Goal: Task Accomplishment & Management: Complete application form

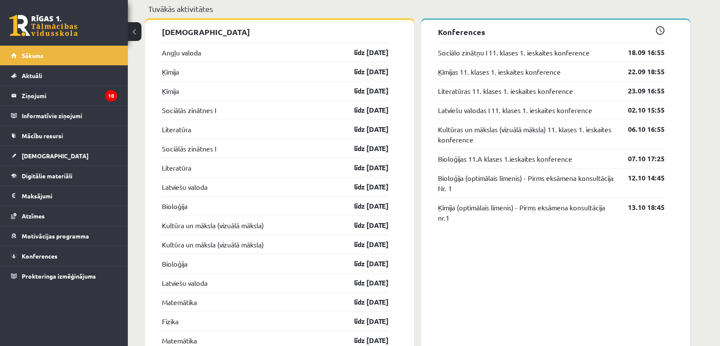
scroll to position [747, 0]
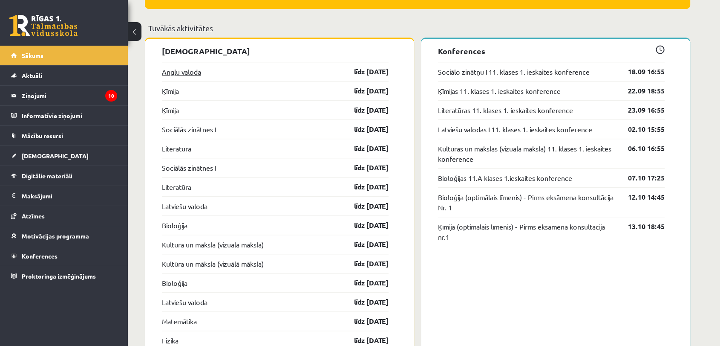
click at [174, 73] on link "Angļu valoda" at bounding box center [181, 71] width 39 height 10
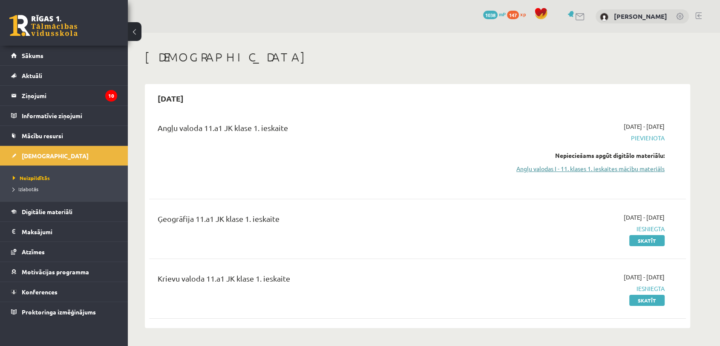
click at [580, 169] on link "Angļu valodas I - 11. klases 1. ieskaites mācību materiāls" at bounding box center [584, 168] width 161 height 9
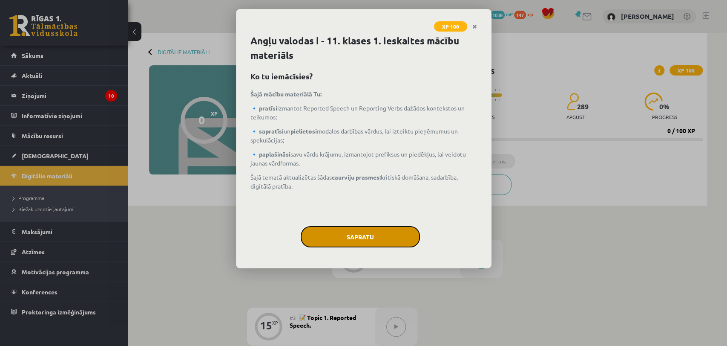
click at [382, 242] on button "Sapratu" at bounding box center [360, 236] width 119 height 21
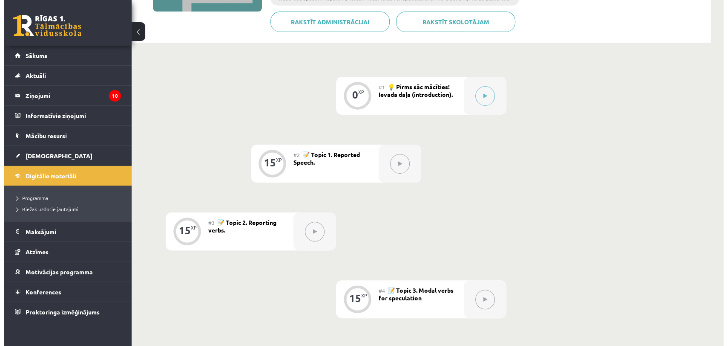
scroll to position [179, 0]
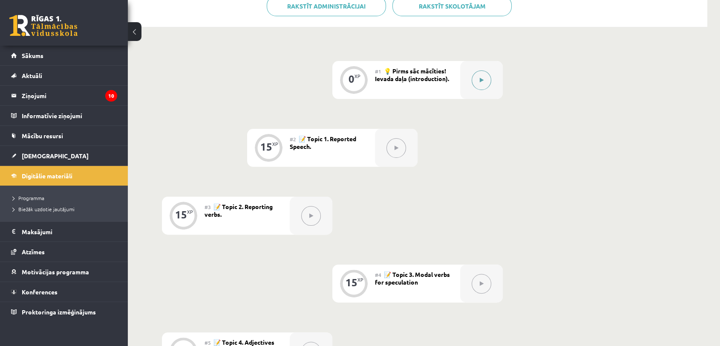
click at [497, 81] on div at bounding box center [481, 80] width 43 height 38
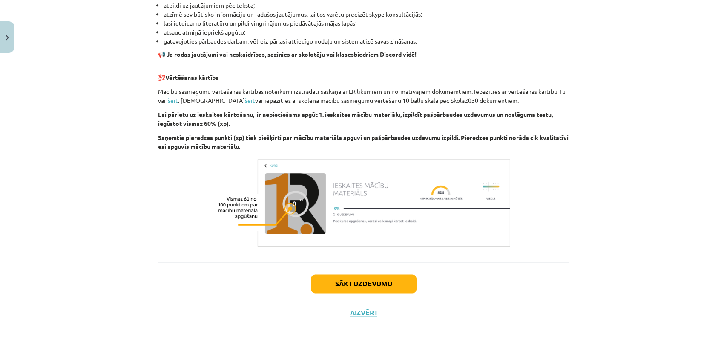
scroll to position [550, 0]
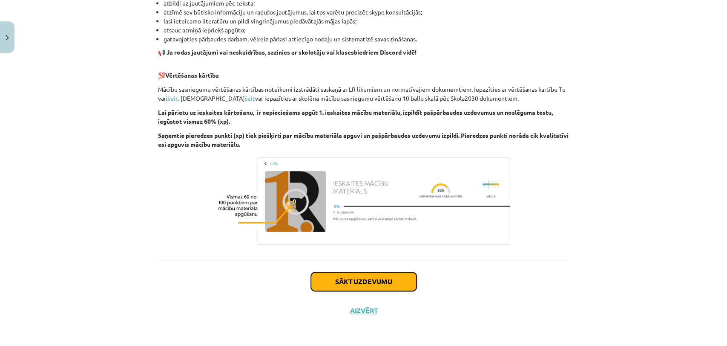
click at [336, 280] on button "Sākt uzdevumu" at bounding box center [364, 281] width 106 height 19
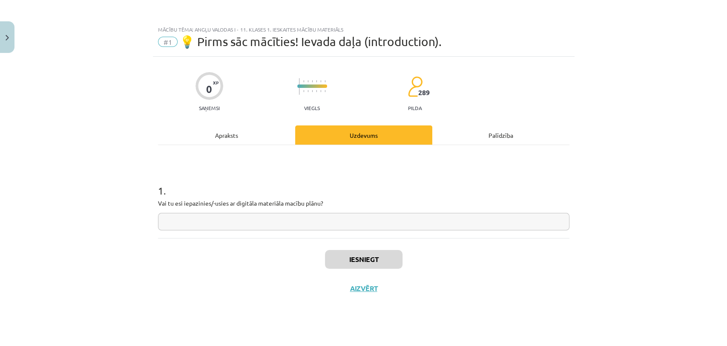
scroll to position [0, 0]
click at [475, 227] on input "text" at bounding box center [364, 221] width 412 height 17
type input "**"
click at [360, 259] on button "Iesniegt" at bounding box center [364, 259] width 78 height 19
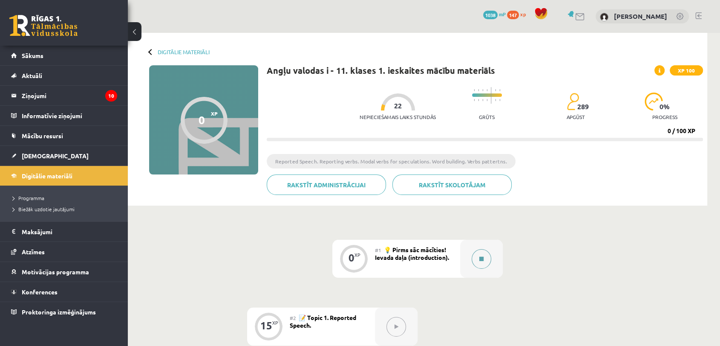
click at [489, 261] on button at bounding box center [482, 259] width 20 height 20
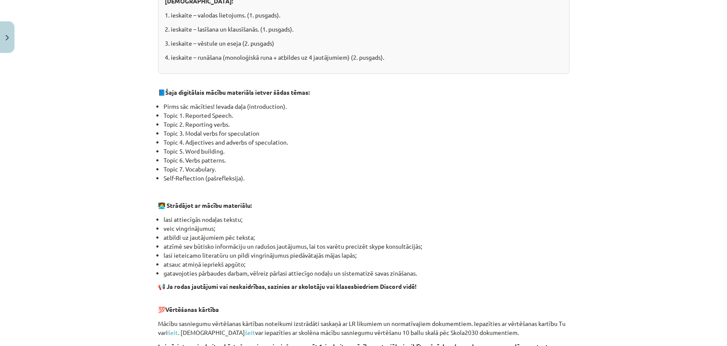
scroll to position [550, 0]
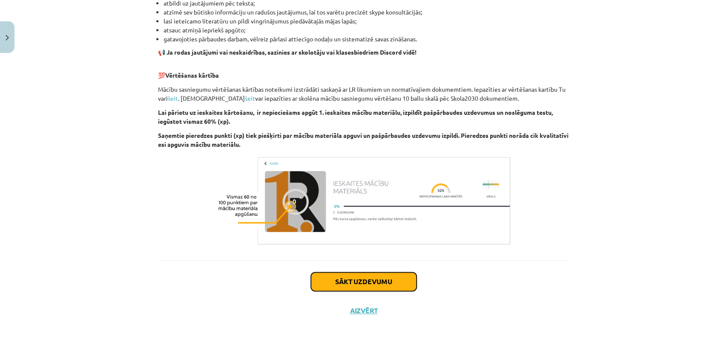
click at [345, 274] on button "Sākt uzdevumu" at bounding box center [364, 281] width 106 height 19
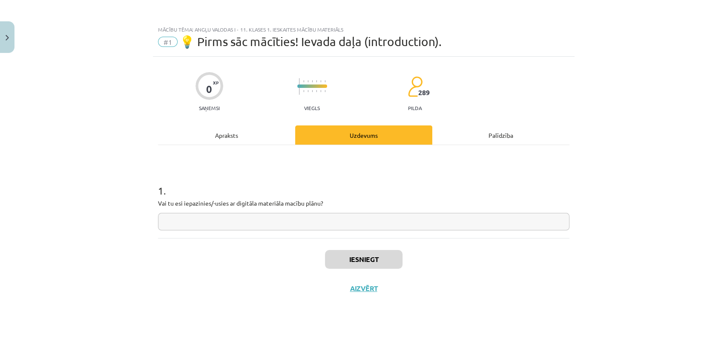
scroll to position [0, 0]
click at [354, 219] on input "text" at bounding box center [364, 221] width 412 height 17
type input "*"
type input "**"
click at [371, 256] on button "Iesniegt" at bounding box center [364, 259] width 78 height 19
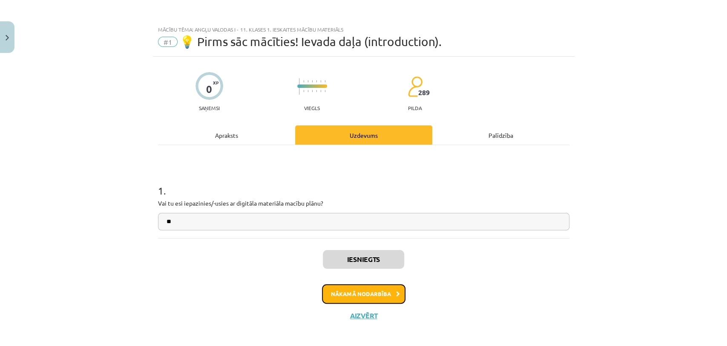
click at [373, 298] on button "Nākamā nodarbība" at bounding box center [363, 294] width 83 height 20
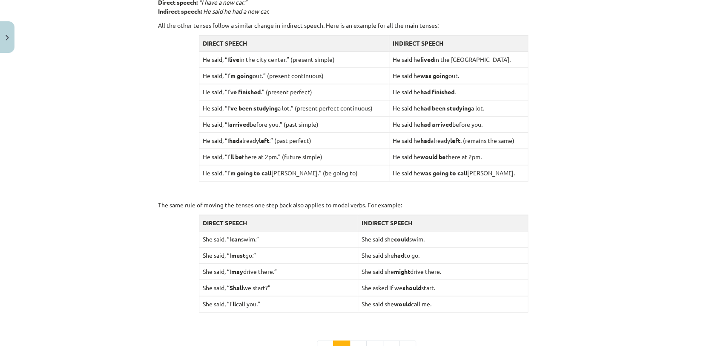
scroll to position [805, 0]
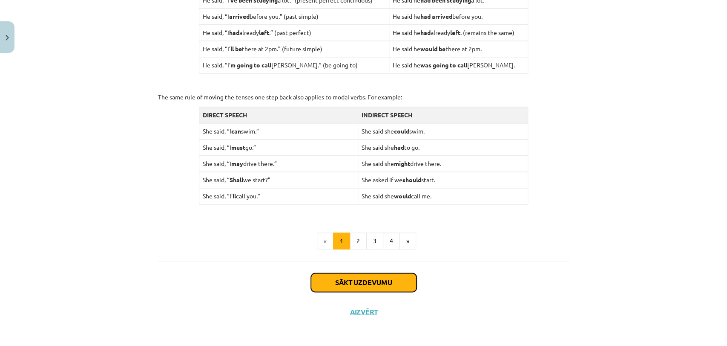
click at [391, 281] on button "Sākt uzdevumu" at bounding box center [364, 282] width 106 height 19
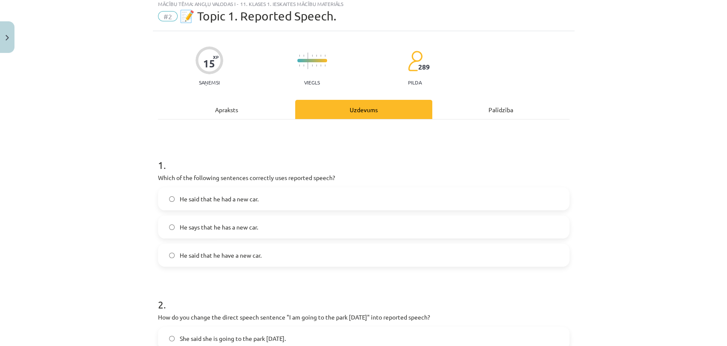
scroll to position [21, 0]
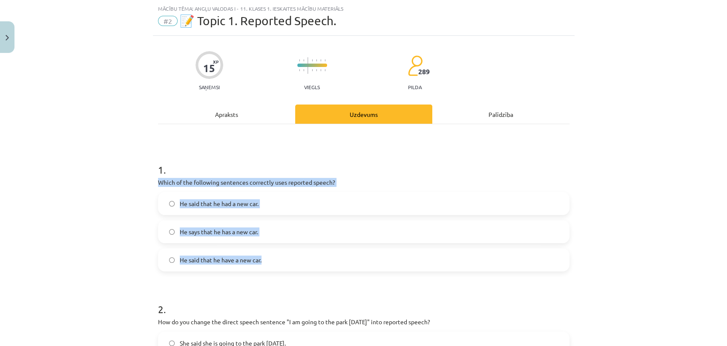
drag, startPoint x: 153, startPoint y: 180, endPoint x: 270, endPoint y: 260, distance: 141.6
copy div "Which of the following sentences correctly uses reported speech? He said that h…"
click at [234, 230] on span "He says that he has a new car." at bounding box center [219, 231] width 78 height 9
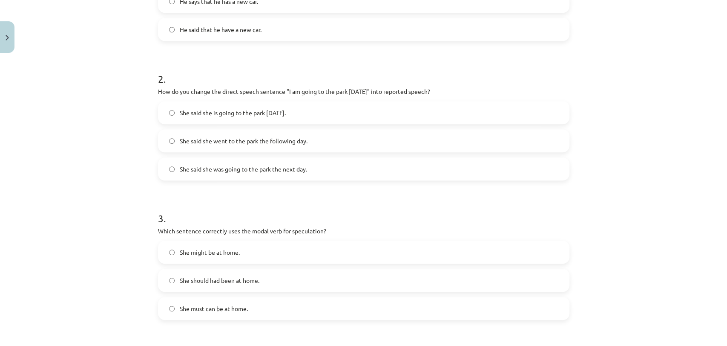
scroll to position [264, 0]
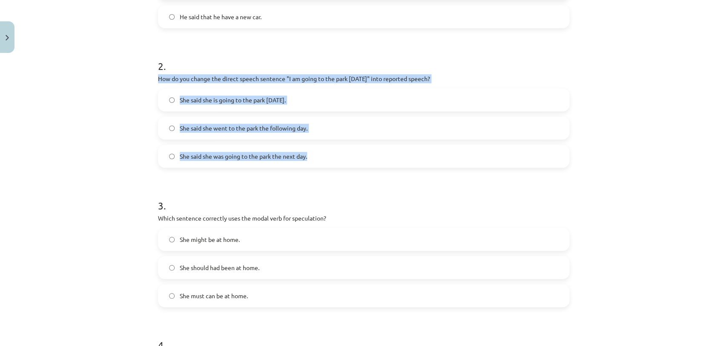
drag, startPoint x: 151, startPoint y: 75, endPoint x: 311, endPoint y: 158, distance: 180.3
click at [311, 158] on div "15 XP Saņemsi Viegls 289 pilda Apraksts Uzdevums Palīdzība 1 . Which of the fol…" at bounding box center [364, 228] width 422 height 870
copy div "How do you change the direct speech sentence "I am going to the park tomorrow" …"
click at [312, 164] on label "She said she was going to the park the next day." at bounding box center [364, 155] width 410 height 21
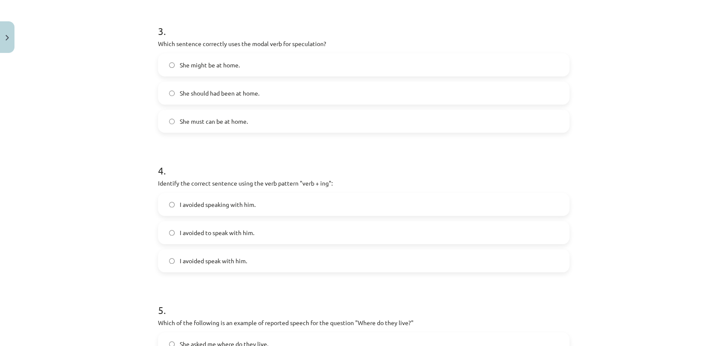
scroll to position [435, 0]
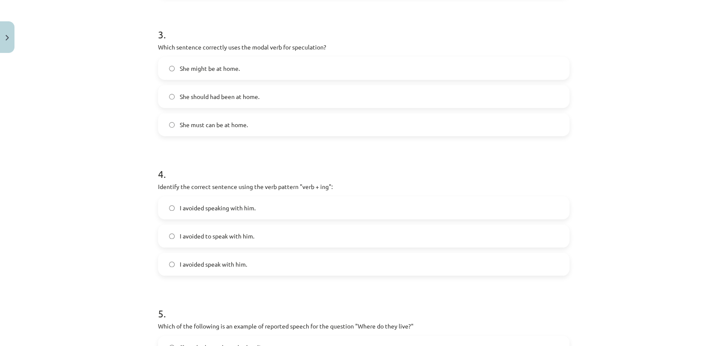
click at [205, 99] on span "She should had been at home." at bounding box center [220, 96] width 80 height 9
drag, startPoint x: 156, startPoint y: 186, endPoint x: 130, endPoint y: 199, distance: 28.6
click at [130, 199] on div "Mācību tēma: Angļu valodas i - 11. klases 1. ieskaites mācību materiāls #2 📝 To…" at bounding box center [363, 173] width 727 height 346
drag, startPoint x: 130, startPoint y: 199, endPoint x: 151, endPoint y: 184, distance: 25.3
click at [151, 184] on div "Mācību tēma: Angļu valodas i - 11. klases 1. ieskaites mācību materiāls #2 📝 To…" at bounding box center [363, 173] width 727 height 346
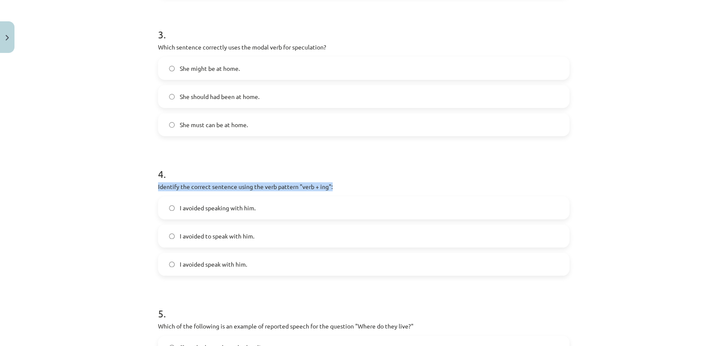
click at [153, 184] on div "15 XP Saņemsi Viegls 289 pilda Apraksts Uzdevums Palīdzība 1 . Which of the fol…" at bounding box center [364, 57] width 422 height 870
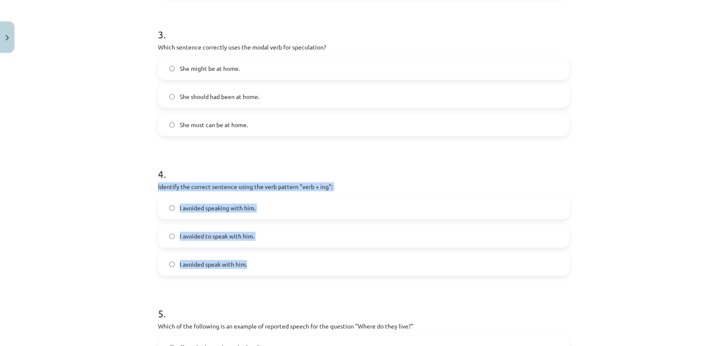
drag, startPoint x: 153, startPoint y: 184, endPoint x: 277, endPoint y: 267, distance: 149.6
click at [277, 267] on div "15 XP Saņemsi Viegls 289 pilda Apraksts Uzdevums Palīdzība 1 . Which of the fol…" at bounding box center [364, 57] width 422 height 870
copy div "Identify the correct sentence using the verb pattern "verb + ing": I avoided sp…"
click at [223, 258] on label "I avoided speak with him." at bounding box center [364, 263] width 410 height 21
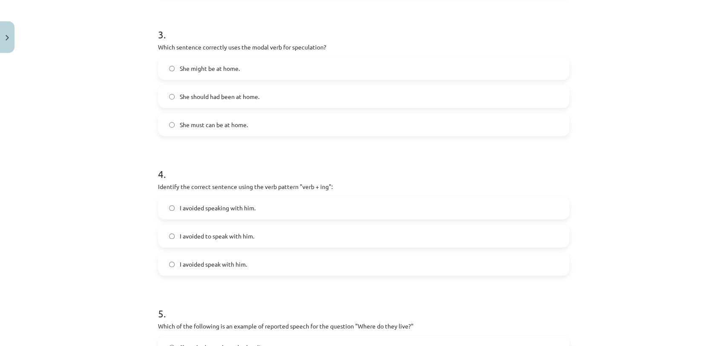
click at [231, 206] on span "I avoided speaking with him." at bounding box center [218, 207] width 76 height 9
drag, startPoint x: 720, startPoint y: 172, endPoint x: 725, endPoint y: 176, distance: 7.0
click at [720, 176] on div "Mācību tēma: Angļu valodas i - 11. klases 1. ieskaites mācību materiāls #2 📝 To…" at bounding box center [363, 173] width 727 height 346
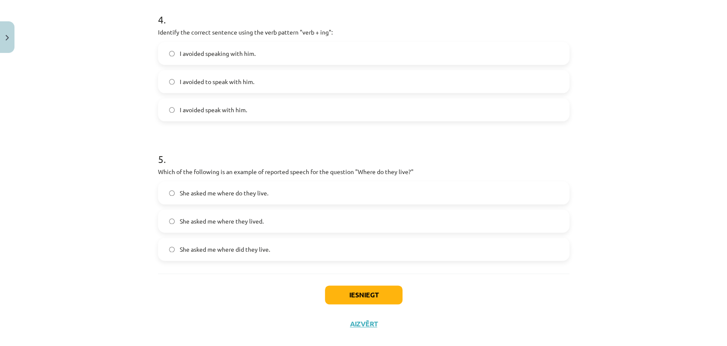
scroll to position [602, 0]
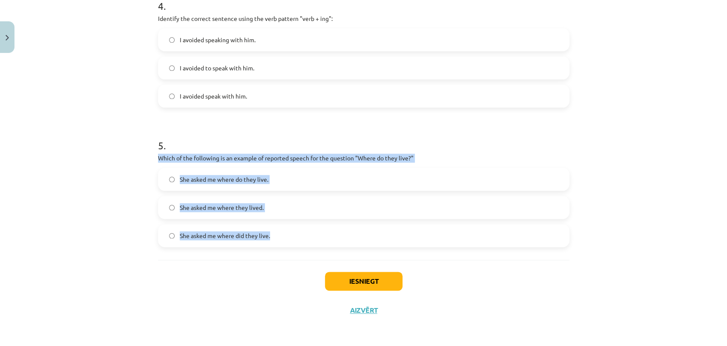
drag, startPoint x: 153, startPoint y: 157, endPoint x: 331, endPoint y: 235, distance: 194.6
copy div "Which of the following is an example of reported speech for the question "Where…"
click at [308, 212] on label "She asked me where they lived." at bounding box center [364, 206] width 410 height 21
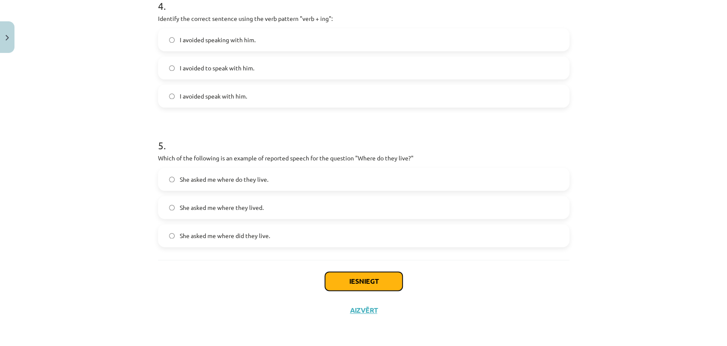
click at [368, 284] on button "Iesniegt" at bounding box center [364, 280] width 78 height 19
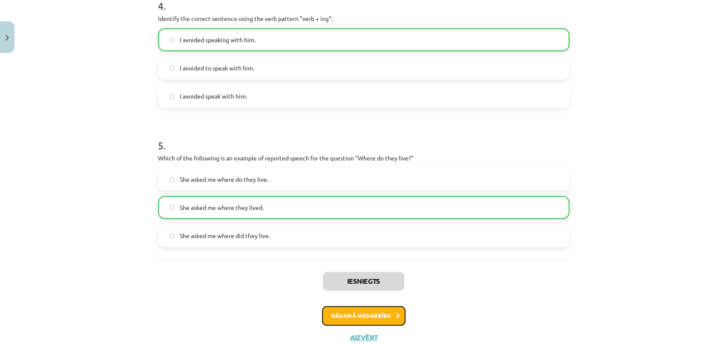
click at [382, 323] on button "Nākamā nodarbība" at bounding box center [363, 315] width 83 height 20
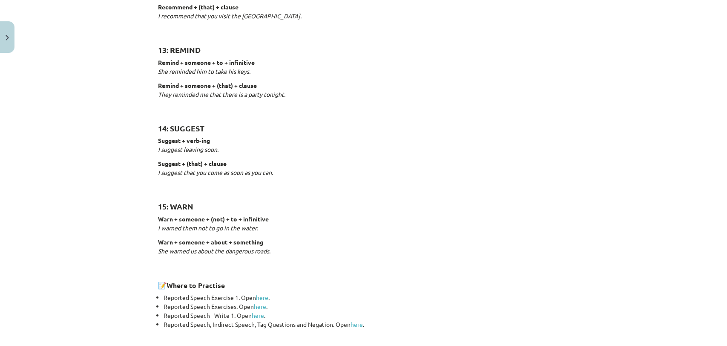
scroll to position [1299, 0]
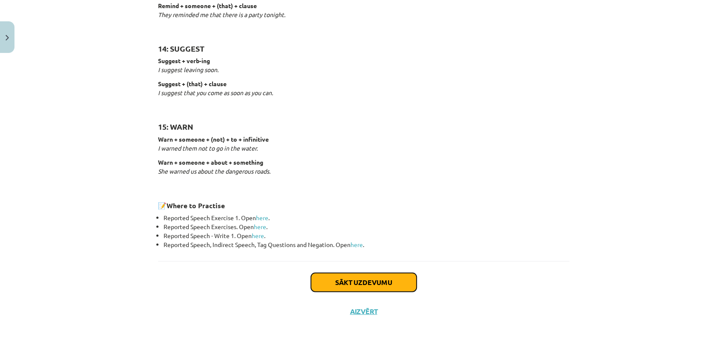
click at [394, 283] on button "Sākt uzdevumu" at bounding box center [364, 282] width 106 height 19
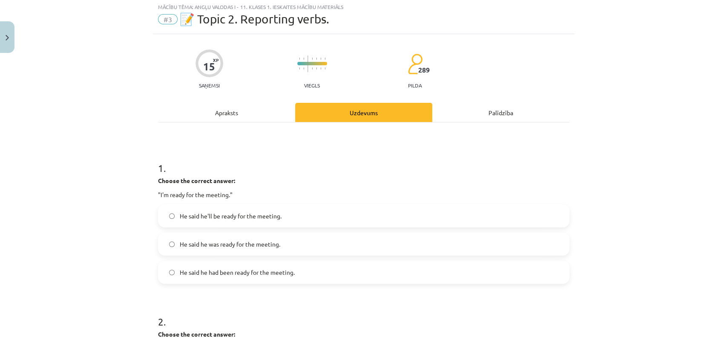
scroll to position [21, 0]
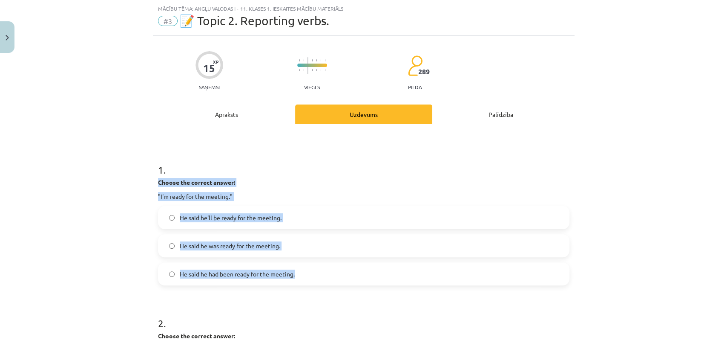
drag, startPoint x: 153, startPoint y: 179, endPoint x: 310, endPoint y: 270, distance: 181.1
copy div "Choose the correct answer: "I'm ready for the meeting." He said he'll be ready …"
click at [224, 248] on span "He said he was ready for the meeting." at bounding box center [230, 245] width 101 height 9
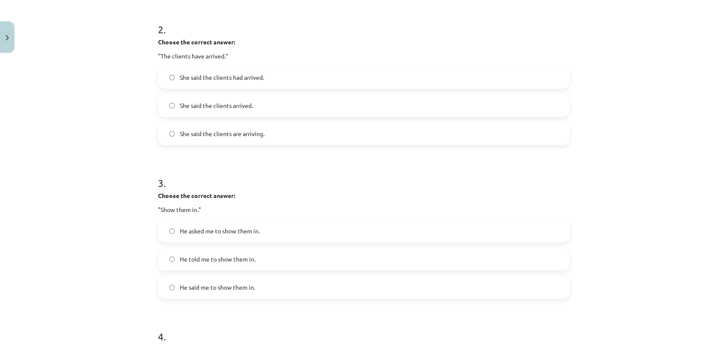
scroll to position [316, 0]
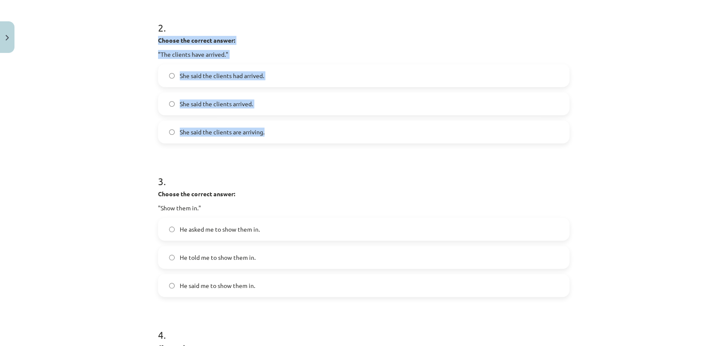
drag, startPoint x: 148, startPoint y: 38, endPoint x: 280, endPoint y: 130, distance: 160.5
click at [280, 130] on div "Mācību tēma: Angļu valodas i - 11. klases 1. ieskaites mācību materiāls #3 📝 To…" at bounding box center [363, 173] width 727 height 346
copy div "Choose the correct answer: "The clients have arrived." She said the clients had…"
click at [241, 72] on span "She said the clients had arrived." at bounding box center [222, 75] width 84 height 9
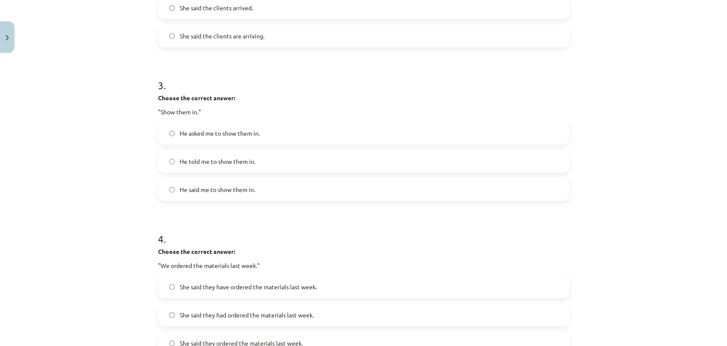
scroll to position [413, 0]
click at [490, 136] on label "He asked me to show them in." at bounding box center [364, 131] width 410 height 21
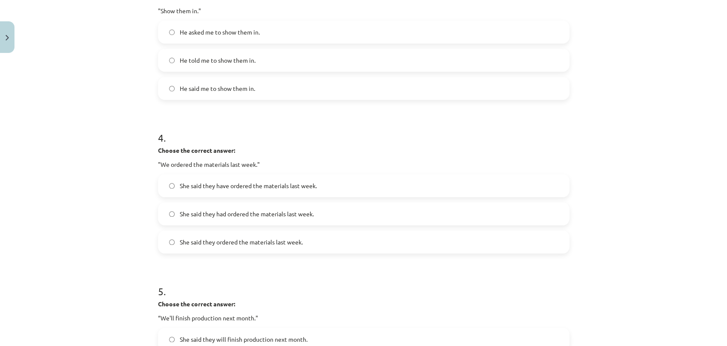
scroll to position [514, 0]
click at [463, 211] on label "She said they had ordered the materials last week." at bounding box center [364, 212] width 410 height 21
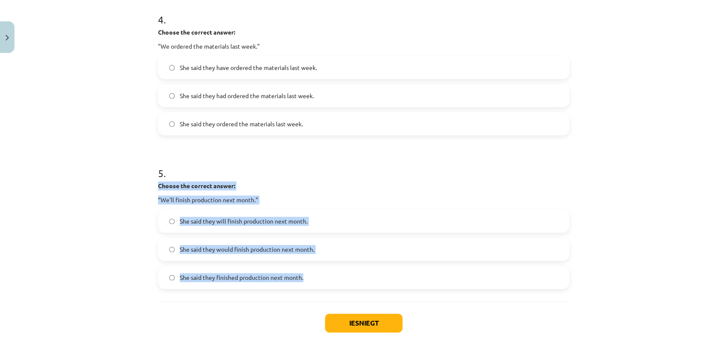
drag, startPoint x: 145, startPoint y: 181, endPoint x: 369, endPoint y: 286, distance: 247.4
click at [369, 286] on div "Mācību tēma: Angļu valodas i - 11. klases 1. ieskaites mācību materiāls #3 📝 To…" at bounding box center [363, 173] width 727 height 346
copy div "Choose the correct answer: “We'll finish production next month." She said they …"
click at [225, 239] on label "She said they would finish production next month." at bounding box center [364, 248] width 410 height 21
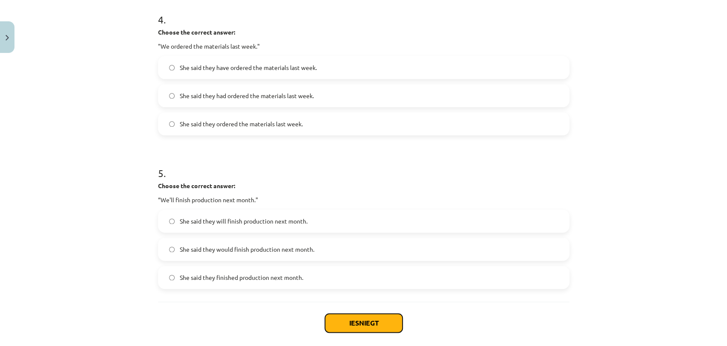
click at [379, 320] on button "Iesniegt" at bounding box center [364, 322] width 78 height 19
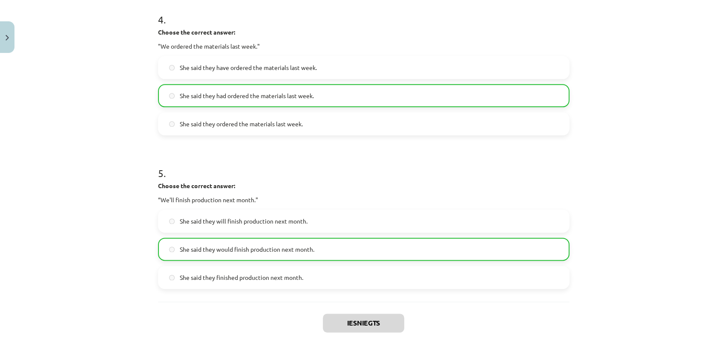
click at [457, 247] on label "She said they would finish production next month." at bounding box center [364, 248] width 410 height 21
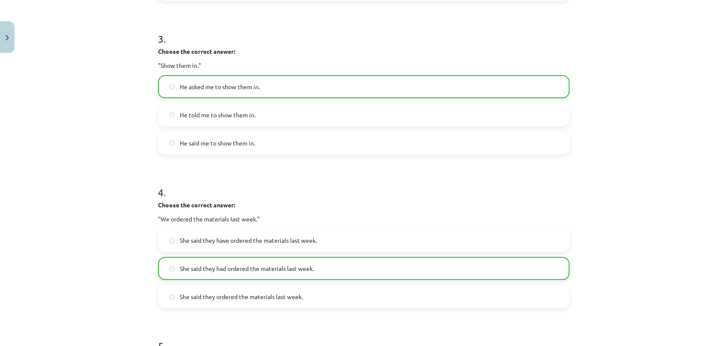
scroll to position [644, 0]
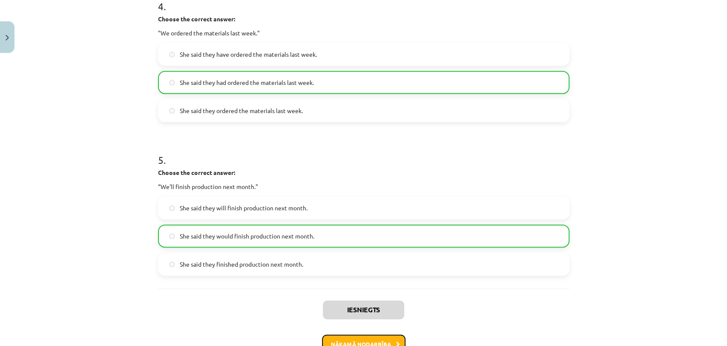
click at [382, 339] on button "Nākamā nodarbība" at bounding box center [363, 344] width 83 height 20
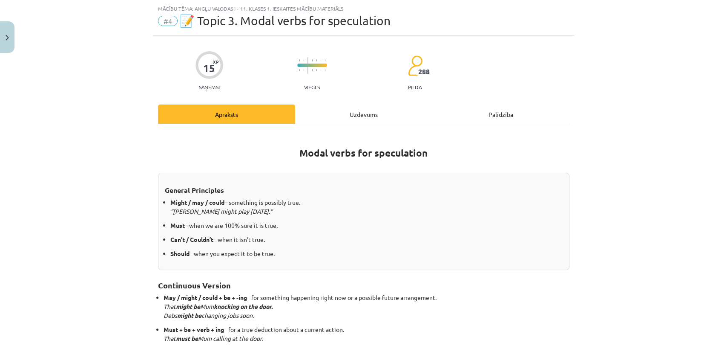
scroll to position [188, 0]
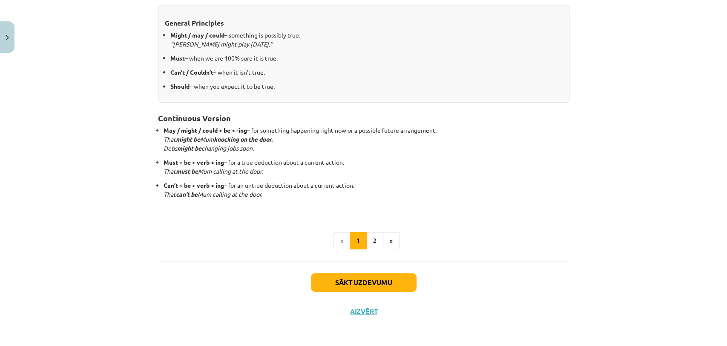
click at [399, 291] on div "Sākt uzdevumu Aizvērt" at bounding box center [364, 291] width 412 height 60
click at [401, 289] on button "Sākt uzdevumu" at bounding box center [364, 282] width 106 height 19
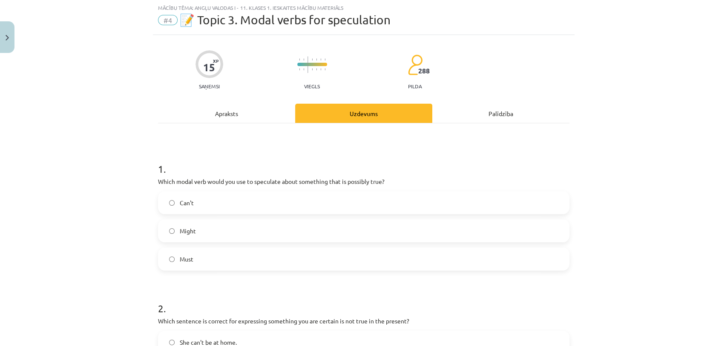
scroll to position [21, 0]
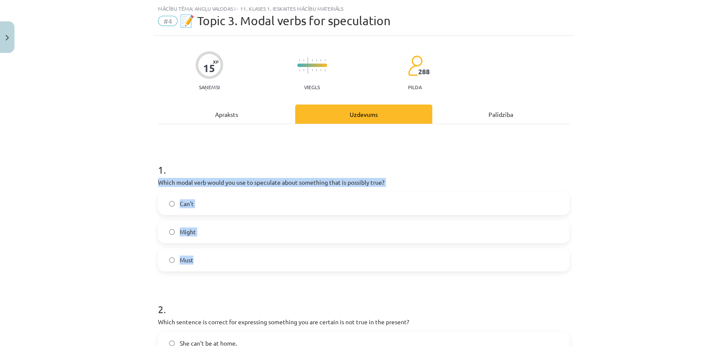
drag, startPoint x: 152, startPoint y: 180, endPoint x: 226, endPoint y: 260, distance: 108.8
copy div "Which modal verb would you use to speculate about something that is possibly tr…"
click at [221, 232] on label "Might" at bounding box center [364, 231] width 410 height 21
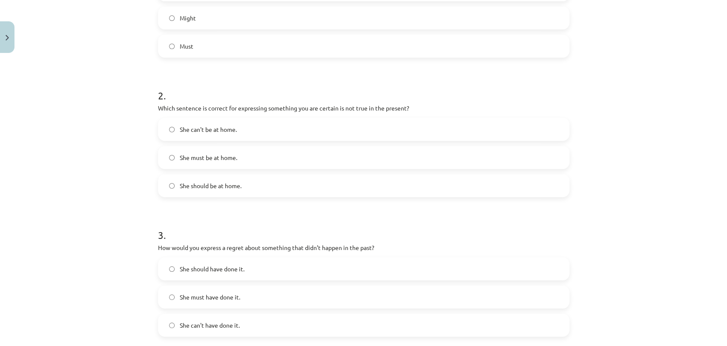
scroll to position [242, 0]
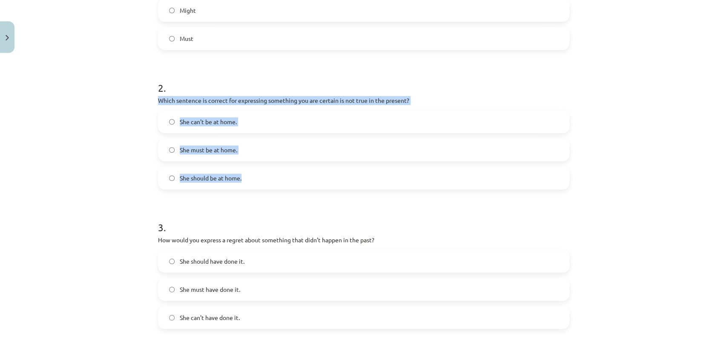
drag, startPoint x: 152, startPoint y: 98, endPoint x: 248, endPoint y: 170, distance: 120.5
click at [248, 170] on div "15 XP Saņemsi Viegls 288 pilda Apraksts Uzdevums Palīdzība 1 . Which modal verb…" at bounding box center [364, 250] width 422 height 870
copy div "Which sentence is correct for expressing something you are certain is not true …"
click at [207, 126] on label "She can't be at home." at bounding box center [364, 121] width 410 height 21
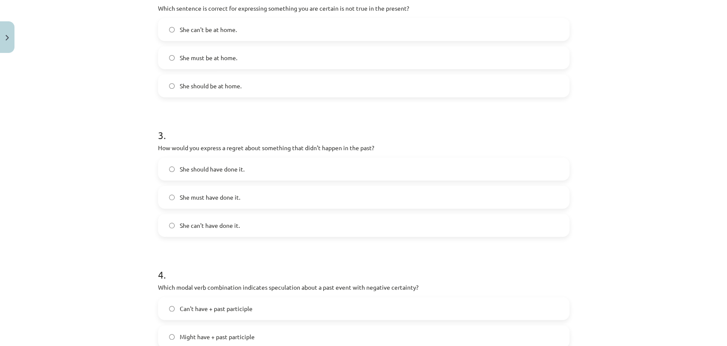
scroll to position [338, 0]
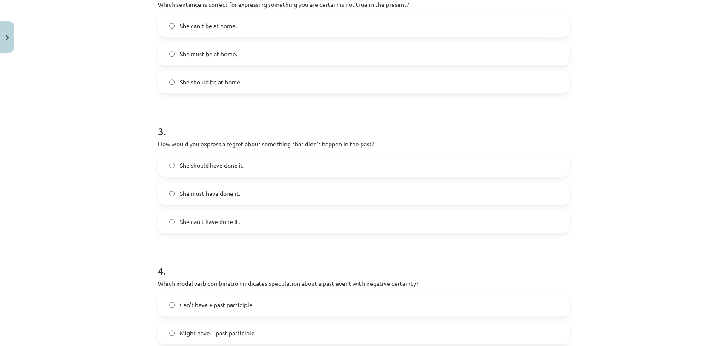
click at [249, 169] on label "She should have done it." at bounding box center [364, 164] width 410 height 21
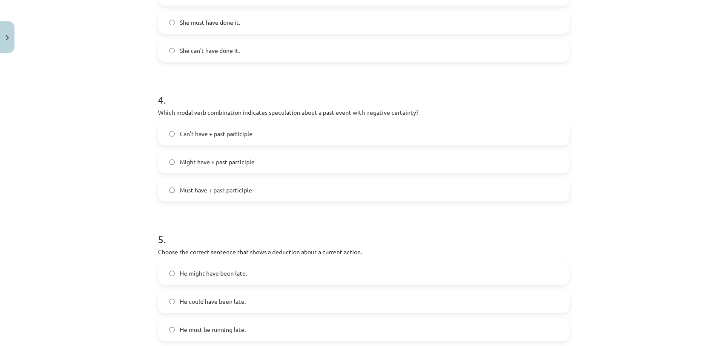
scroll to position [511, 0]
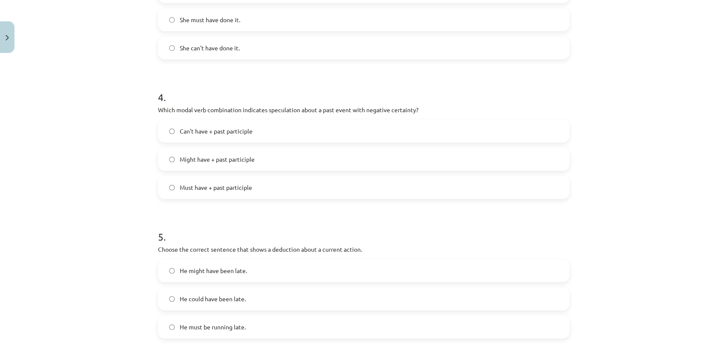
click at [313, 180] on label "Must have + past participle" at bounding box center [364, 186] width 410 height 21
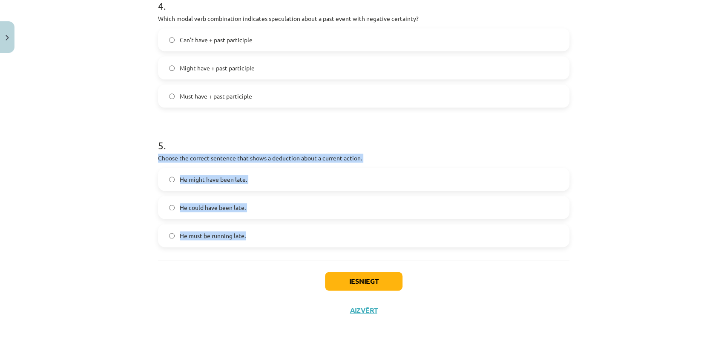
drag, startPoint x: 151, startPoint y: 155, endPoint x: 262, endPoint y: 225, distance: 131.8
copy div "Choose the correct sentence that shows a deduction about a current action. He m…"
click at [230, 237] on span "He must be running late." at bounding box center [213, 235] width 66 height 9
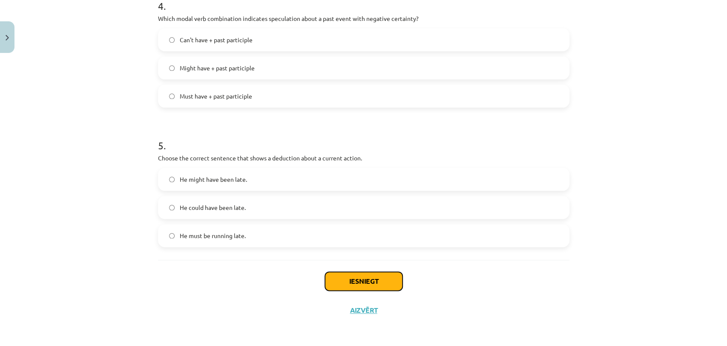
click at [381, 281] on button "Iesniegt" at bounding box center [364, 280] width 78 height 19
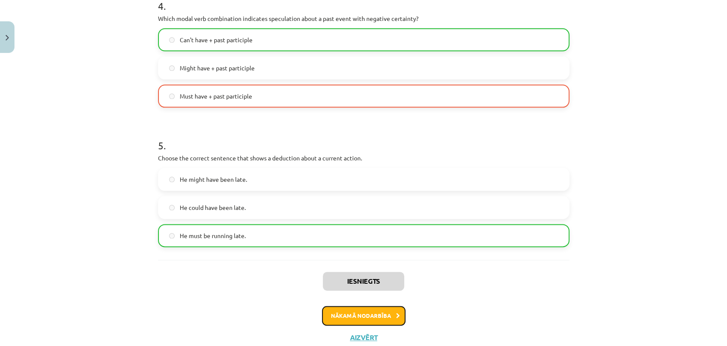
click at [361, 311] on button "Nākamā nodarbība" at bounding box center [363, 315] width 83 height 20
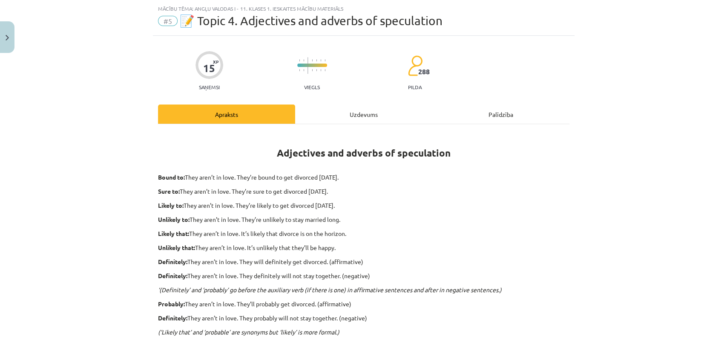
scroll to position [242, 0]
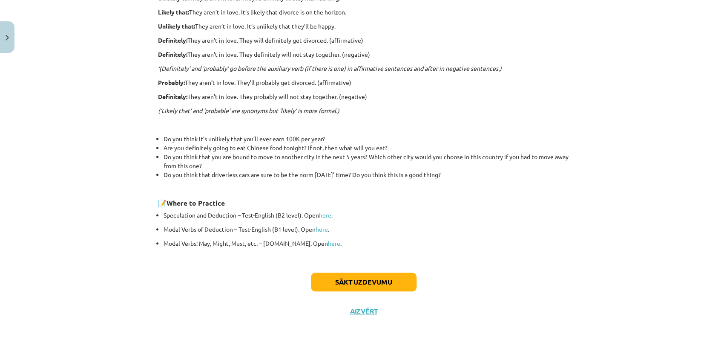
click at [383, 309] on div "Sākt uzdevumu Aizvērt" at bounding box center [364, 290] width 412 height 60
click at [398, 293] on div "Sākt uzdevumu Aizvērt" at bounding box center [364, 290] width 412 height 60
click at [399, 283] on button "Sākt uzdevumu" at bounding box center [364, 281] width 106 height 19
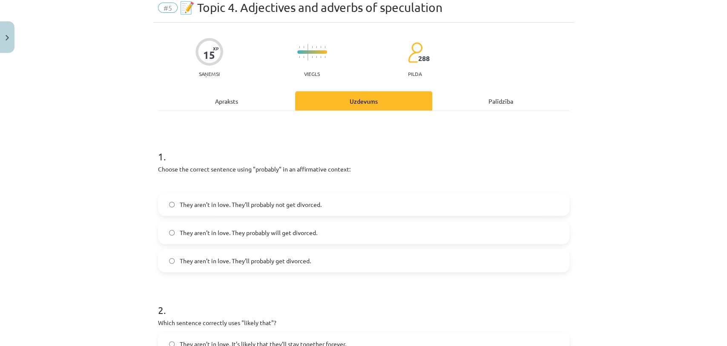
scroll to position [21, 0]
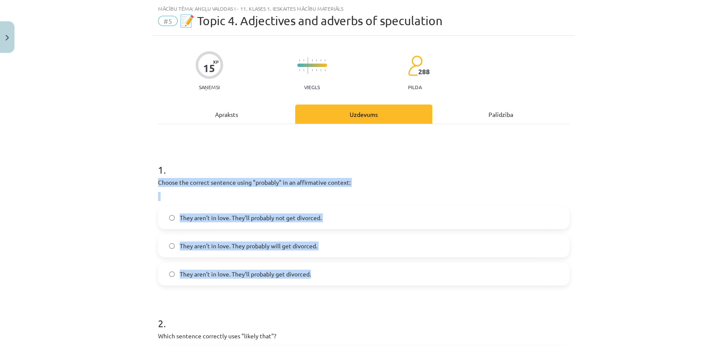
drag, startPoint x: 150, startPoint y: 178, endPoint x: 331, endPoint y: 273, distance: 204.5
click at [282, 274] on span "They aren’t in love. They’ll probably get divorced." at bounding box center [245, 273] width 131 height 9
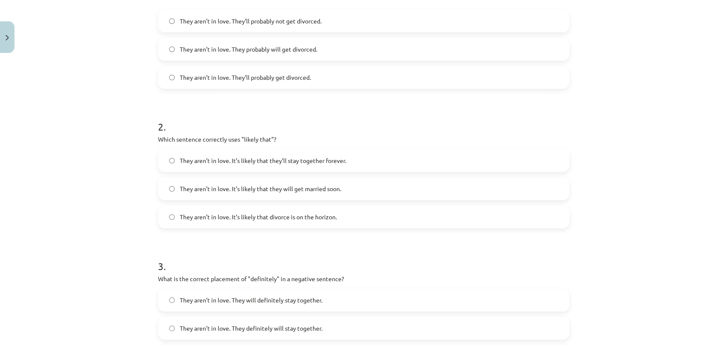
scroll to position [218, 0]
click at [440, 216] on label "They aren’t in love. It’s likely that divorce is on the horizon." at bounding box center [364, 215] width 410 height 21
click at [482, 183] on label "They aren’t in love. It’s likely that they will get married soon." at bounding box center [364, 187] width 410 height 21
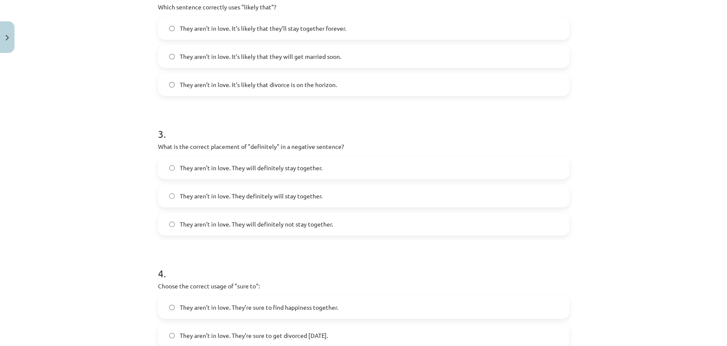
scroll to position [351, 0]
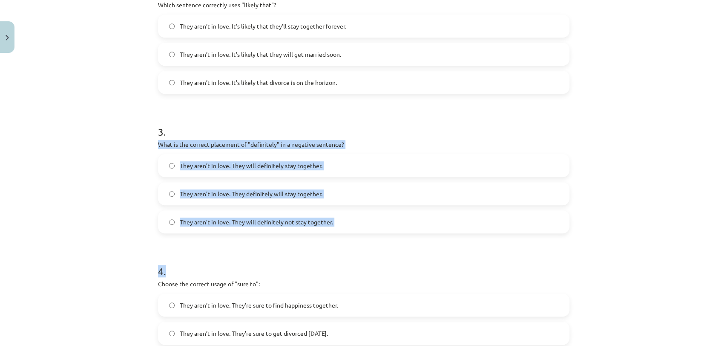
drag, startPoint x: 155, startPoint y: 137, endPoint x: 292, endPoint y: 238, distance: 170.1
click at [292, 238] on form "1 . Choose the correct sentence using "probably" in an affirmative context: The…" at bounding box center [364, 165] width 412 height 694
click at [107, 189] on div "Mācību tēma: Angļu valodas i - 11. klases 1. ieskaites mācību materiāls #5 📝 To…" at bounding box center [363, 173] width 727 height 346
drag, startPoint x: 153, startPoint y: 143, endPoint x: 344, endPoint y: 215, distance: 204.1
click at [344, 215] on div "15 XP Saņemsi Viegls 288 pilda Apraksts Uzdevums Palīdzība 1 . Choose the corre…" at bounding box center [364, 147] width 422 height 884
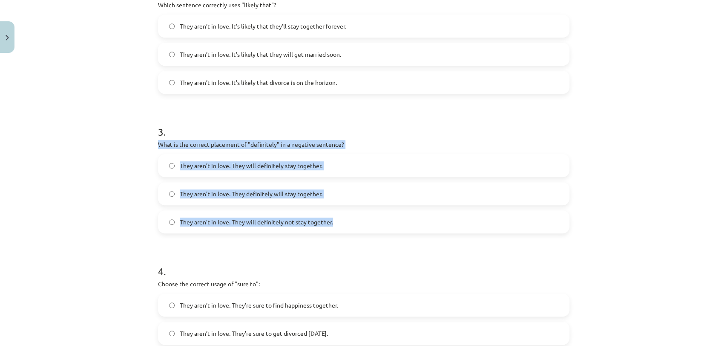
click at [279, 217] on span "They aren’t in love. They will definitely not stay together." at bounding box center [256, 221] width 153 height 9
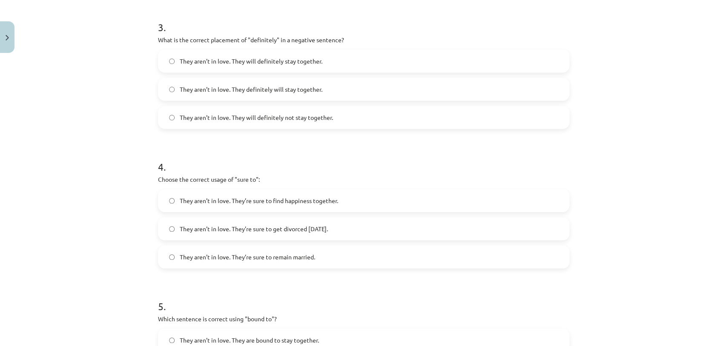
scroll to position [515, 0]
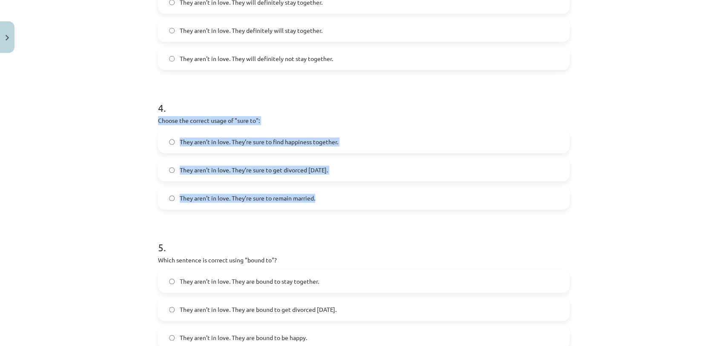
drag, startPoint x: 151, startPoint y: 117, endPoint x: 367, endPoint y: 190, distance: 228.1
click at [277, 165] on span "They aren’t in love. They’re sure to get divorced within six months." at bounding box center [254, 169] width 148 height 9
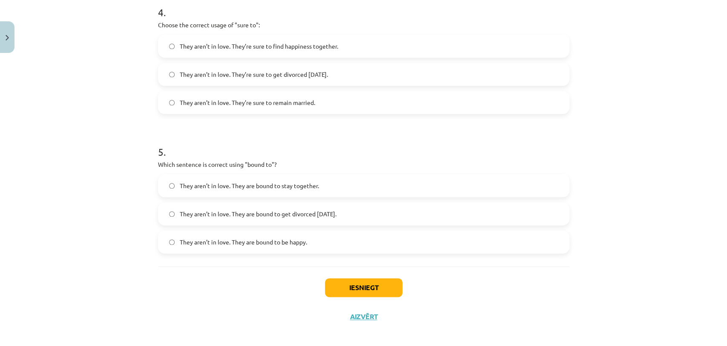
scroll to position [616, 0]
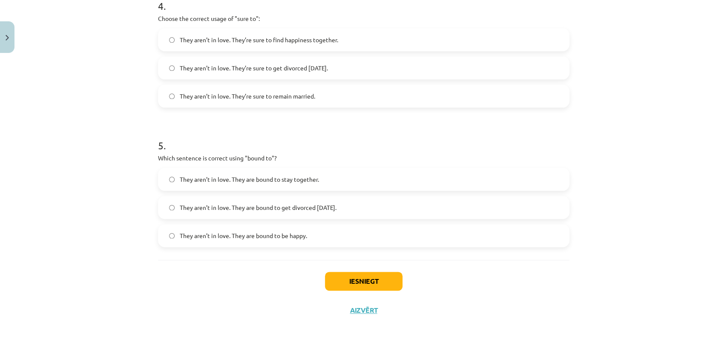
click at [504, 186] on label "They aren’t in love. They are bound to stay together." at bounding box center [364, 178] width 410 height 21
click at [376, 285] on button "Iesniegt" at bounding box center [364, 280] width 78 height 19
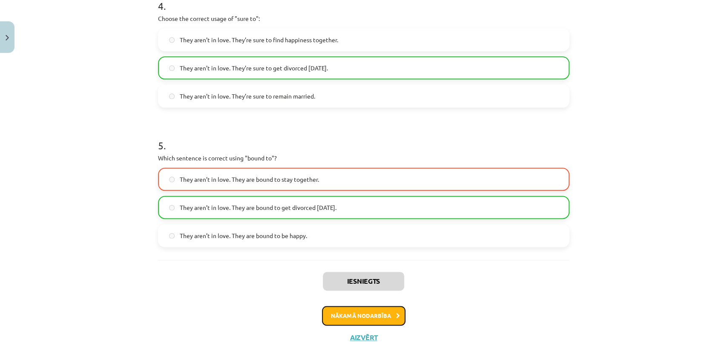
click at [374, 322] on button "Nākamā nodarbība" at bounding box center [363, 315] width 83 height 20
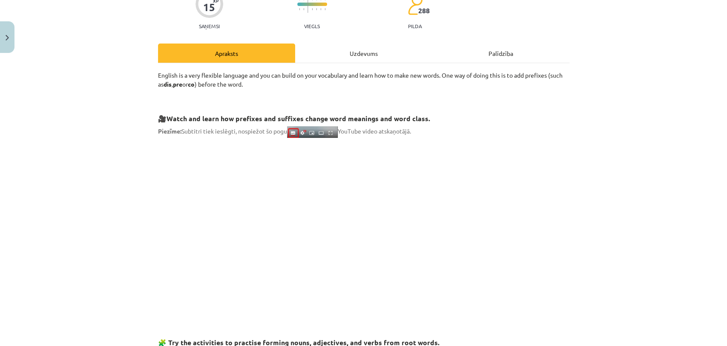
scroll to position [21, 0]
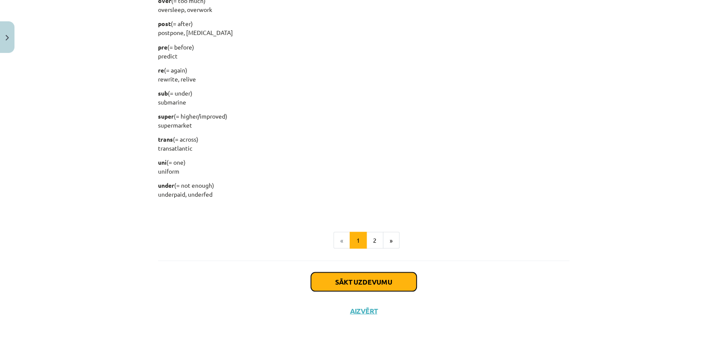
click at [406, 284] on button "Sākt uzdevumu" at bounding box center [364, 281] width 106 height 19
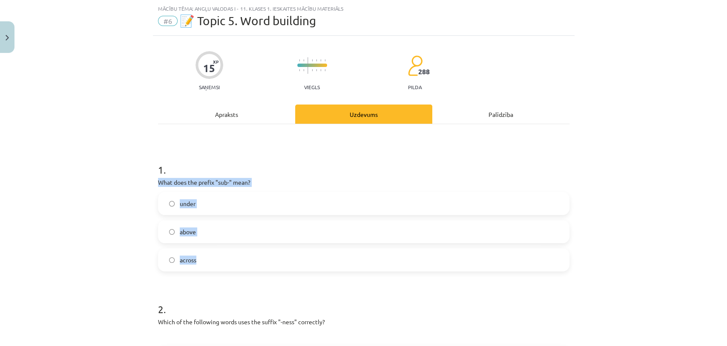
drag, startPoint x: 153, startPoint y: 182, endPoint x: 220, endPoint y: 255, distance: 99.2
click at [207, 206] on label "under" at bounding box center [364, 203] width 410 height 21
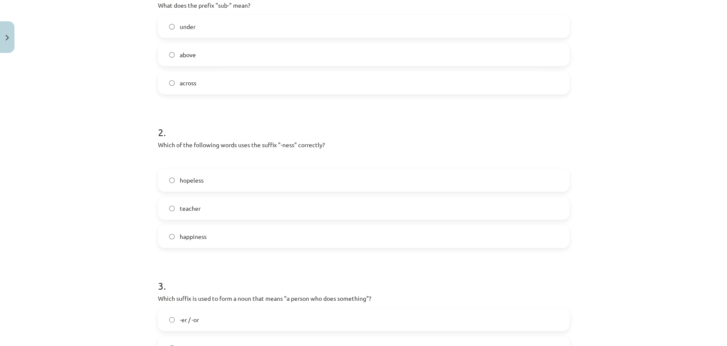
scroll to position [199, 0]
click at [174, 222] on div "hopeless teacher happiness" at bounding box center [364, 206] width 412 height 79
click at [195, 237] on span "happiness" at bounding box center [193, 235] width 27 height 9
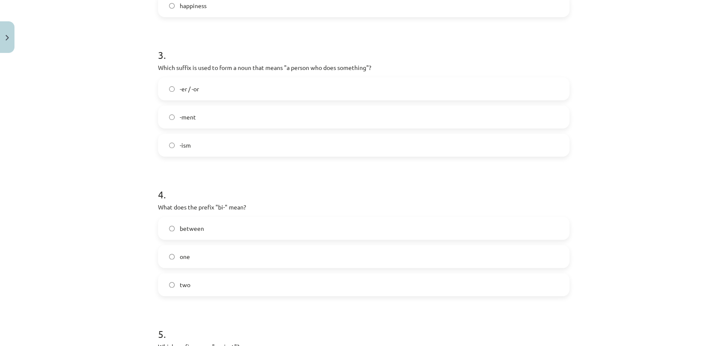
scroll to position [432, 0]
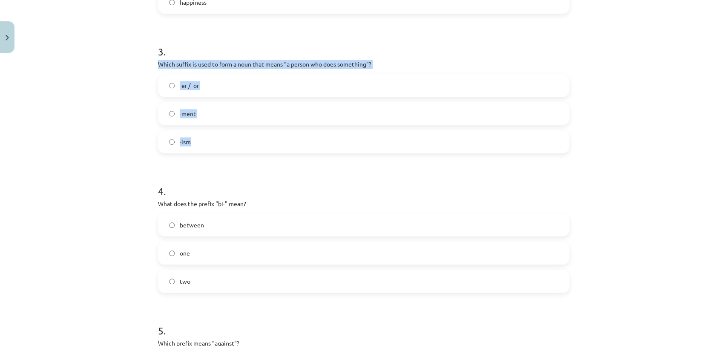
drag, startPoint x: 152, startPoint y: 62, endPoint x: 215, endPoint y: 134, distance: 95.4
click at [215, 134] on div "15 XP Saņemsi Viegls 288 pilda Apraksts Uzdevums Palīdzība 1 . What does the pr…" at bounding box center [364, 67] width 422 height 884
click at [192, 88] on span "-er / -or" at bounding box center [189, 85] width 19 height 9
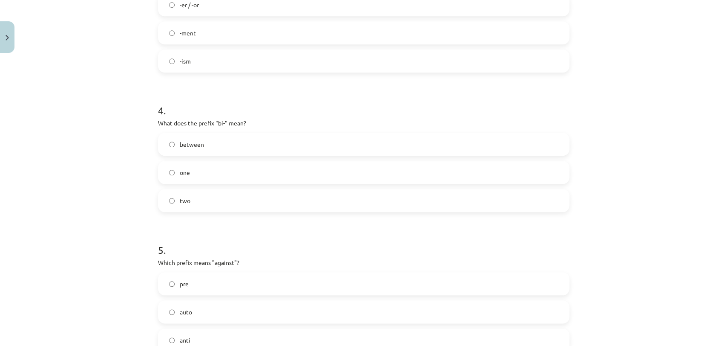
scroll to position [529, 0]
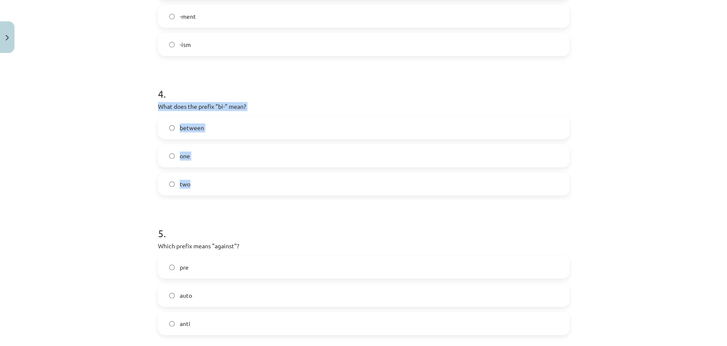
drag, startPoint x: 147, startPoint y: 105, endPoint x: 221, endPoint y: 171, distance: 99.6
click at [221, 171] on div "Mācību tēma: Angļu valodas i - 11. klases 1. ieskaites mācību materiāls #6 📝 To…" at bounding box center [363, 173] width 727 height 346
click at [208, 174] on label "two" at bounding box center [364, 183] width 410 height 21
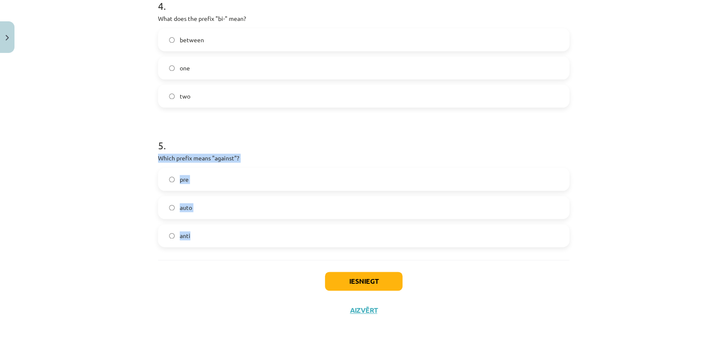
drag, startPoint x: 154, startPoint y: 157, endPoint x: 202, endPoint y: 256, distance: 110.5
click at [190, 239] on label "anti" at bounding box center [364, 235] width 410 height 21
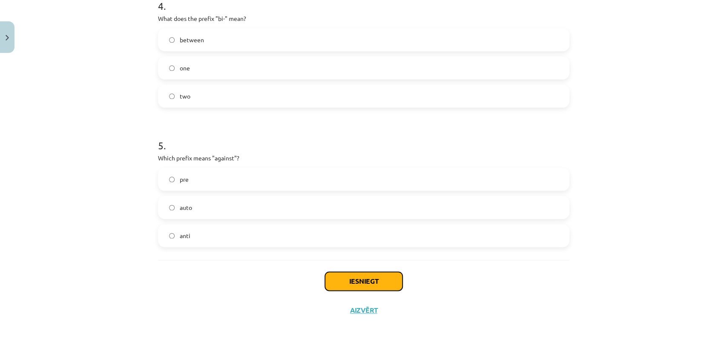
click at [363, 281] on button "Iesniegt" at bounding box center [364, 280] width 78 height 19
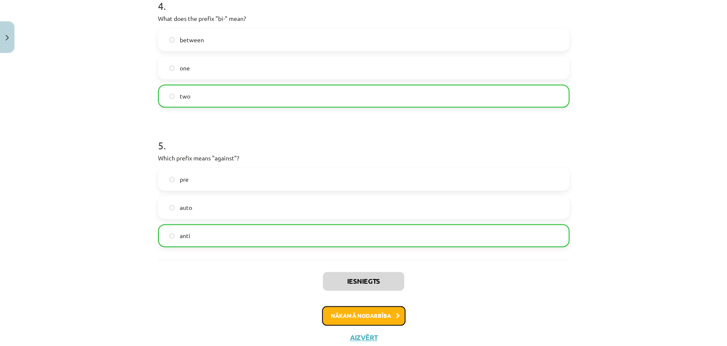
click at [368, 310] on button "Nākamā nodarbība" at bounding box center [363, 315] width 83 height 20
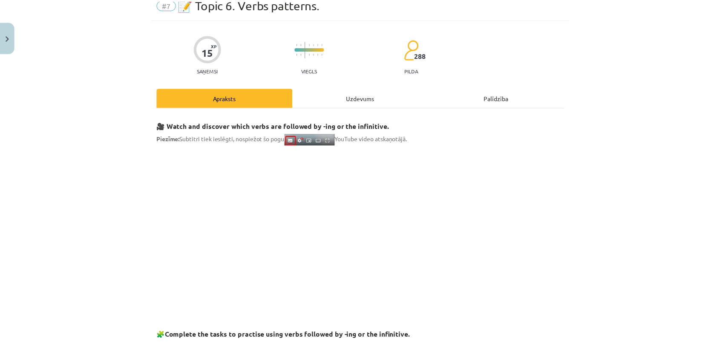
scroll to position [21, 0]
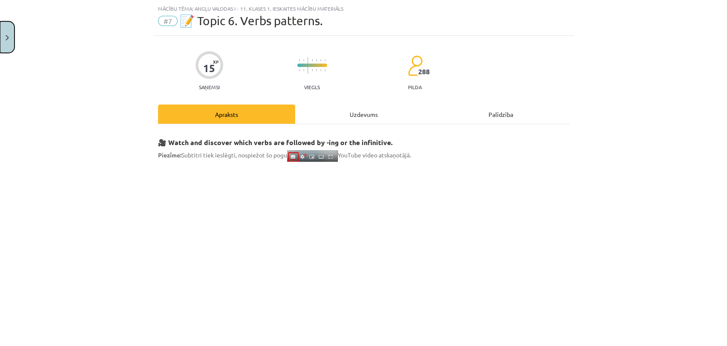
click at [3, 24] on button "Close" at bounding box center [7, 37] width 14 height 32
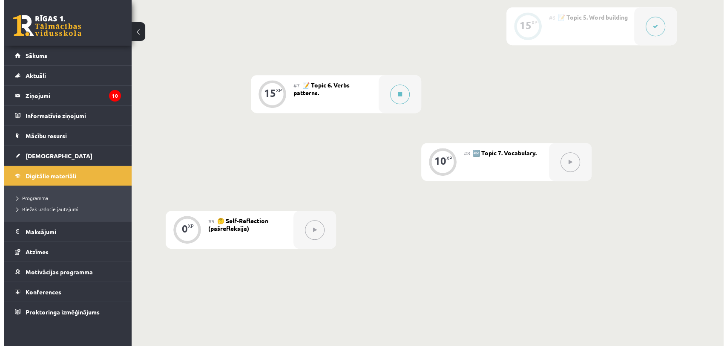
scroll to position [568, 0]
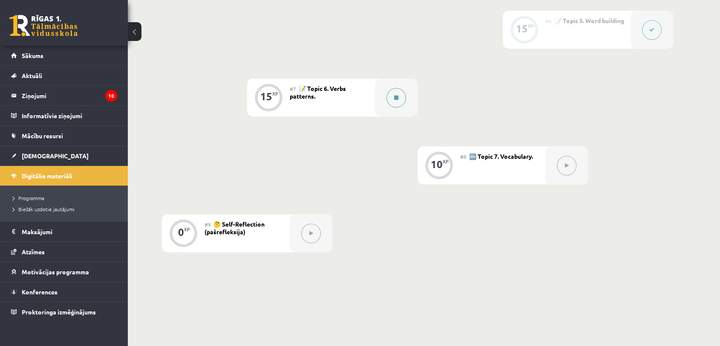
click at [400, 98] on button at bounding box center [396, 98] width 20 height 20
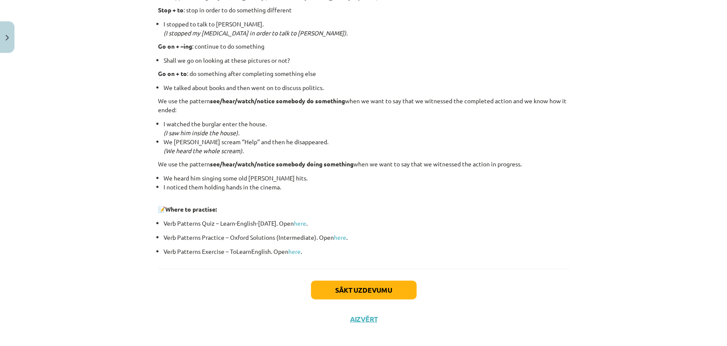
scroll to position [1108, 0]
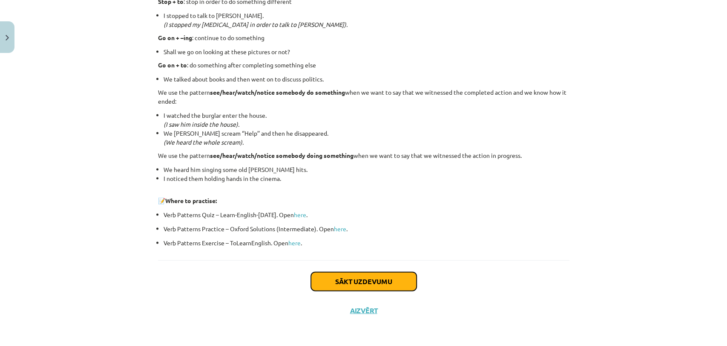
click at [402, 279] on button "Sākt uzdevumu" at bounding box center [364, 281] width 106 height 19
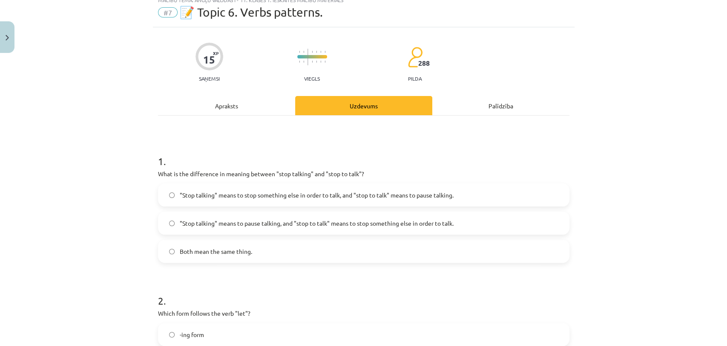
scroll to position [21, 0]
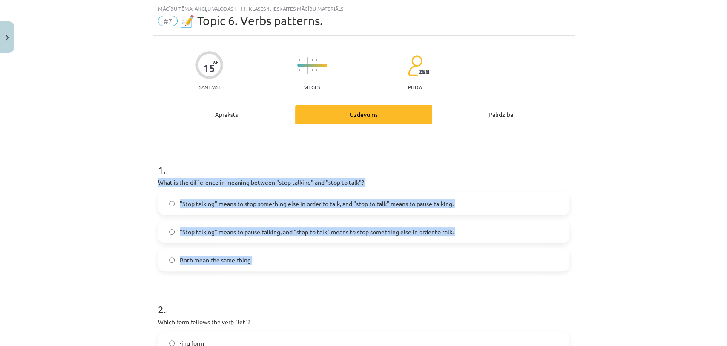
drag, startPoint x: 150, startPoint y: 179, endPoint x: 284, endPoint y: 259, distance: 155.7
click at [376, 225] on label ""Stop talking" means to pause talking, and "stop to talk" means to stop somethi…" at bounding box center [364, 231] width 410 height 21
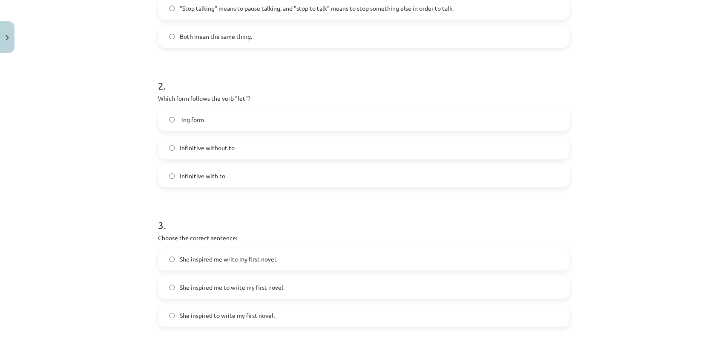
scroll to position [248, 0]
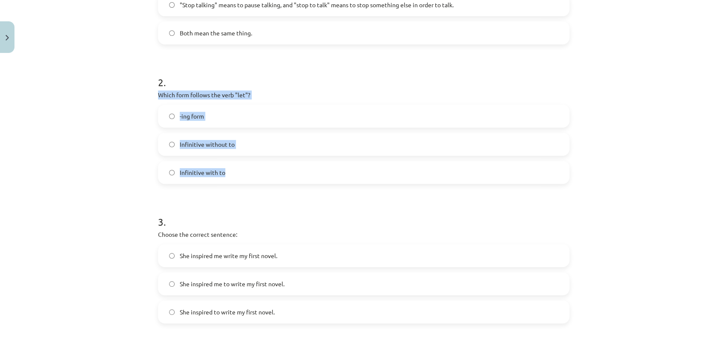
drag, startPoint x: 151, startPoint y: 89, endPoint x: 239, endPoint y: 166, distance: 116.5
click at [239, 166] on div "15 XP Saņemsi Viegls 288 pilda Apraksts Uzdevums Palīdzība 1 . What is the diff…" at bounding box center [364, 244] width 422 height 870
click at [211, 147] on span "Infinitive without to" at bounding box center [207, 144] width 55 height 9
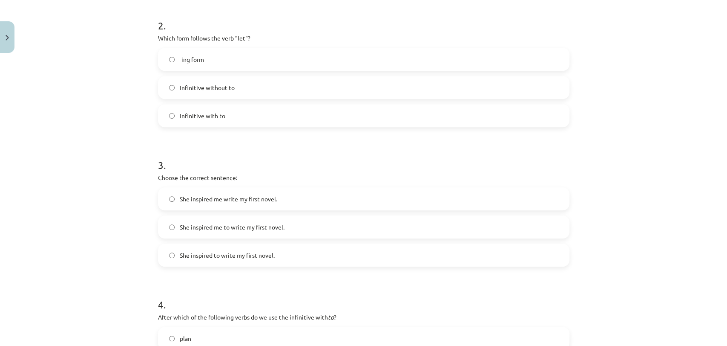
scroll to position [325, 0]
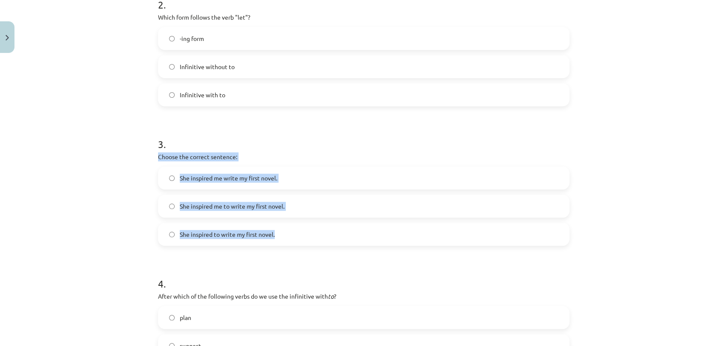
drag, startPoint x: 154, startPoint y: 154, endPoint x: 277, endPoint y: 229, distance: 144.7
click at [277, 229] on div "3 . Choose the correct sentence: She inspired me write my first novel. She insp…" at bounding box center [364, 184] width 412 height 122
click at [237, 198] on label "She inspired me to write my first novel." at bounding box center [364, 205] width 410 height 21
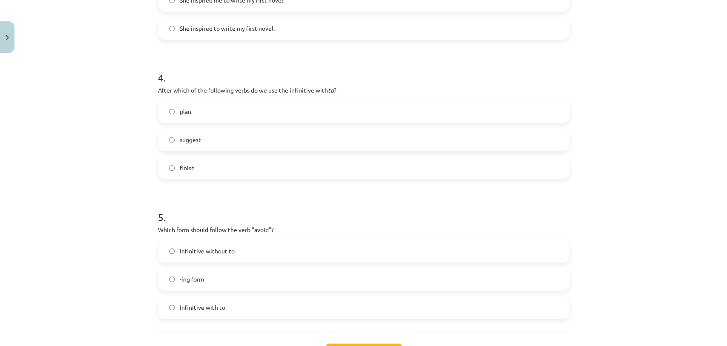
scroll to position [533, 0]
drag, startPoint x: 150, startPoint y: 83, endPoint x: 215, endPoint y: 158, distance: 99.7
click at [180, 111] on span "plan" at bounding box center [186, 109] width 12 height 9
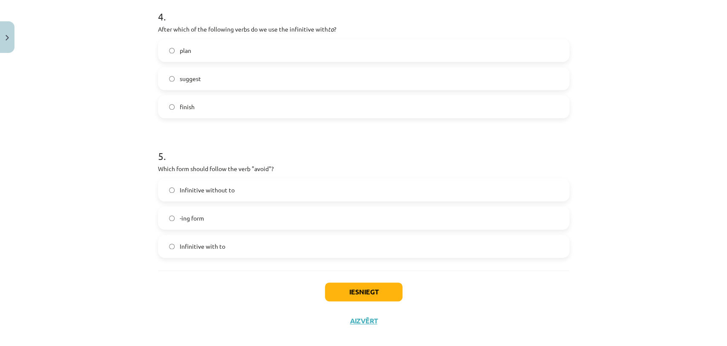
scroll to position [602, 0]
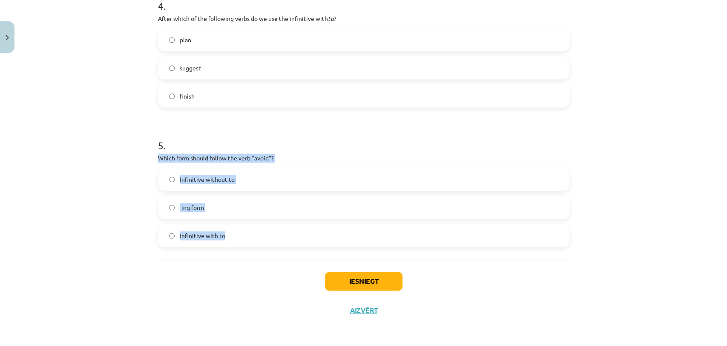
drag, startPoint x: 151, startPoint y: 156, endPoint x: 236, endPoint y: 234, distance: 115.5
click at [203, 210] on label "-ing form" at bounding box center [364, 206] width 410 height 21
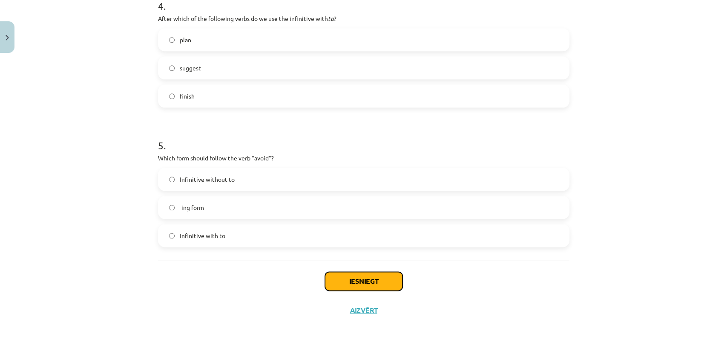
click at [375, 283] on button "Iesniegt" at bounding box center [364, 280] width 78 height 19
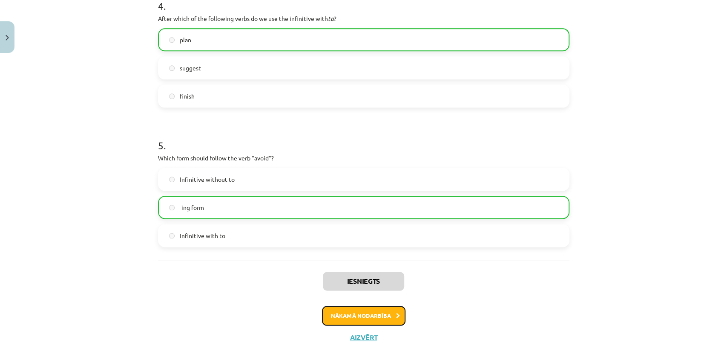
click at [346, 309] on button "Nākamā nodarbība" at bounding box center [363, 315] width 83 height 20
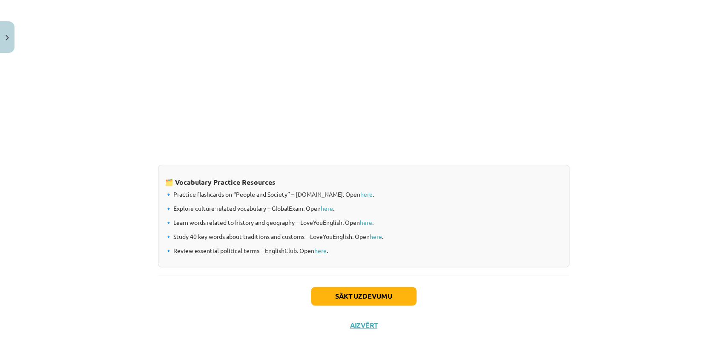
scroll to position [660, 0]
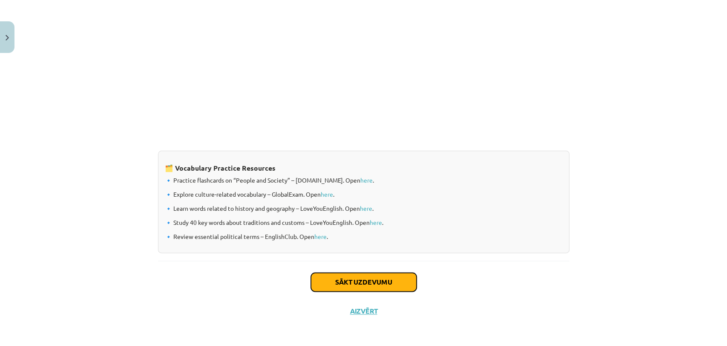
click at [409, 284] on button "Sākt uzdevumu" at bounding box center [364, 281] width 106 height 19
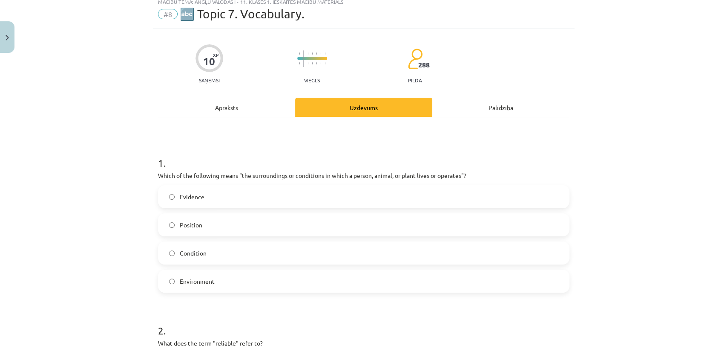
scroll to position [21, 0]
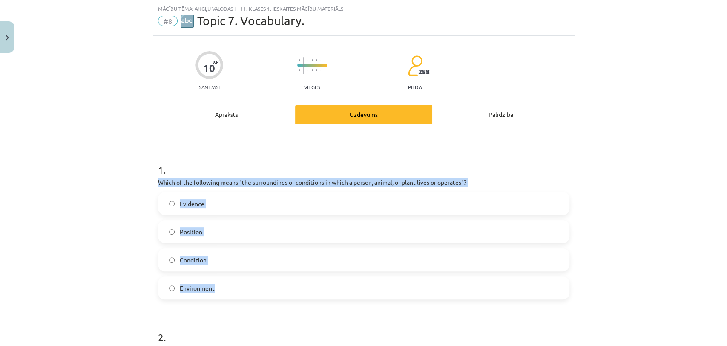
drag, startPoint x: 152, startPoint y: 179, endPoint x: 245, endPoint y: 285, distance: 140.7
click at [199, 287] on span "Environment" at bounding box center [197, 287] width 35 height 9
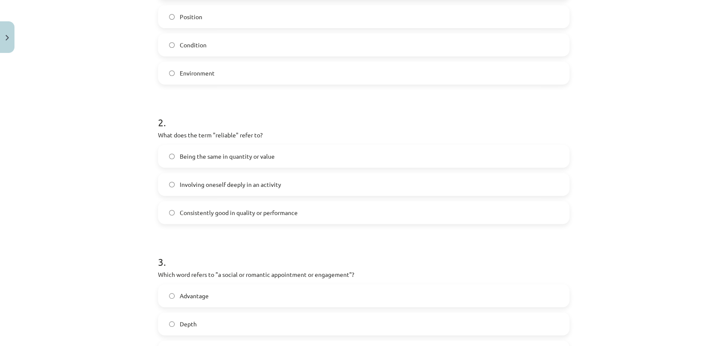
scroll to position [237, 0]
click at [409, 157] on label "Being the same in quantity or value" at bounding box center [364, 154] width 410 height 21
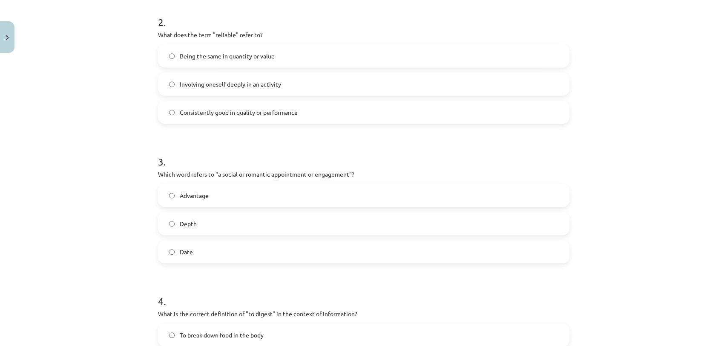
scroll to position [357, 0]
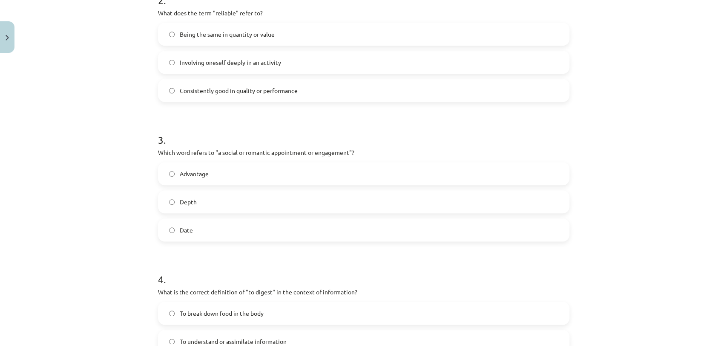
click at [249, 229] on label "Date" at bounding box center [364, 229] width 410 height 21
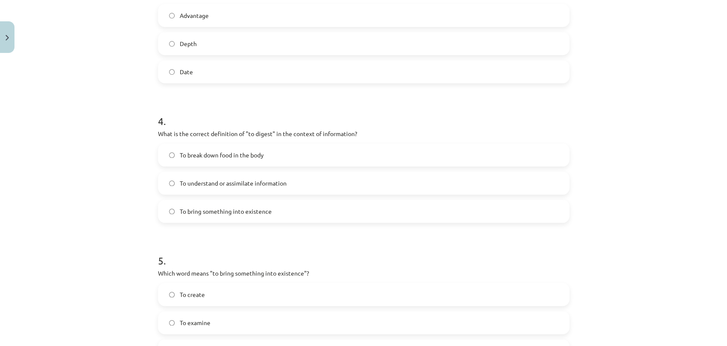
scroll to position [533, 0]
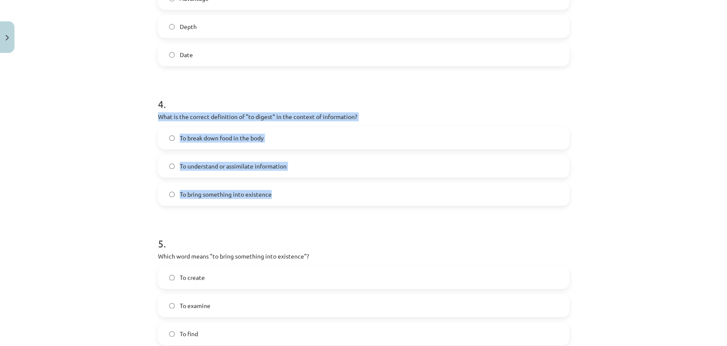
drag, startPoint x: 155, startPoint y: 113, endPoint x: 286, endPoint y: 188, distance: 151.7
click at [286, 188] on div "4 . What is the correct definition of "to digest" in the context of information…" at bounding box center [364, 144] width 412 height 122
click at [199, 165] on span "To understand or assimilate information" at bounding box center [233, 165] width 107 height 9
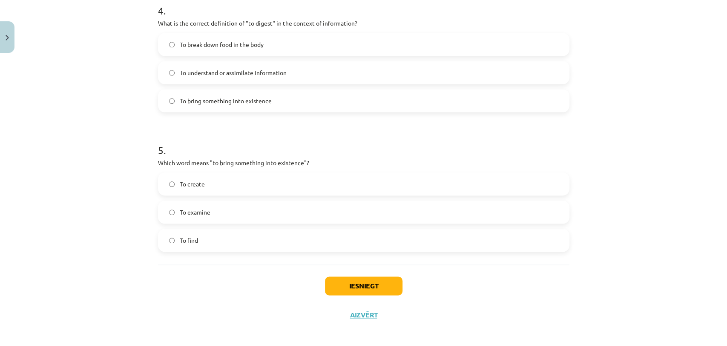
scroll to position [631, 0]
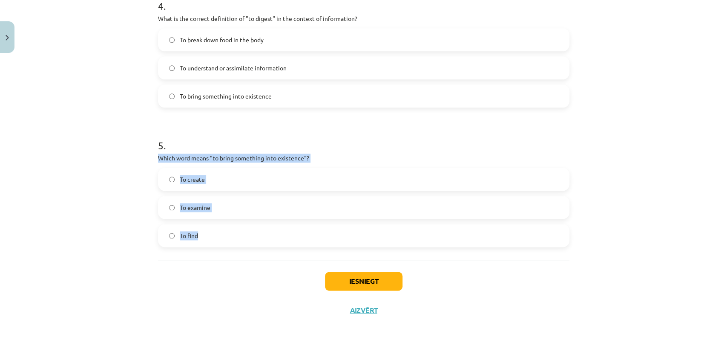
drag, startPoint x: 152, startPoint y: 155, endPoint x: 208, endPoint y: 227, distance: 91.3
click at [215, 179] on label "To create" at bounding box center [364, 178] width 410 height 21
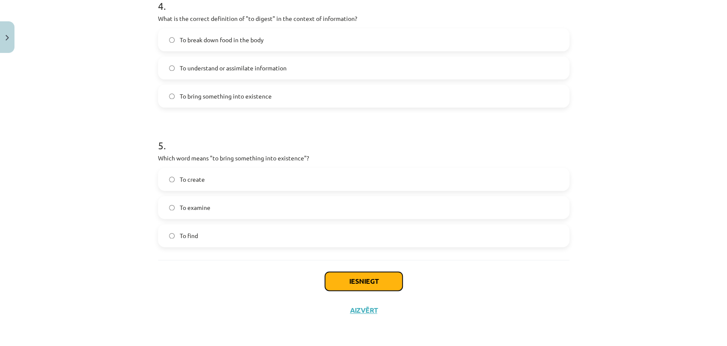
click at [374, 283] on button "Iesniegt" at bounding box center [364, 280] width 78 height 19
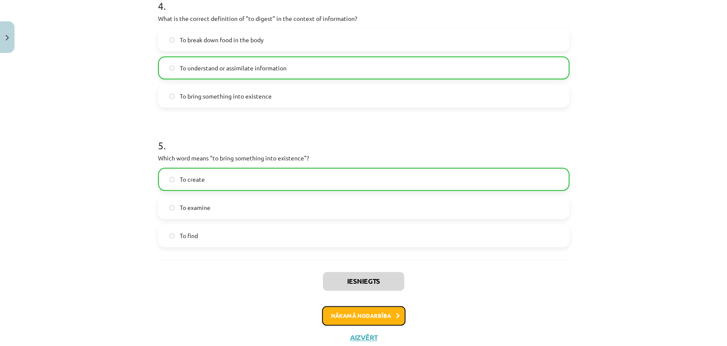
click at [363, 312] on button "Nākamā nodarbība" at bounding box center [363, 315] width 83 height 20
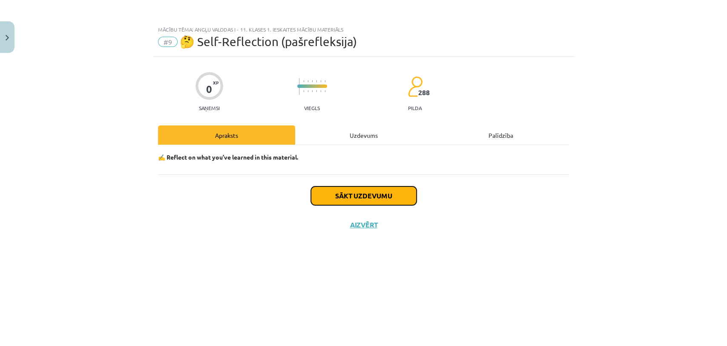
click at [361, 191] on button "Sākt uzdevumu" at bounding box center [364, 195] width 106 height 19
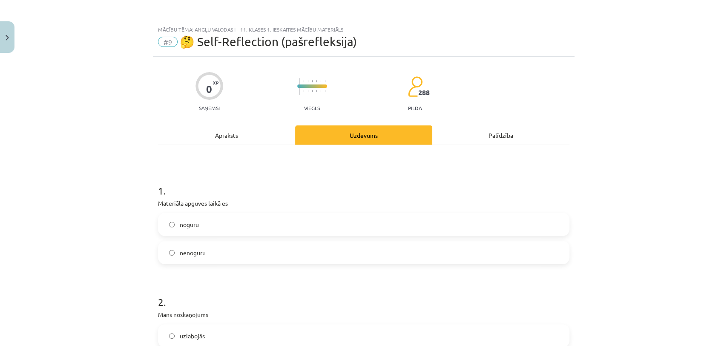
click at [206, 247] on label "nenoguru" at bounding box center [364, 252] width 410 height 21
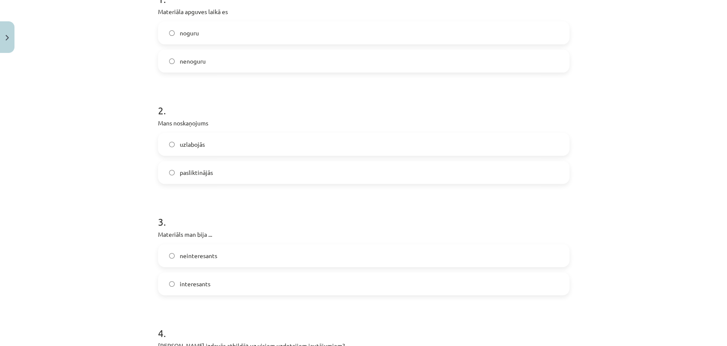
scroll to position [205, 0]
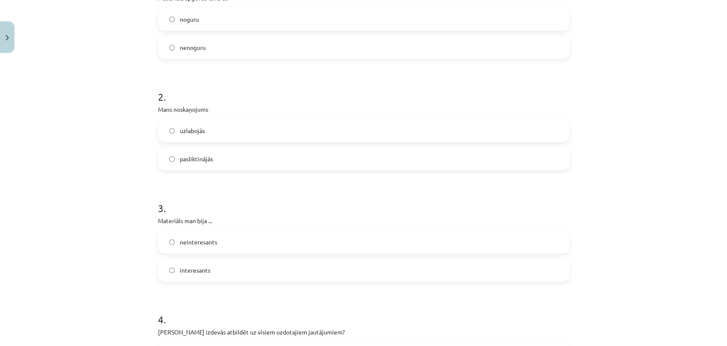
click at [426, 138] on label "uzlabojās" at bounding box center [364, 130] width 410 height 21
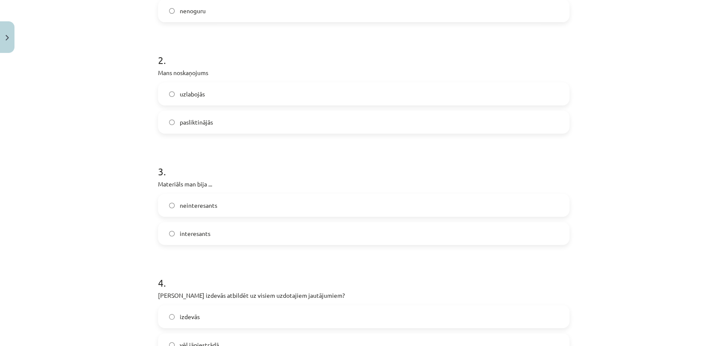
scroll to position [246, 0]
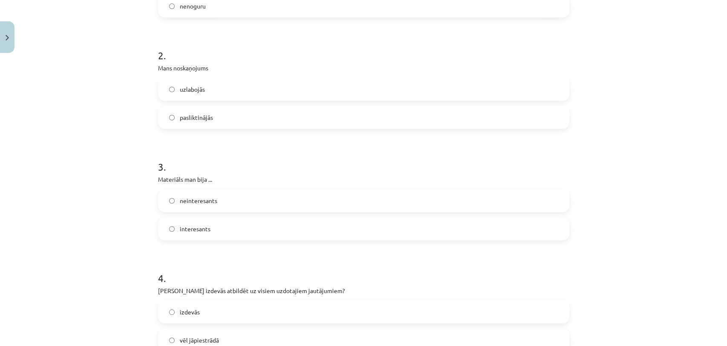
click at [240, 233] on label "interesants" at bounding box center [364, 228] width 410 height 21
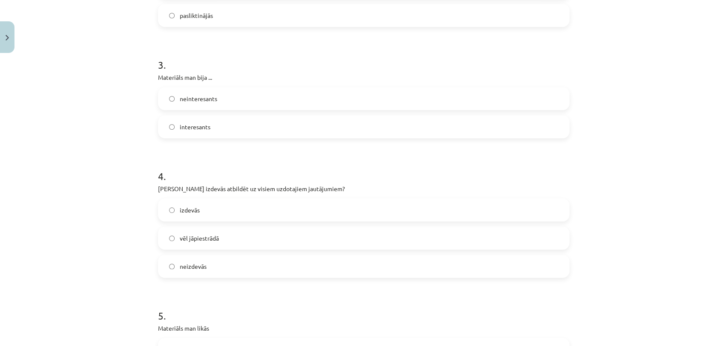
scroll to position [371, 0]
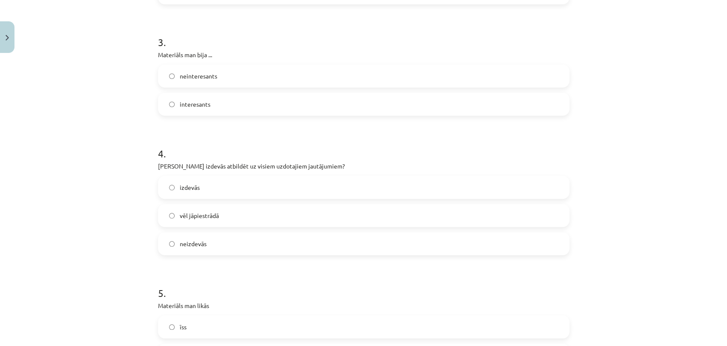
click at [272, 214] on label "vēl jāpiestrādā" at bounding box center [364, 214] width 410 height 21
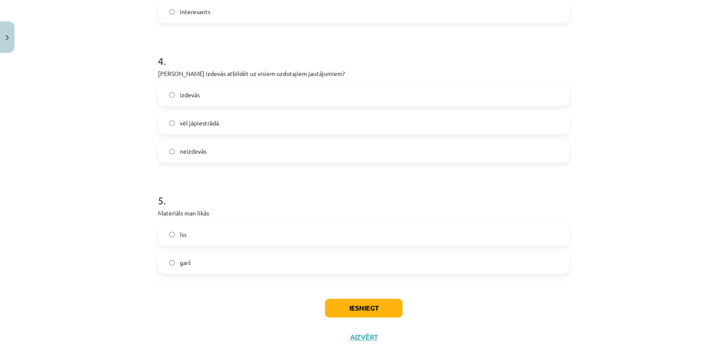
scroll to position [490, 0]
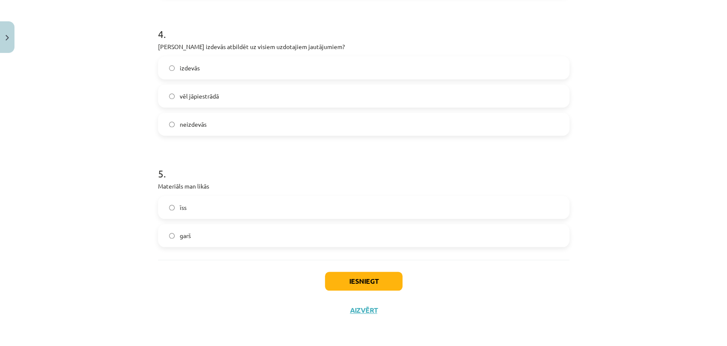
click at [353, 204] on label "īss" at bounding box center [364, 206] width 410 height 21
click at [351, 276] on button "Iesniegt" at bounding box center [364, 280] width 78 height 19
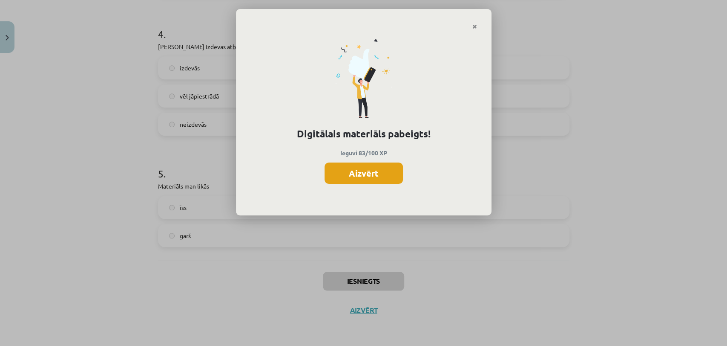
click at [364, 162] on button "Aizvērt" at bounding box center [364, 172] width 78 height 21
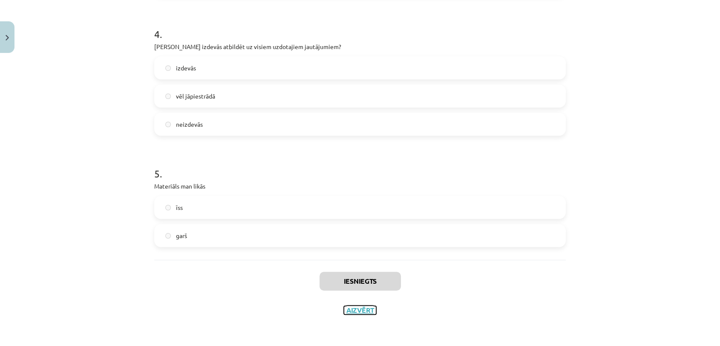
click at [350, 306] on button "Aizvērt" at bounding box center [360, 309] width 32 height 9
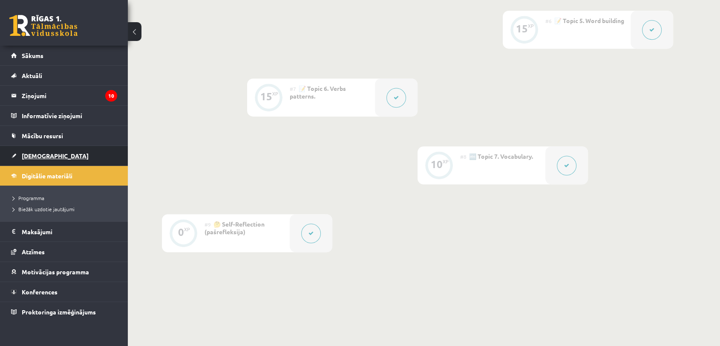
click at [43, 155] on span "[DEMOGRAPHIC_DATA]" at bounding box center [55, 156] width 67 height 8
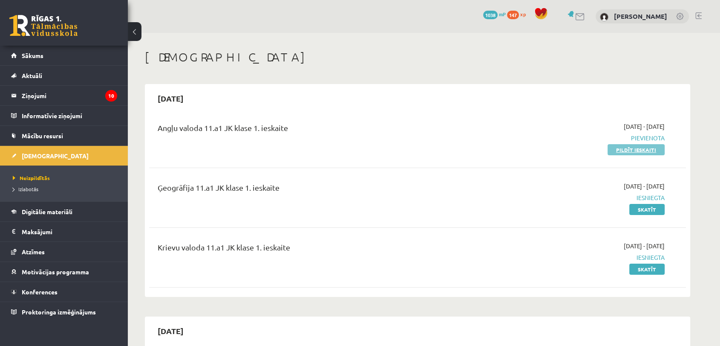
click at [643, 150] on link "Pildīt ieskaiti" at bounding box center [636, 149] width 57 height 11
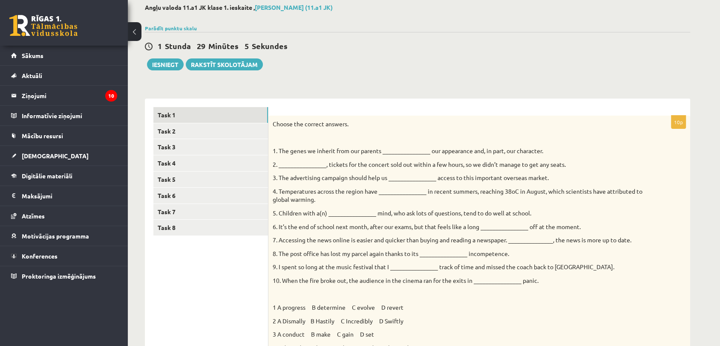
scroll to position [32, 0]
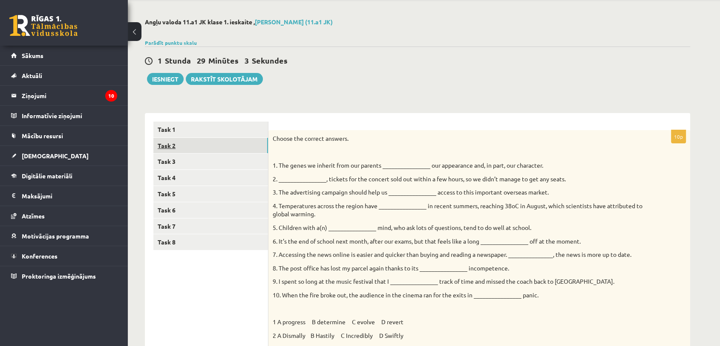
click at [210, 144] on link "Task 2" at bounding box center [210, 146] width 115 height 16
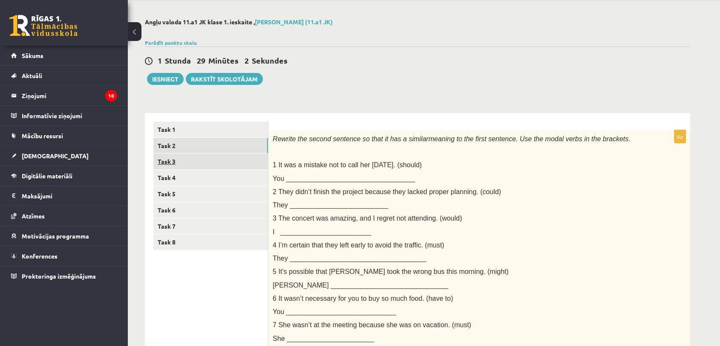
click at [217, 159] on link "Task 3" at bounding box center [210, 161] width 115 height 16
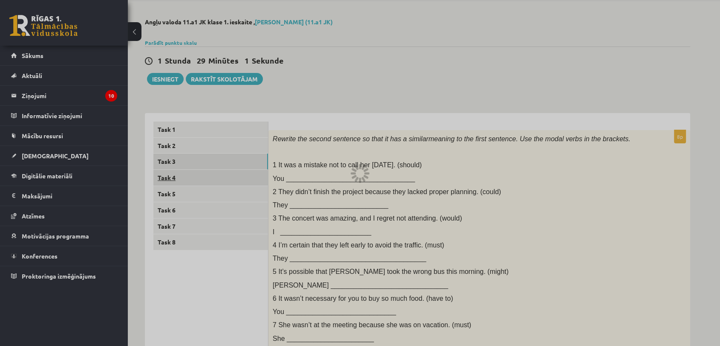
scroll to position [0, 0]
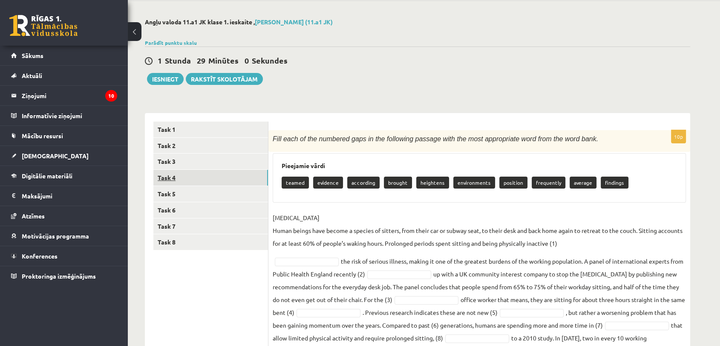
click at [215, 176] on link "Task 4" at bounding box center [210, 178] width 115 height 16
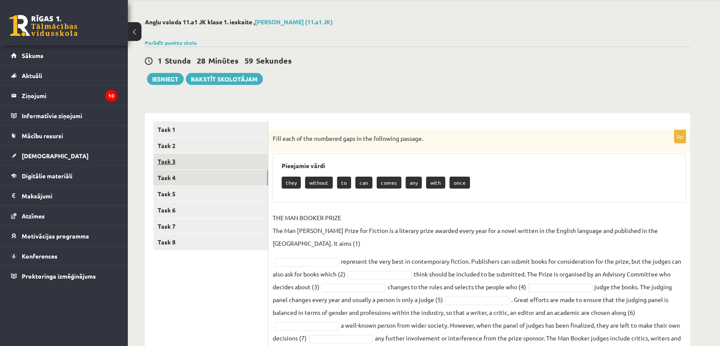
click at [250, 161] on link "Task 3" at bounding box center [210, 161] width 115 height 16
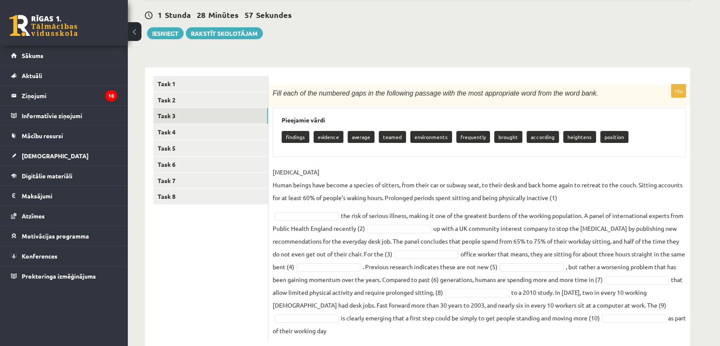
scroll to position [98, 0]
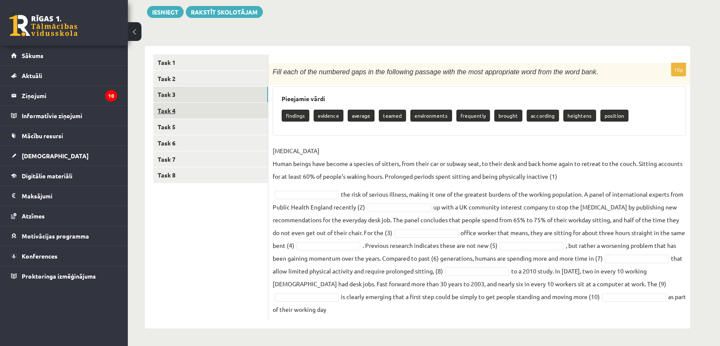
click at [236, 110] on link "Task 4" at bounding box center [210, 111] width 115 height 16
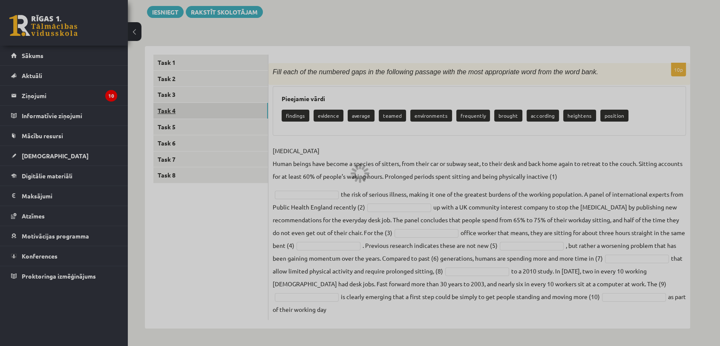
scroll to position [73, 0]
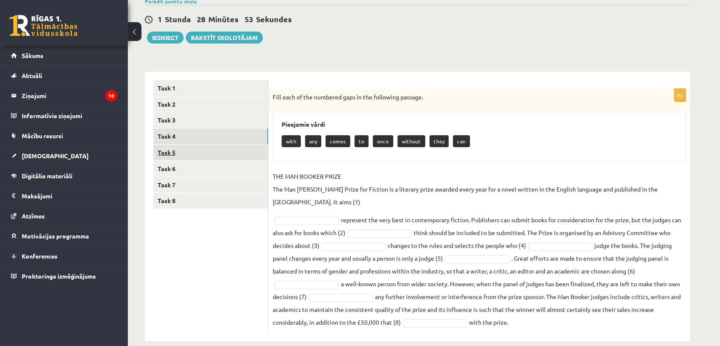
click at [261, 151] on link "Task 5" at bounding box center [210, 152] width 115 height 16
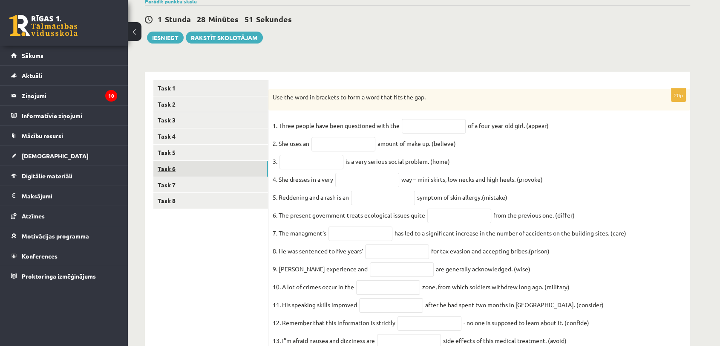
click at [247, 172] on link "Task 6" at bounding box center [210, 169] width 115 height 16
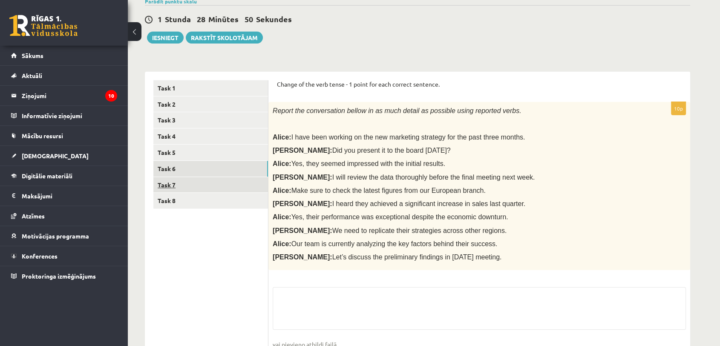
click at [244, 183] on link "Task 7" at bounding box center [210, 185] width 115 height 16
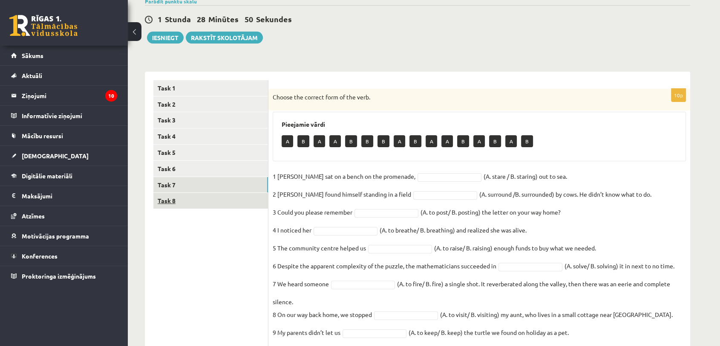
click at [237, 202] on link "Task 8" at bounding box center [210, 201] width 115 height 16
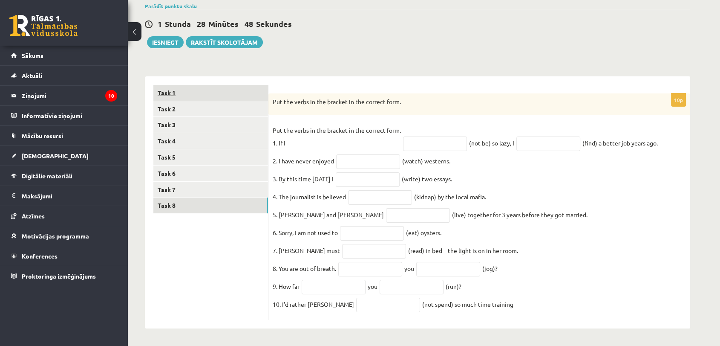
click at [254, 87] on link "Task 1" at bounding box center [210, 93] width 115 height 16
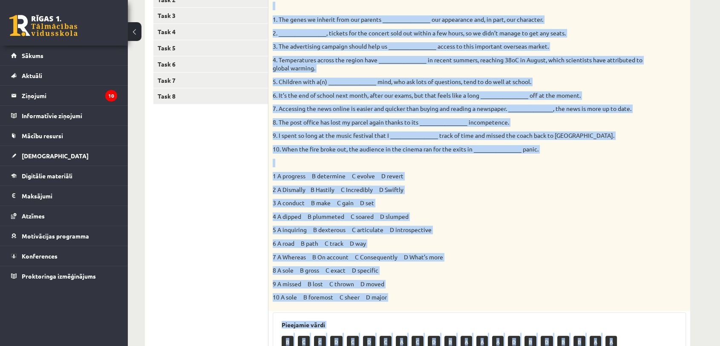
scroll to position [411, 0]
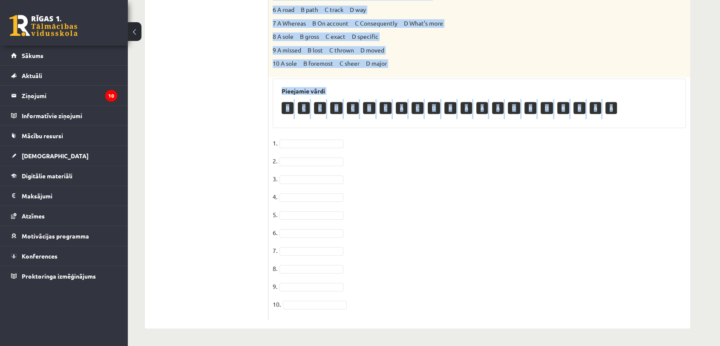
drag, startPoint x: 273, startPoint y: 98, endPoint x: 617, endPoint y: 110, distance: 344.4
click at [617, 110] on div "10p Choose the correct answers. 1. The genes we inherit from our parents ______…" at bounding box center [479, 35] width 422 height 569
copy div "Choose the correct answers. 1. The genes we inherit from our parents __________…"
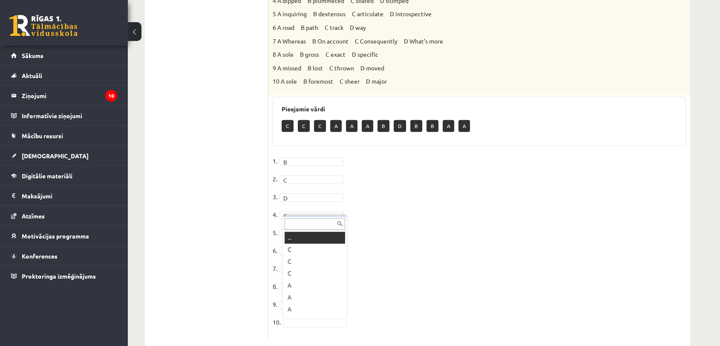
scroll to position [10, 0]
click at [308, 326] on fieldset "1. B * 2. C * 3. D * 4. C * 5. A * 6. D * 7. D * 8. D * 9. B * 10. B *" at bounding box center [479, 243] width 413 height 179
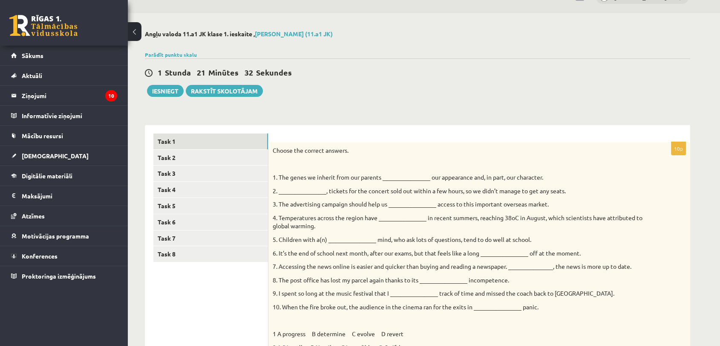
scroll to position [0, 0]
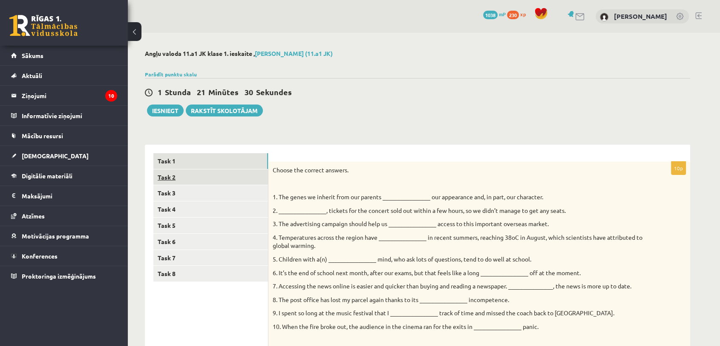
click at [225, 174] on link "Task 2" at bounding box center [210, 177] width 115 height 16
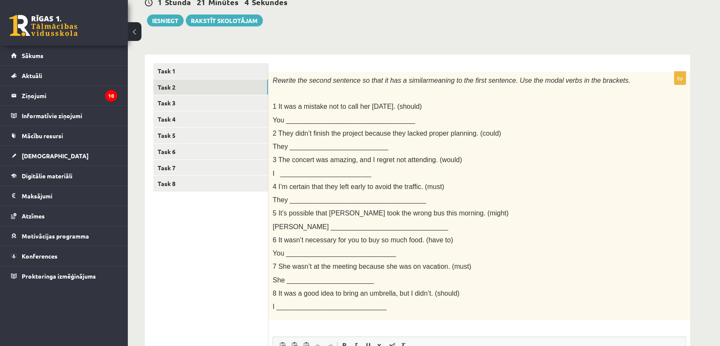
scroll to position [109, 0]
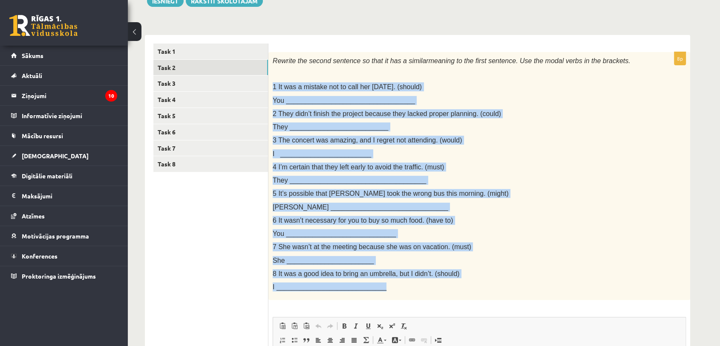
drag, startPoint x: 273, startPoint y: 83, endPoint x: 461, endPoint y: 291, distance: 280.5
click at [461, 291] on div "Rewrite the second sentence so that it has a similar meaning to the first sente…" at bounding box center [479, 176] width 422 height 248
copy div "1 I t was a mistake not to call her yesterday. (should) You ___________________…"
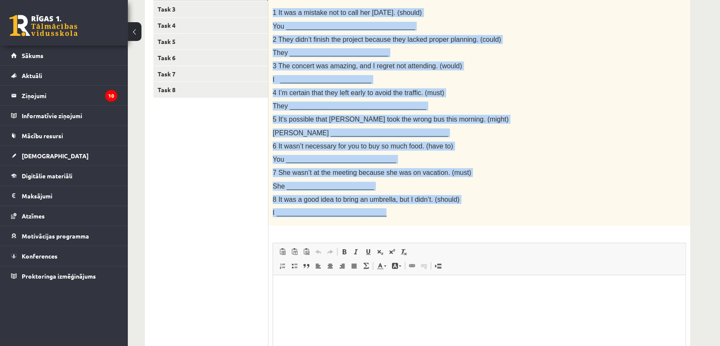
scroll to position [198, 0]
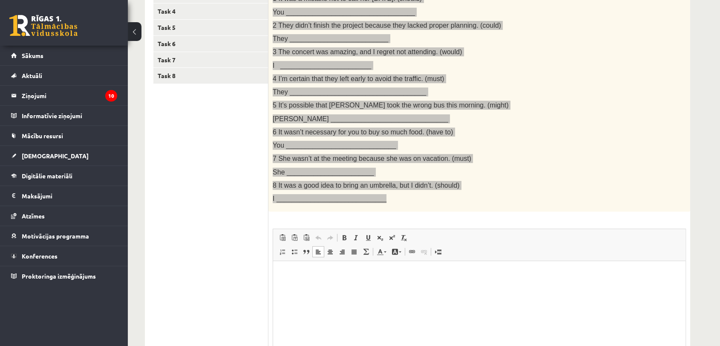
click at [450, 272] on p "Bagātinātā teksta redaktors, wiswyg-editor-user-answer-47024983159580" at bounding box center [479, 273] width 395 height 9
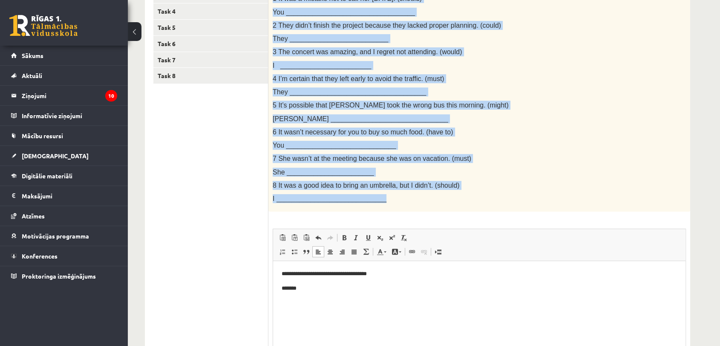
click at [468, 154] on p "7 She wasn’t at the meeting because she was on vacation. (must)" at bounding box center [458, 158] width 371 height 9
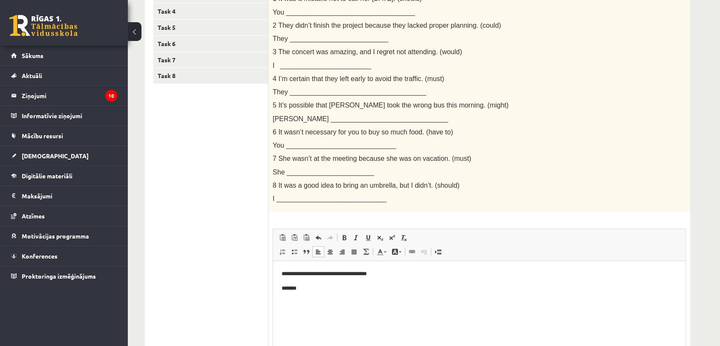
click at [431, 298] on html "**********" at bounding box center [479, 281] width 412 height 40
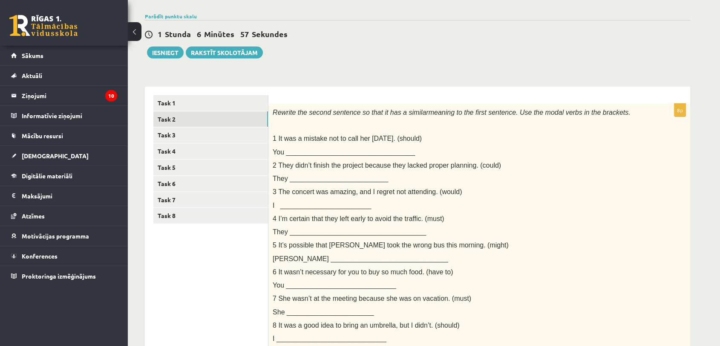
scroll to position [55, 0]
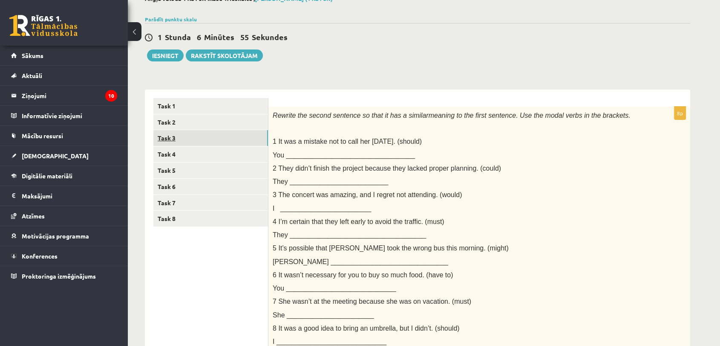
click at [215, 135] on link "Task 3" at bounding box center [210, 138] width 115 height 16
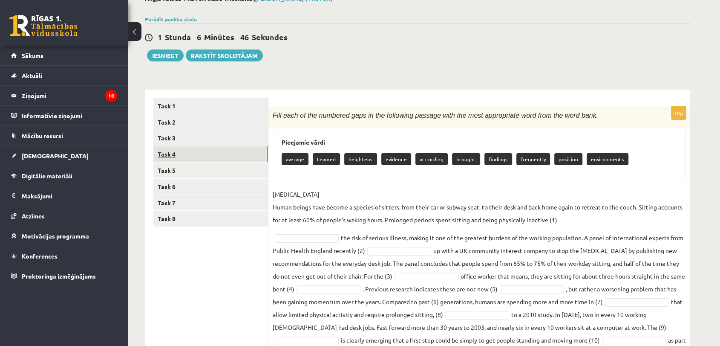
click at [209, 153] on link "Task 4" at bounding box center [210, 154] width 115 height 16
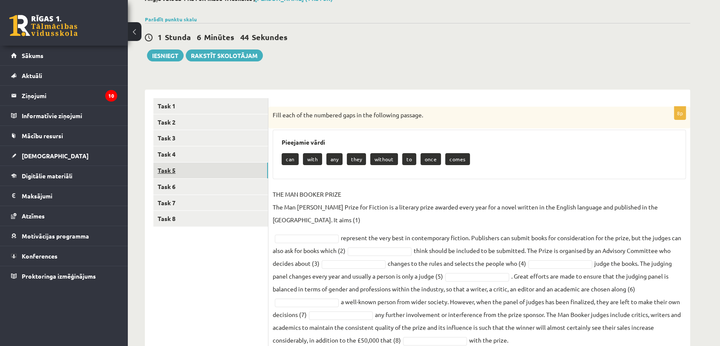
click at [210, 173] on link "Task 5" at bounding box center [210, 170] width 115 height 16
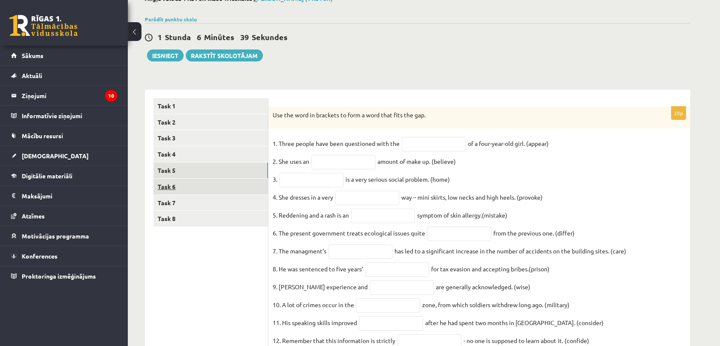
click at [243, 191] on link "Task 6" at bounding box center [210, 187] width 115 height 16
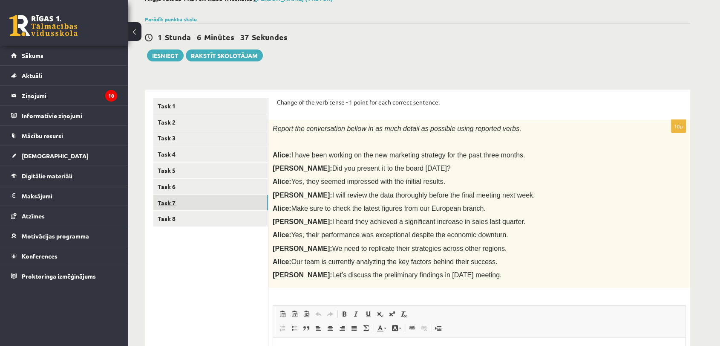
click at [249, 205] on link "Task 7" at bounding box center [210, 203] width 115 height 16
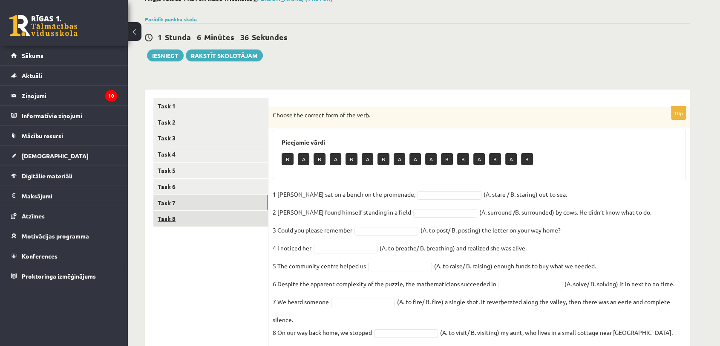
click at [245, 219] on link "Task 8" at bounding box center [210, 218] width 115 height 16
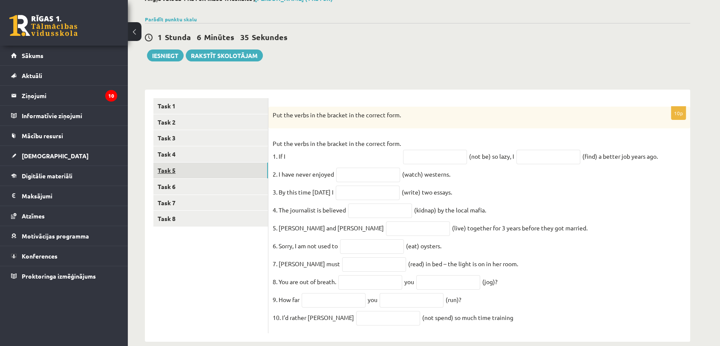
click at [259, 175] on link "Task 5" at bounding box center [210, 170] width 115 height 16
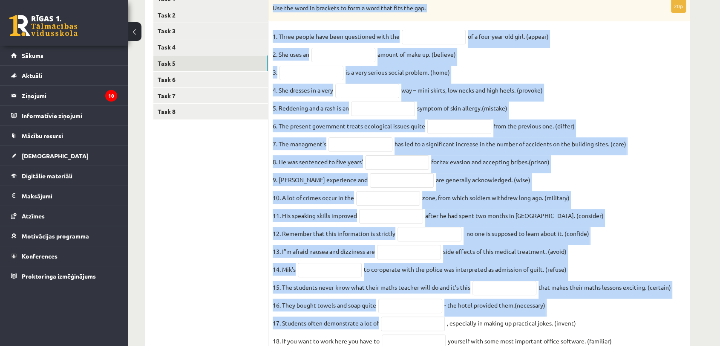
scroll to position [251, 0]
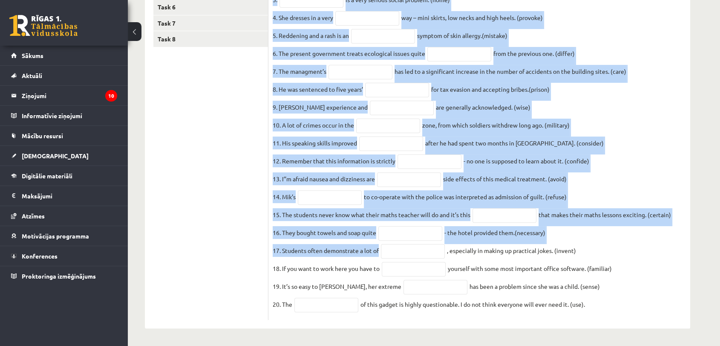
drag, startPoint x: 270, startPoint y: 114, endPoint x: 590, endPoint y: 301, distance: 371.2
click at [590, 301] on div "20p Use the word in brackets to form a word that fits the gap. 1. Three people …" at bounding box center [479, 123] width 422 height 393
copy div "Use the word in brackets to form a word that fits the gap. 1. Three people have…"
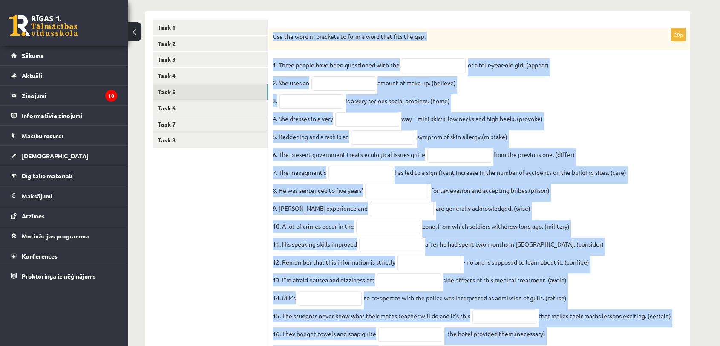
scroll to position [133, 0]
click at [446, 70] on input "text" at bounding box center [434, 66] width 64 height 14
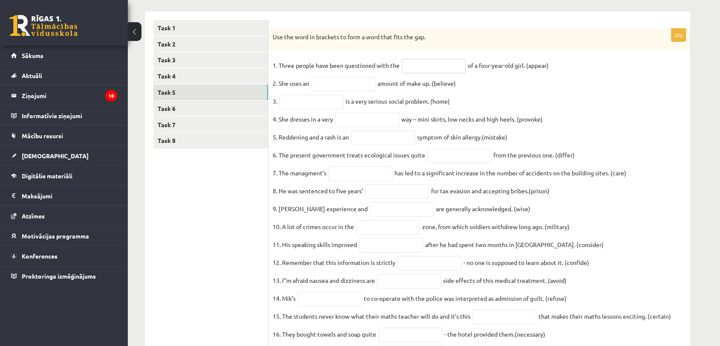
click at [446, 67] on input "text" at bounding box center [434, 66] width 64 height 14
click at [351, 86] on input "text" at bounding box center [343, 84] width 64 height 14
click at [321, 107] on input "text" at bounding box center [311, 102] width 64 height 14
click at [386, 121] on input "text" at bounding box center [367, 119] width 64 height 14
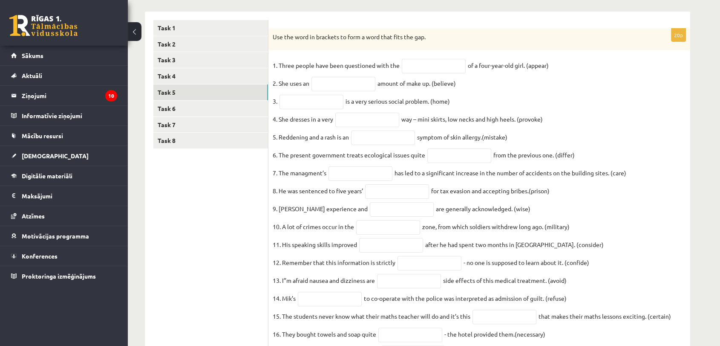
click at [324, 138] on p "5. Reddening and a rash is an" at bounding box center [311, 136] width 76 height 13
click at [354, 140] on input "text" at bounding box center [383, 137] width 64 height 14
click at [472, 163] on input "text" at bounding box center [459, 155] width 64 height 14
click at [443, 68] on input "text" at bounding box center [434, 66] width 64 height 14
type input "*"
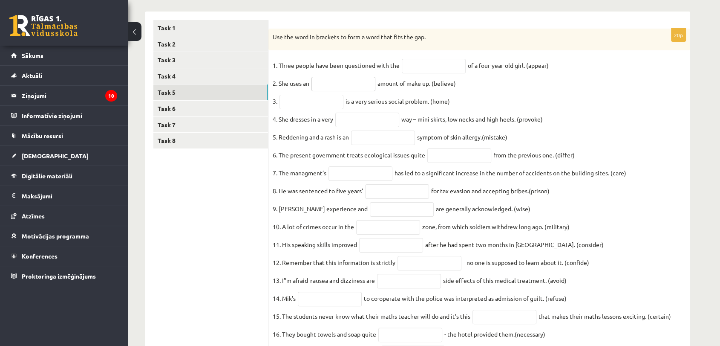
click at [337, 86] on input "text" at bounding box center [343, 84] width 64 height 14
click at [449, 65] on input "text" at bounding box center [434, 66] width 64 height 14
type input "**********"
click at [355, 79] on input "text" at bounding box center [343, 84] width 64 height 14
click at [323, 86] on input "**********" at bounding box center [343, 84] width 64 height 14
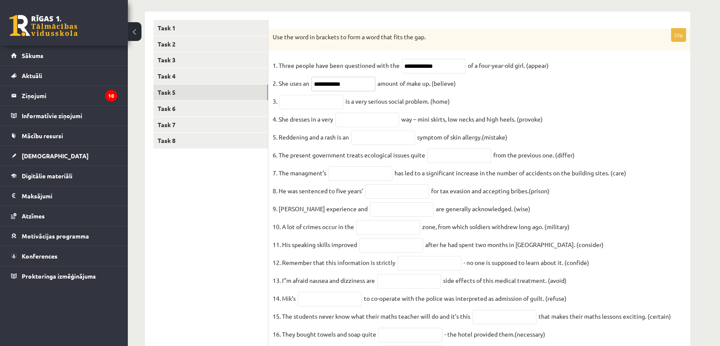
click at [354, 83] on input "**********" at bounding box center [343, 84] width 64 height 14
click at [331, 85] on input "**********" at bounding box center [343, 84] width 64 height 14
click at [353, 84] on input "**********" at bounding box center [343, 84] width 64 height 14
click at [332, 84] on input "**********" at bounding box center [343, 84] width 64 height 14
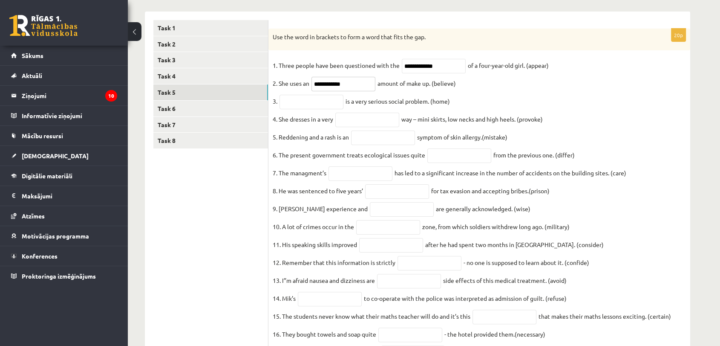
click at [361, 84] on input "**********" at bounding box center [343, 84] width 64 height 14
click at [345, 85] on input "********" at bounding box center [343, 84] width 64 height 14
type input "**********"
click at [304, 98] on input "text" at bounding box center [311, 102] width 64 height 14
type input "**********"
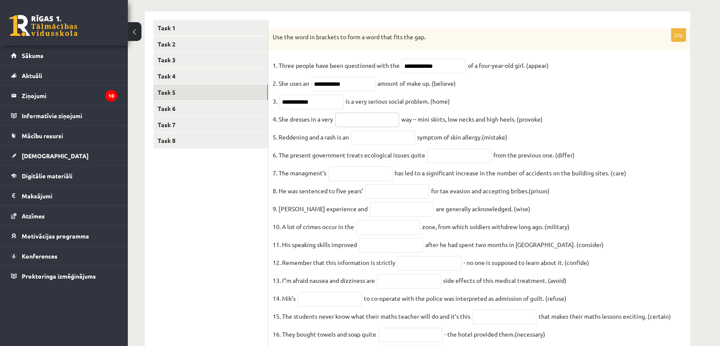
click at [369, 127] on input "text" at bounding box center [367, 119] width 64 height 14
type input "**********"
click at [394, 141] on input "text" at bounding box center [383, 137] width 64 height 14
type input "********"
click at [461, 163] on input "text" at bounding box center [459, 155] width 64 height 14
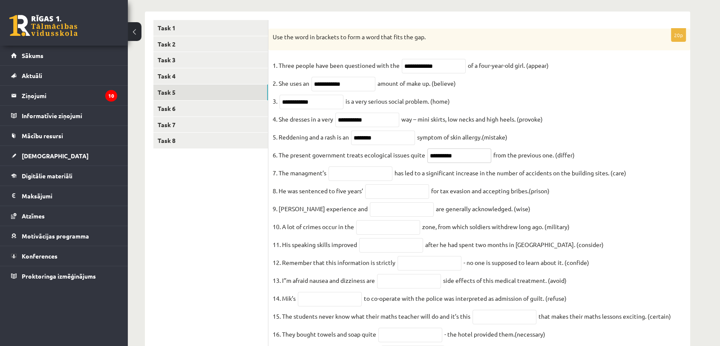
type input "**********"
click at [383, 179] on input "text" at bounding box center [360, 173] width 64 height 14
click at [420, 227] on fieldset "**********" at bounding box center [479, 238] width 413 height 358
click at [418, 199] on input "text" at bounding box center [397, 191] width 64 height 14
type input "**********"
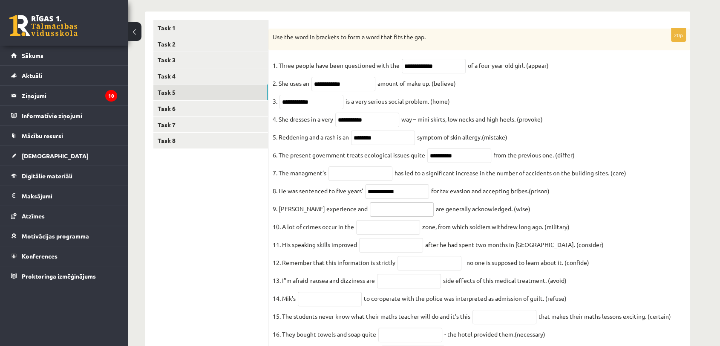
click at [398, 216] on input "text" at bounding box center [402, 209] width 64 height 14
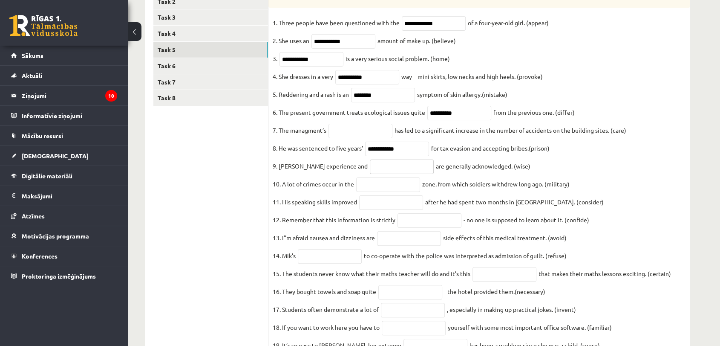
scroll to position [177, 0]
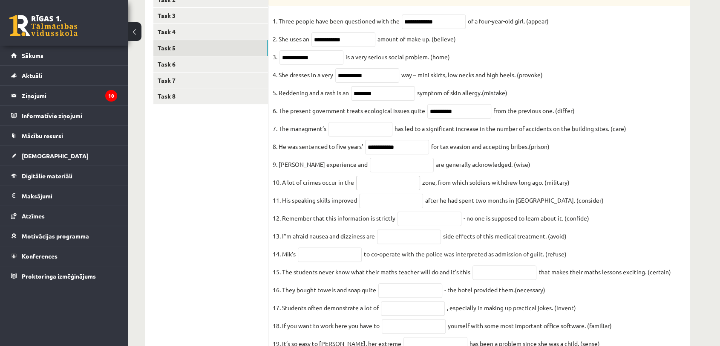
click at [389, 190] on input "text" at bounding box center [388, 183] width 64 height 14
type input "**********"
click at [386, 207] on input "text" at bounding box center [391, 200] width 64 height 14
type input "**********"
click at [409, 226] on input "text" at bounding box center [429, 218] width 64 height 14
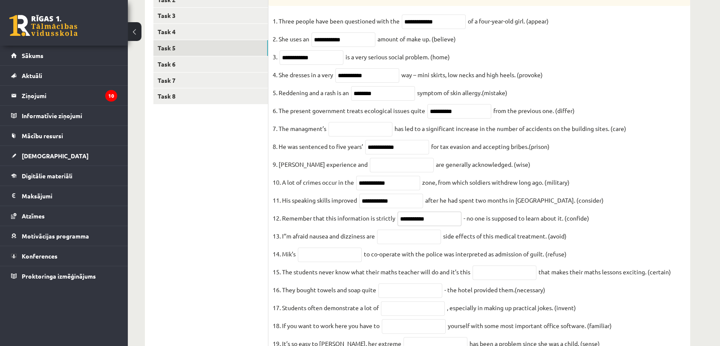
type input "**********"
click at [328, 262] on input "text" at bounding box center [330, 254] width 64 height 14
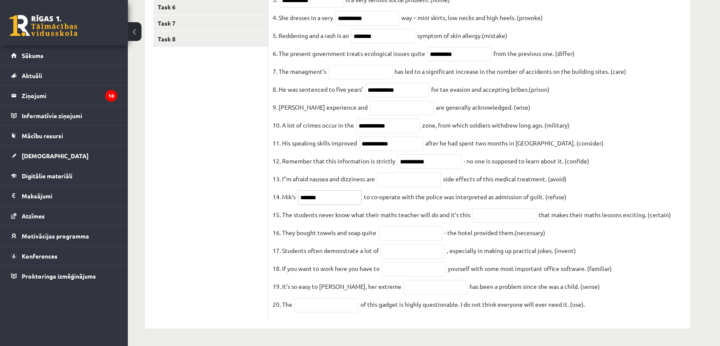
scroll to position [251, 0]
type input "*******"
click at [512, 209] on input "text" at bounding box center [504, 215] width 64 height 14
click at [422, 248] on input "text" at bounding box center [413, 251] width 64 height 14
type input "**********"
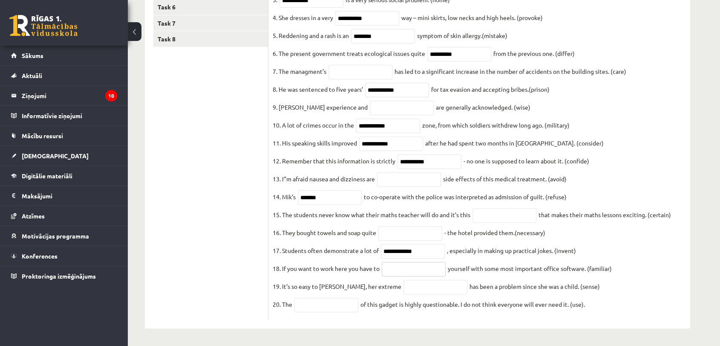
click at [420, 267] on input "text" at bounding box center [414, 269] width 64 height 14
click at [408, 286] on input "text" at bounding box center [435, 286] width 64 height 14
type input "*********"
click at [333, 299] on input "text" at bounding box center [326, 304] width 64 height 14
drag, startPoint x: 333, startPoint y: 299, endPoint x: 335, endPoint y: 309, distance: 9.7
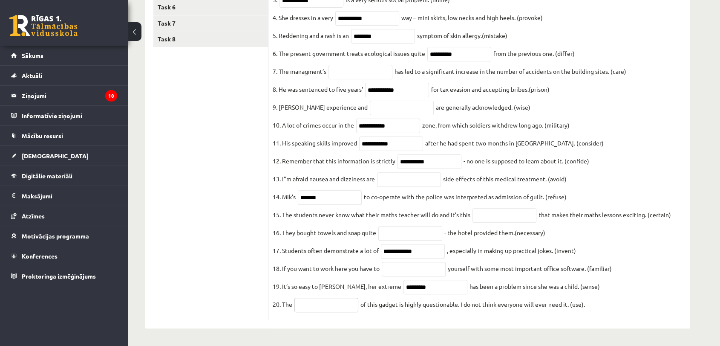
click at [335, 309] on input "text" at bounding box center [326, 304] width 64 height 14
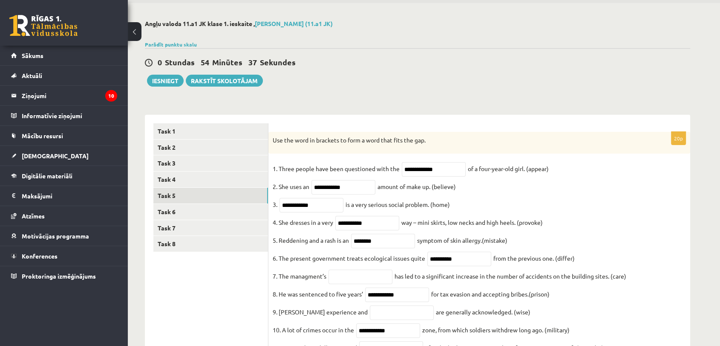
scroll to position [0, 0]
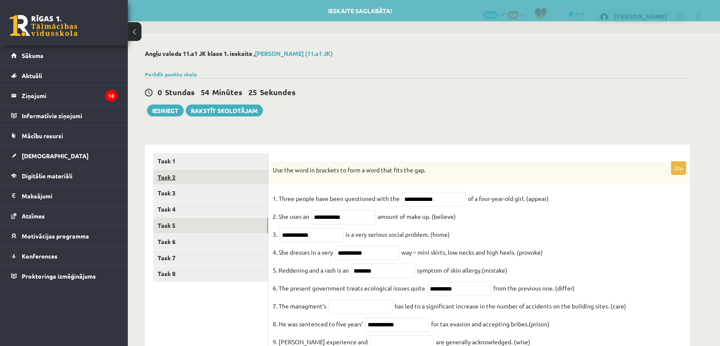
type input "**********"
click at [246, 178] on link "Task 2" at bounding box center [210, 177] width 115 height 16
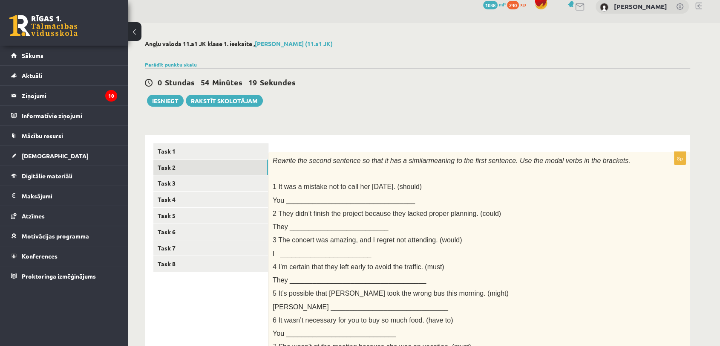
scroll to position [11, 0]
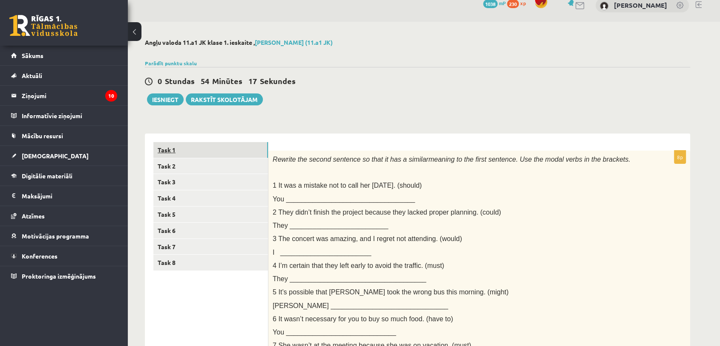
click at [255, 150] on link "Task 1" at bounding box center [210, 150] width 115 height 16
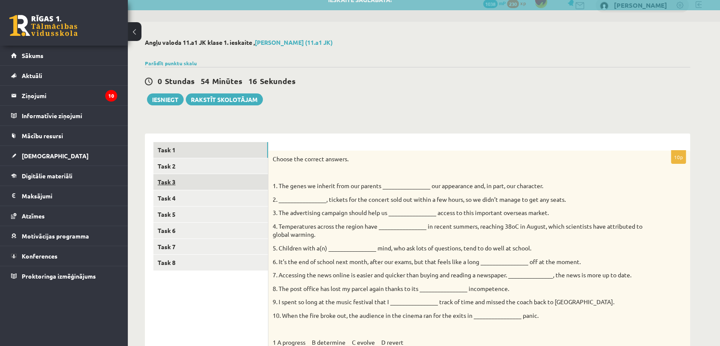
click at [252, 181] on link "Task 3" at bounding box center [210, 182] width 115 height 16
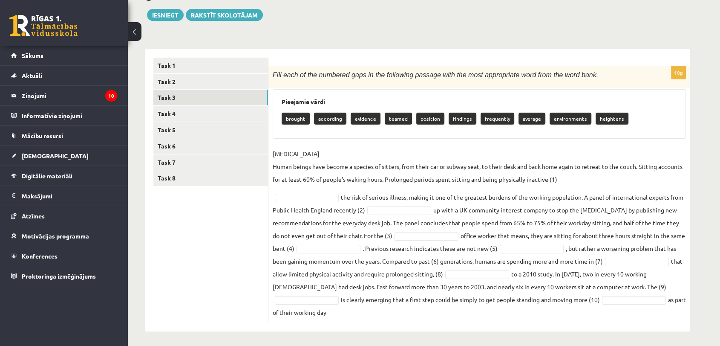
scroll to position [98, 0]
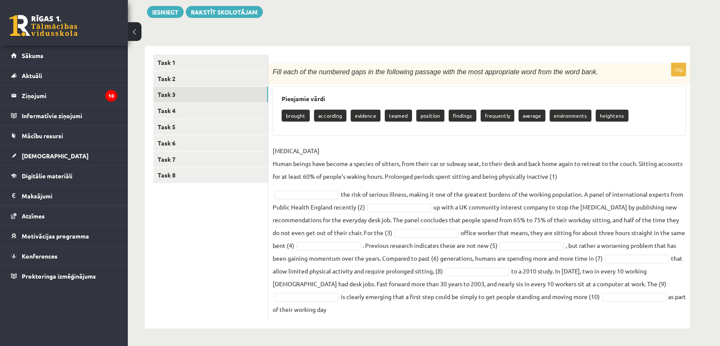
drag, startPoint x: 272, startPoint y: 69, endPoint x: 544, endPoint y: 314, distance: 366.5
click at [544, 314] on div "10p Fill each of the numbered gaps in the following passage with the most appro…" at bounding box center [479, 191] width 422 height 256
copy div "Fill each of the numbered gaps in the following passage with the most appropria…"
click at [366, 155] on p "SEDENTARY LIFESTYLE Human beings have become a species of sitters, from their c…" at bounding box center [479, 163] width 413 height 38
click at [586, 177] on p "SEDENTARY LIFESTYLE Human beings have become a species of sitters, from their c…" at bounding box center [479, 163] width 413 height 38
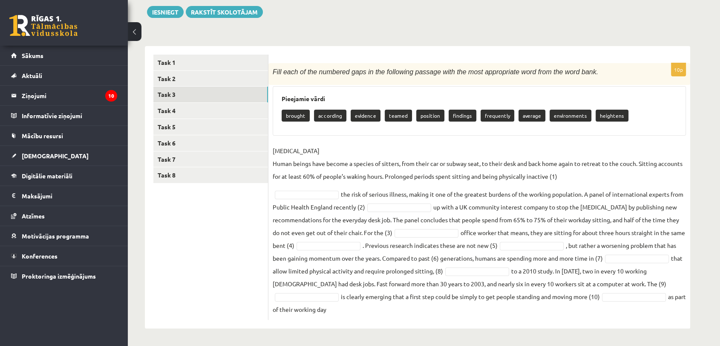
click at [561, 173] on p "SEDENTARY LIFESTYLE Human beings have become a species of sitters, from their c…" at bounding box center [479, 163] width 413 height 38
drag, startPoint x: 561, startPoint y: 173, endPoint x: 456, endPoint y: 179, distance: 105.0
click at [526, 177] on p "SEDENTARY LIFESTYLE Human beings have become a species of sitters, from their c…" at bounding box center [479, 163] width 413 height 38
type input "*"
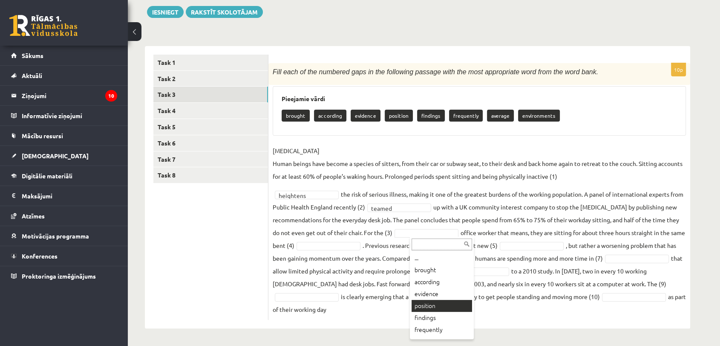
type input "*"
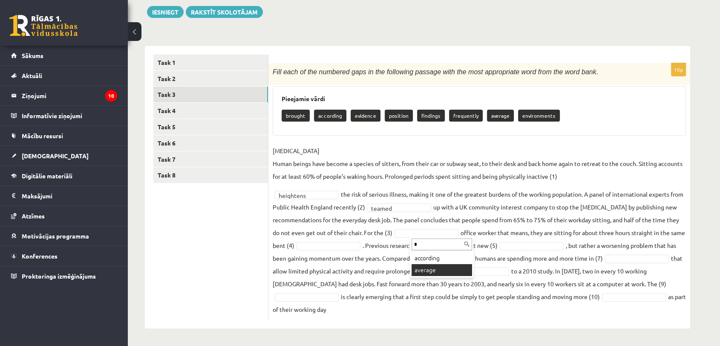
type input "*"
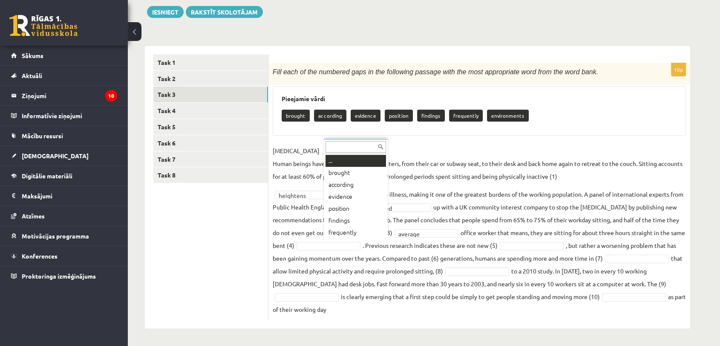
scroll to position [10, 0]
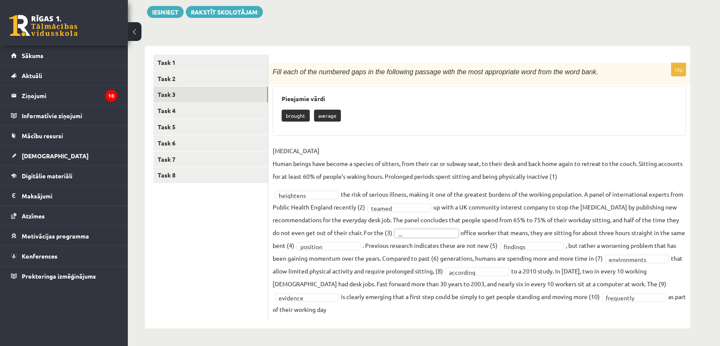
click at [435, 236] on div "..." at bounding box center [426, 233] width 64 height 9
click at [432, 227] on fieldset "SEDENTARY LIFESTYLE Human beings have become a species of sitters, from their c…" at bounding box center [479, 229] width 413 height 171
click at [206, 113] on link "Task 4" at bounding box center [210, 111] width 115 height 16
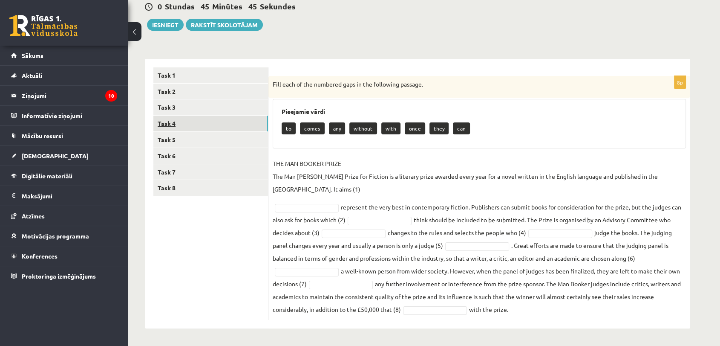
scroll to position [73, 0]
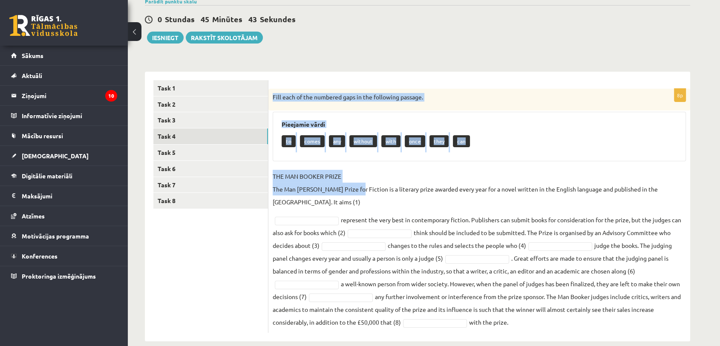
drag, startPoint x: 271, startPoint y: 95, endPoint x: 356, endPoint y: 211, distance: 143.6
click at [356, 211] on div "8p Fill each of the numbered gaps in the following passage. Pieejamie vārdi to …" at bounding box center [479, 211] width 422 height 244
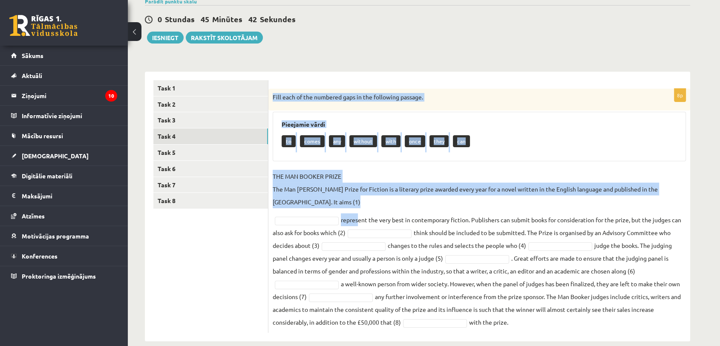
click at [278, 98] on p "Fill each of the numbered gaps in the following passage." at bounding box center [458, 97] width 371 height 9
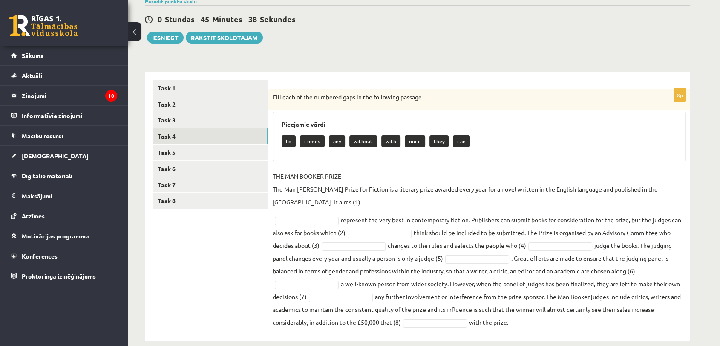
drag, startPoint x: 272, startPoint y: 93, endPoint x: 564, endPoint y: 311, distance: 364.1
click at [564, 311] on div "8p Fill each of the numbered gaps in the following passage. Pieejamie vārdi to …" at bounding box center [479, 211] width 422 height 244
copy div "Fill each of the numbered gaps in the following passage. Pieejamie vārdi to com…"
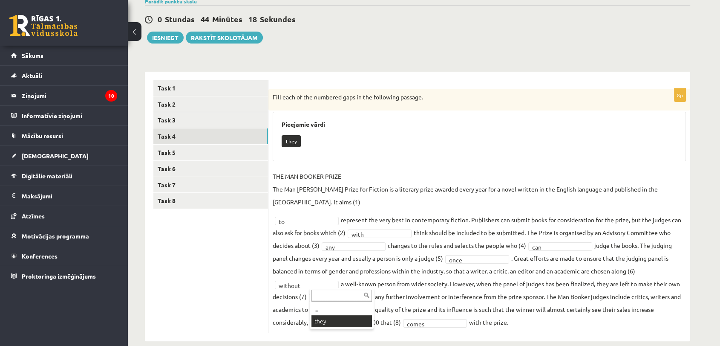
scroll to position [53, 0]
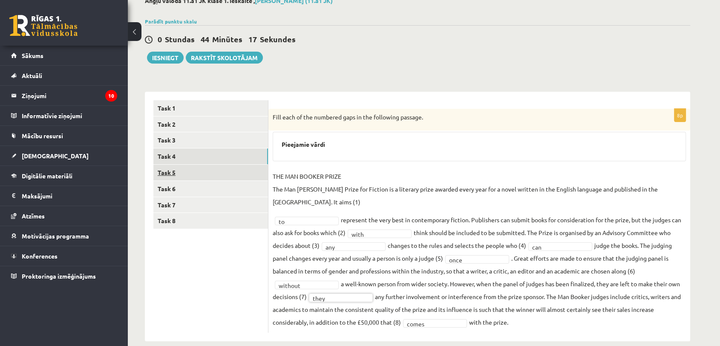
click at [229, 168] on link "Task 5" at bounding box center [210, 172] width 115 height 16
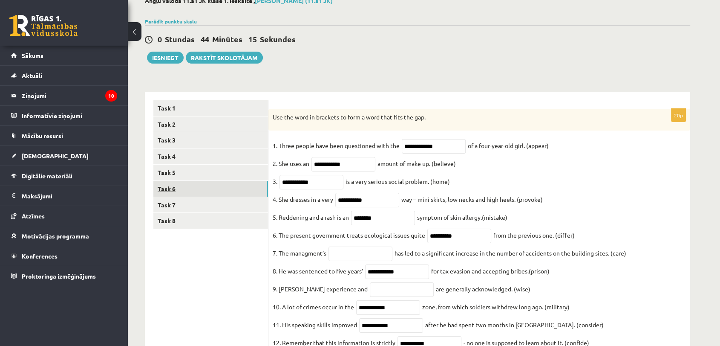
click at [235, 187] on link "Task 6" at bounding box center [210, 189] width 115 height 16
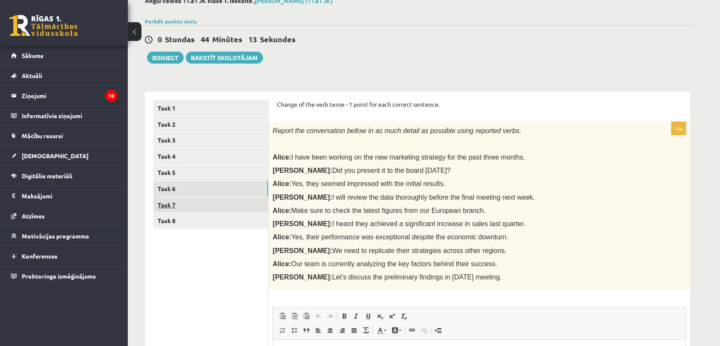
scroll to position [0, 0]
click at [256, 201] on link "Task 7" at bounding box center [210, 205] width 115 height 16
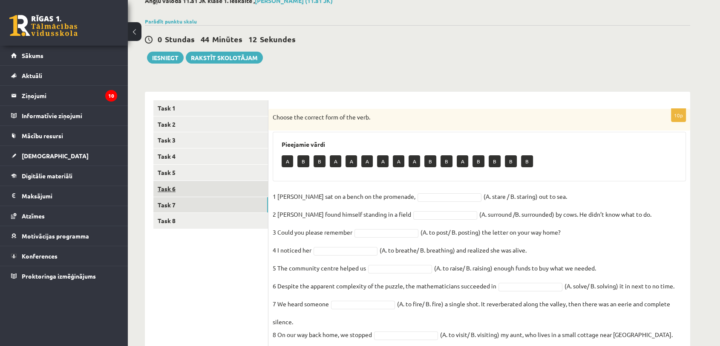
click at [254, 184] on link "Task 6" at bounding box center [210, 189] width 115 height 16
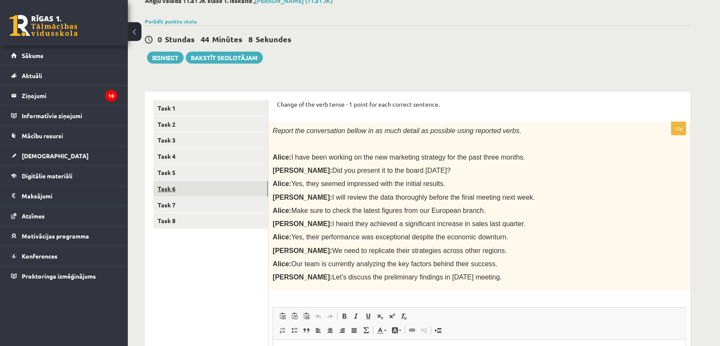
click at [236, 185] on link "Task 6" at bounding box center [210, 189] width 115 height 16
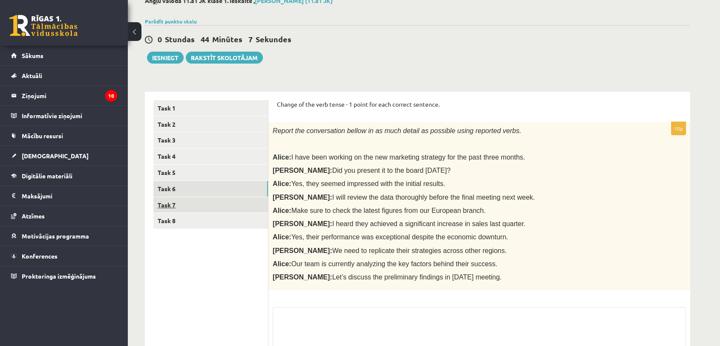
click at [229, 209] on link "Task 7" at bounding box center [210, 205] width 115 height 16
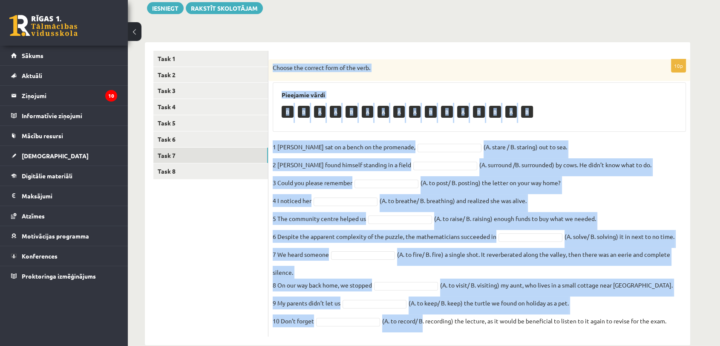
scroll to position [119, 0]
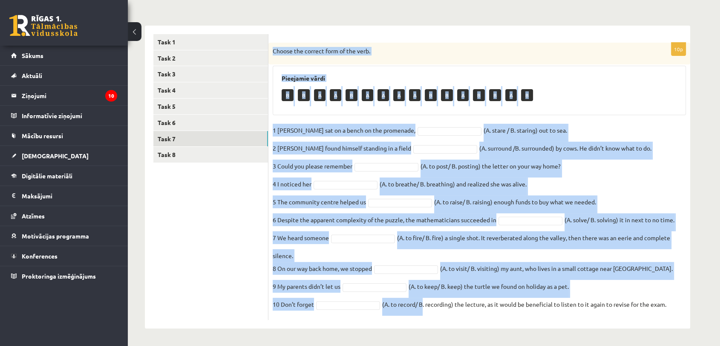
drag, startPoint x: 272, startPoint y: 117, endPoint x: 671, endPoint y: 304, distance: 441.2
click at [671, 304] on div "10p Choose the correct form of the verb. Pieejamie vārdi B B A A B A A A A B B …" at bounding box center [479, 181] width 422 height 277
copy div "Choose the correct form of the verb. Pieejamie vārdi B B A A B A A A A B B A B …"
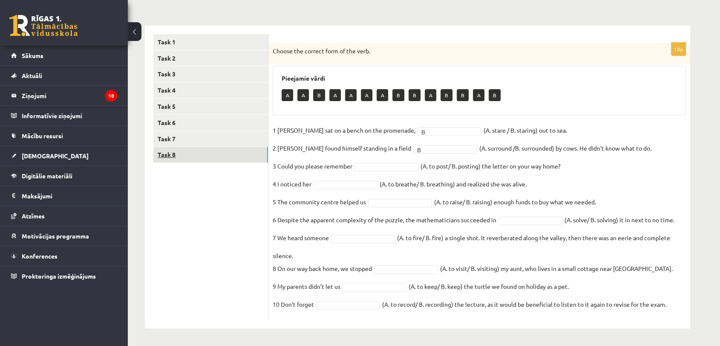
click at [228, 155] on link "Task 8" at bounding box center [210, 155] width 115 height 16
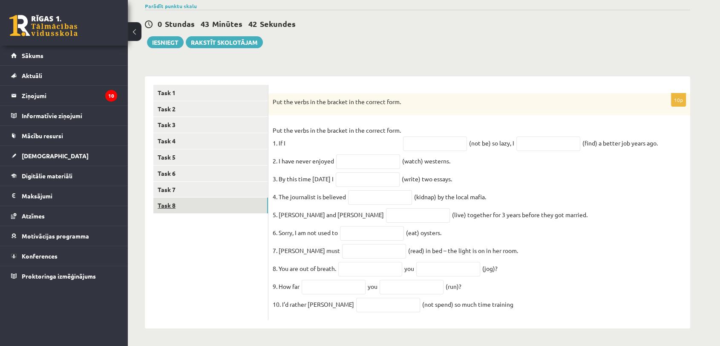
scroll to position [76, 0]
click at [227, 181] on link "Task 7" at bounding box center [210, 189] width 115 height 16
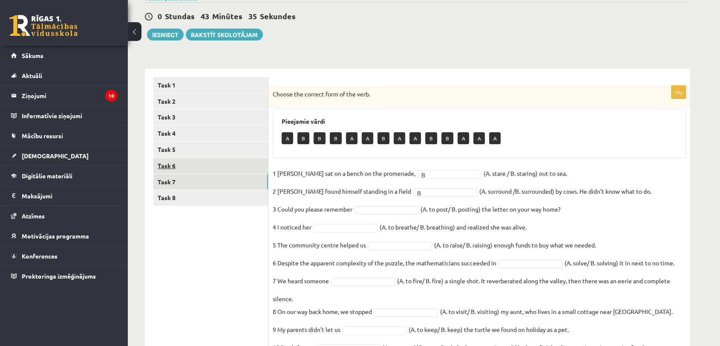
click at [224, 170] on link "Task 6" at bounding box center [210, 166] width 115 height 16
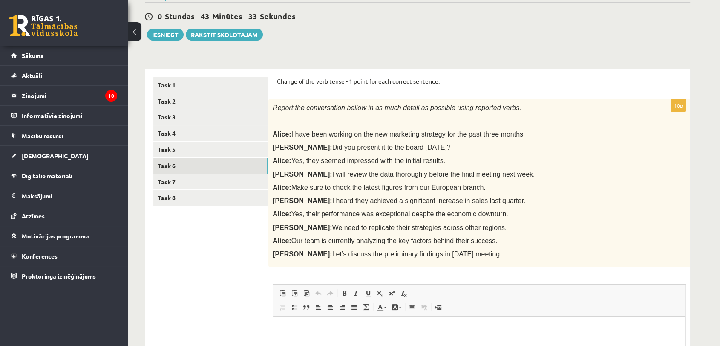
scroll to position [0, 0]
drag, startPoint x: 277, startPoint y: 78, endPoint x: 467, endPoint y: 250, distance: 256.1
click at [467, 250] on form "Change of the verb tense - 1 point for each correct sentence. 10p Report the co…" at bounding box center [479, 269] width 405 height 384
copy form "Change of the verb tense - 1 point for each correct sentence. 10p Report the co…"
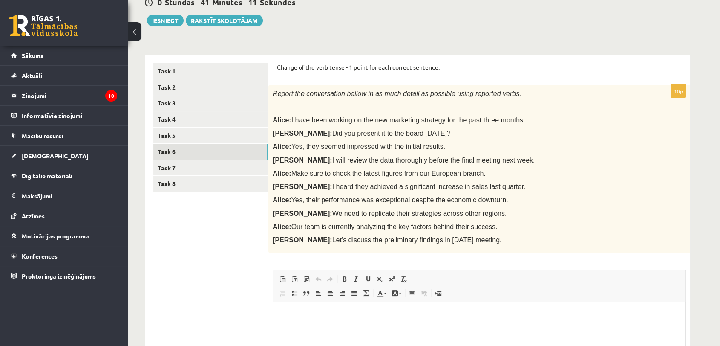
scroll to position [69, 0]
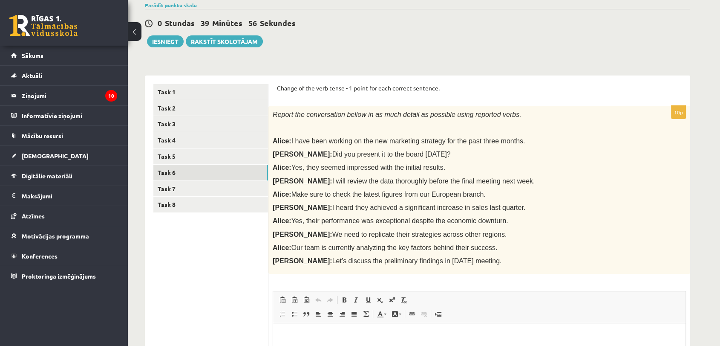
click at [487, 217] on span "Yes, their performance was exceptional despite the economic downturn." at bounding box center [399, 220] width 217 height 7
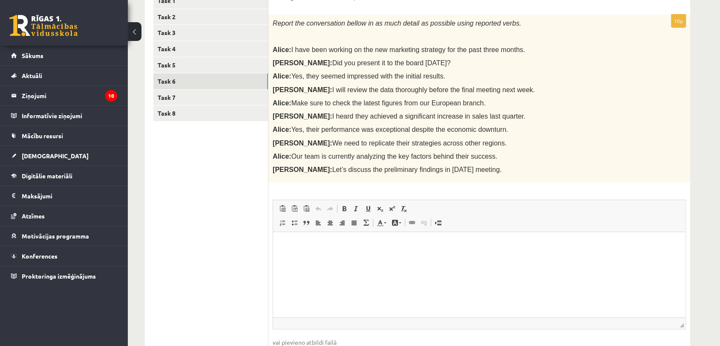
scroll to position [163, 0]
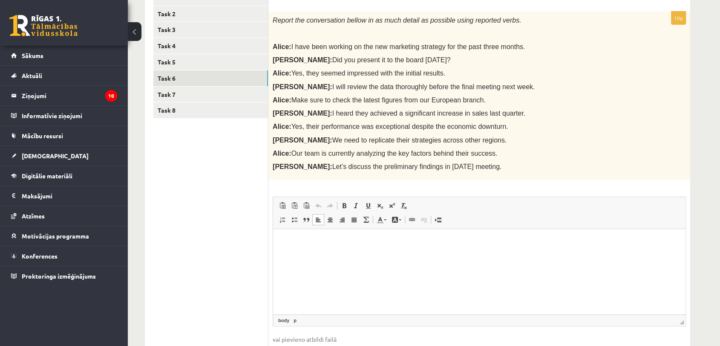
click at [472, 255] on html at bounding box center [479, 242] width 412 height 26
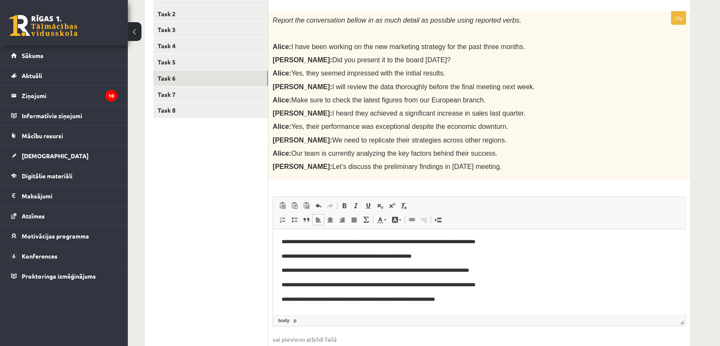
scroll to position [2, 0]
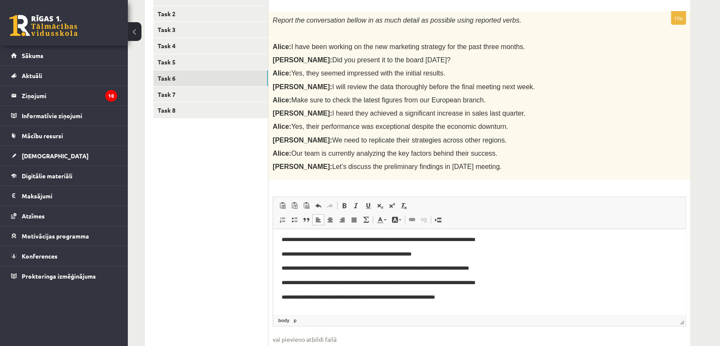
click at [454, 297] on p "**********" at bounding box center [476, 297] width 388 height 9
click at [456, 297] on p "**********" at bounding box center [476, 297] width 388 height 9
click at [462, 298] on p "**********" at bounding box center [476, 297] width 388 height 9
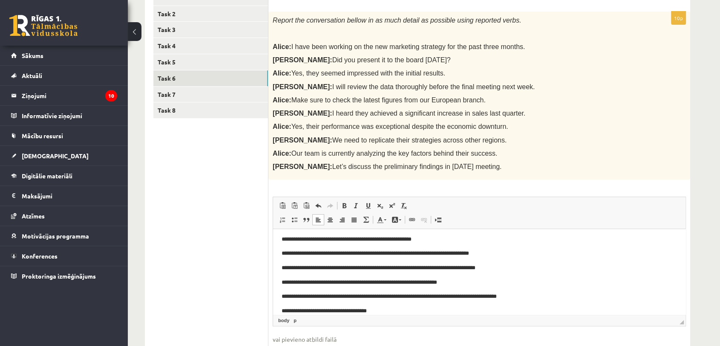
click at [357, 311] on p "**********" at bounding box center [476, 310] width 388 height 9
click at [391, 312] on p "**********" at bounding box center [476, 310] width 388 height 9
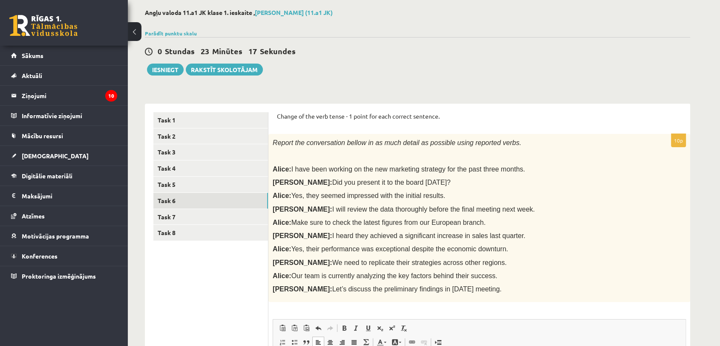
scroll to position [44, 0]
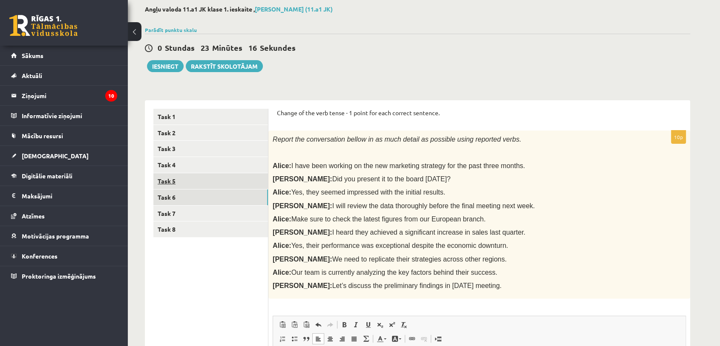
click at [259, 184] on link "Task 5" at bounding box center [210, 181] width 115 height 16
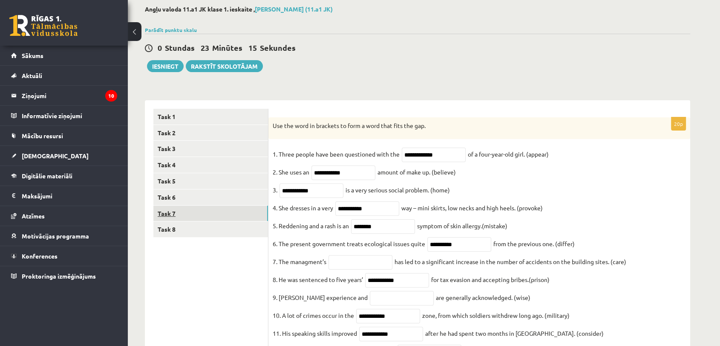
click at [254, 212] on link "Task 7" at bounding box center [210, 213] width 115 height 16
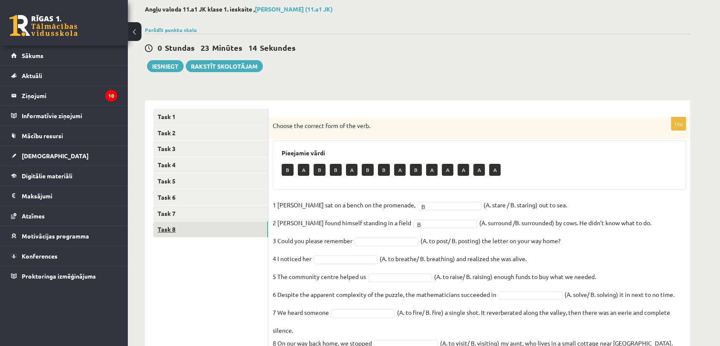
click at [248, 230] on link "Task 8" at bounding box center [210, 229] width 115 height 16
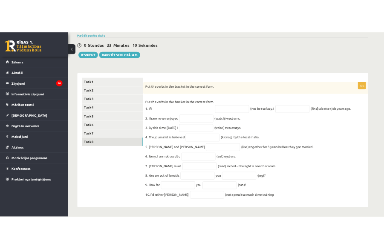
scroll to position [76, 0]
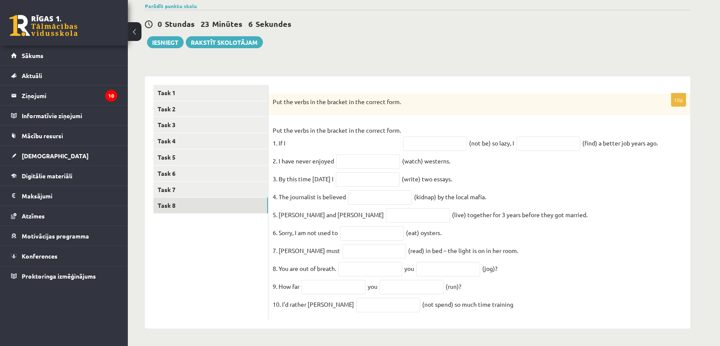
drag, startPoint x: 269, startPoint y: 94, endPoint x: 564, endPoint y: 312, distance: 366.7
click at [564, 312] on div "10p Put the verbs in the bracket in the correct form. Put the verbs in the brac…" at bounding box center [479, 206] width 422 height 227
copy div "Put the verbs in the bracket in the correct form. Put the verbs in the bracket …"
click at [311, 137] on p "Put the verbs in the bracket in the correct form. 1. If I" at bounding box center [337, 137] width 128 height 26
click at [422, 139] on input "text" at bounding box center [435, 143] width 64 height 14
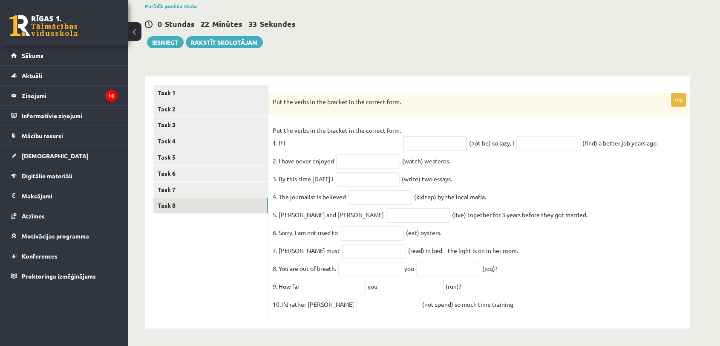
click at [429, 140] on input "text" at bounding box center [435, 143] width 64 height 14
click at [346, 196] on fieldset "Put the verbs in the bracket in the correct form. 1. If I (not be) so lazy, I (…" at bounding box center [479, 220] width 413 height 192
click at [417, 136] on input "text" at bounding box center [435, 143] width 64 height 14
type input "**********"
click at [524, 136] on input "text" at bounding box center [548, 143] width 64 height 14
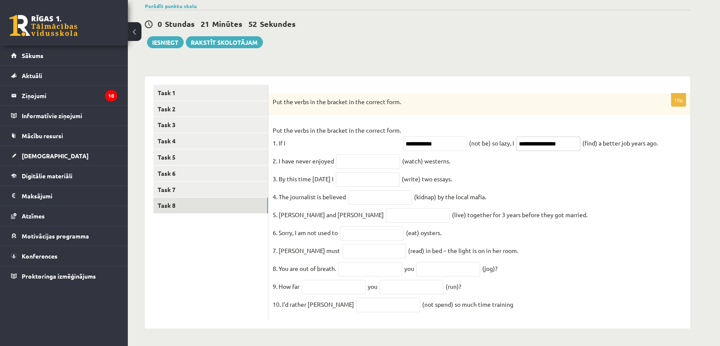
type input "**********"
click at [348, 154] on input "text" at bounding box center [368, 161] width 64 height 14
type input "********"
click at [390, 172] on input "text" at bounding box center [368, 179] width 64 height 14
type input "**********"
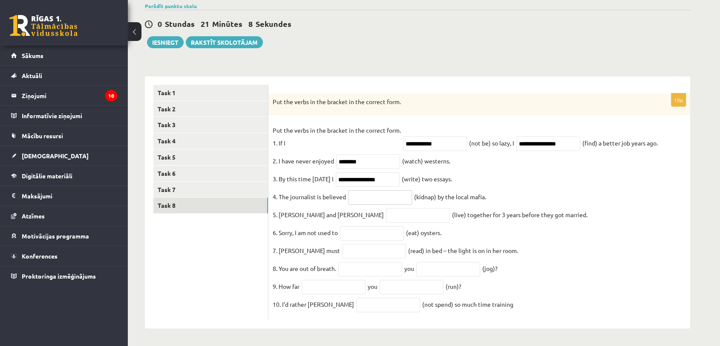
click at [403, 193] on input "text" at bounding box center [380, 197] width 64 height 14
type input "**********"
click at [386, 208] on input "text" at bounding box center [418, 215] width 64 height 14
type input "**********"
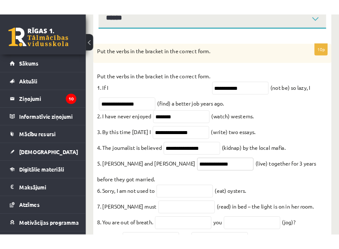
scroll to position [207, 0]
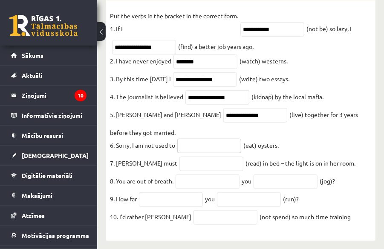
click at [217, 139] on input "text" at bounding box center [209, 146] width 64 height 14
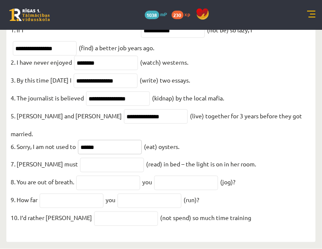
type input "******"
click at [144, 173] on input "text" at bounding box center [112, 165] width 64 height 14
type input "**********"
click at [140, 190] on input "text" at bounding box center [108, 183] width 64 height 14
click at [159, 190] on input "text" at bounding box center [186, 183] width 64 height 14
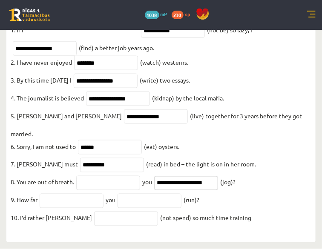
scroll to position [263, 0]
type input "**********"
click at [104, 194] on input "text" at bounding box center [72, 201] width 64 height 14
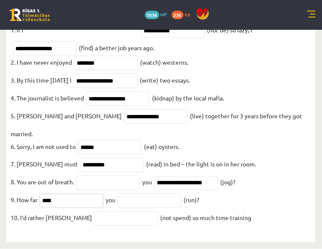
scroll to position [273, 0]
type input "****"
click at [181, 194] on input "text" at bounding box center [150, 201] width 64 height 14
type input "******"
click at [158, 212] on input "text" at bounding box center [126, 219] width 64 height 14
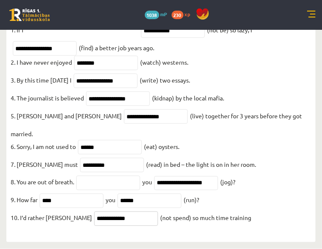
scroll to position [76, 0]
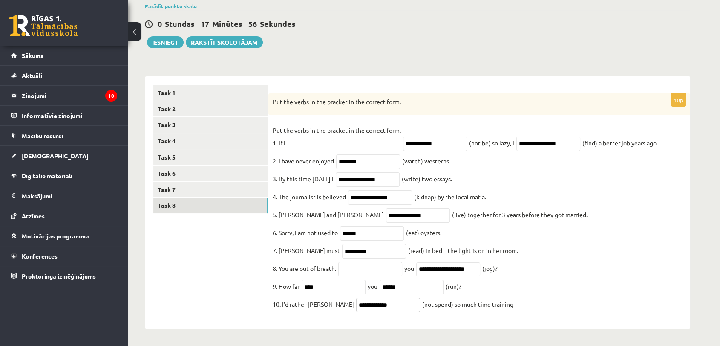
type input "**********"
drag, startPoint x: 448, startPoint y: 266, endPoint x: 419, endPoint y: 265, distance: 28.5
click at [419, 265] on span "**********" at bounding box center [448, 268] width 68 height 8
type input "**********"
click at [382, 262] on input "text" at bounding box center [370, 269] width 64 height 14
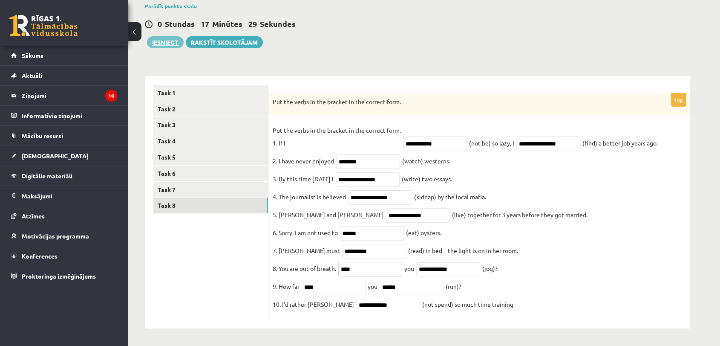
type input "****"
click at [168, 36] on button "Iesniegt" at bounding box center [165, 42] width 37 height 12
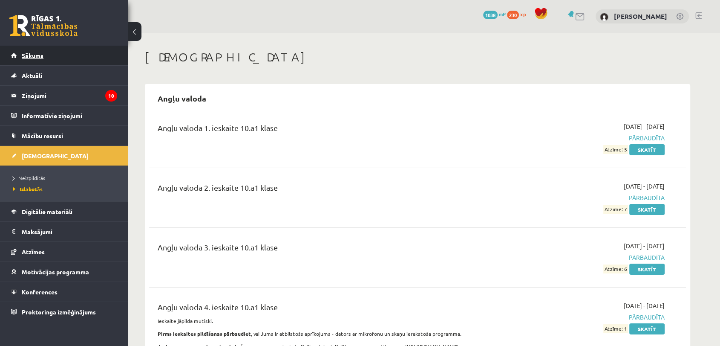
click at [87, 58] on link "Sākums" at bounding box center [64, 56] width 106 height 20
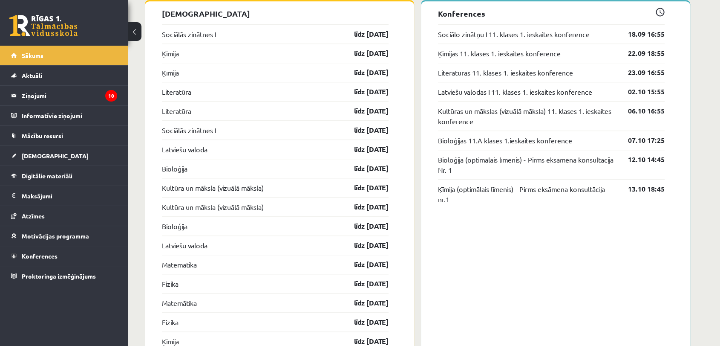
scroll to position [776, 0]
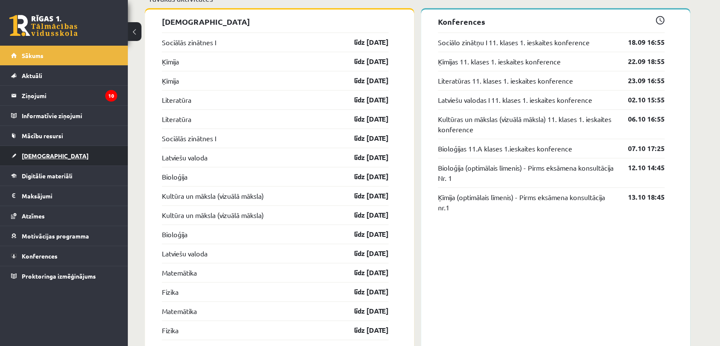
click at [63, 162] on link "[DEMOGRAPHIC_DATA]" at bounding box center [64, 156] width 106 height 20
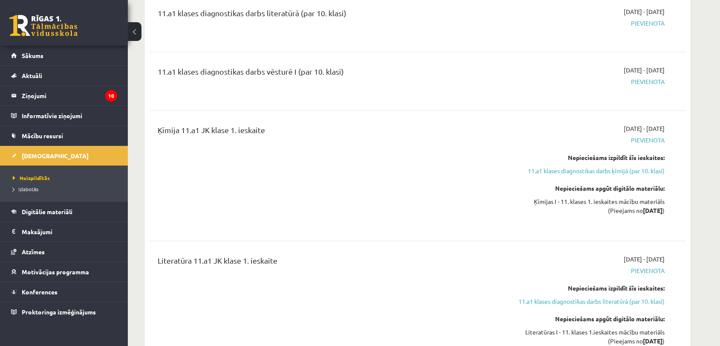
scroll to position [371, 0]
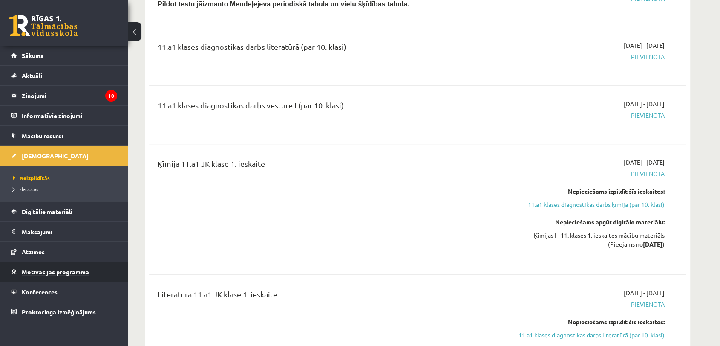
click at [71, 268] on span "Motivācijas programma" at bounding box center [55, 272] width 67 height 8
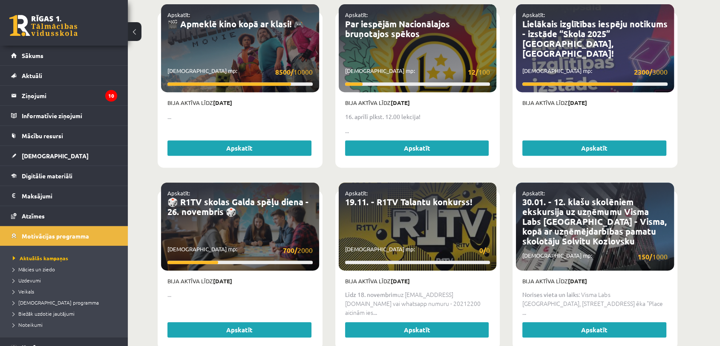
scroll to position [31, 0]
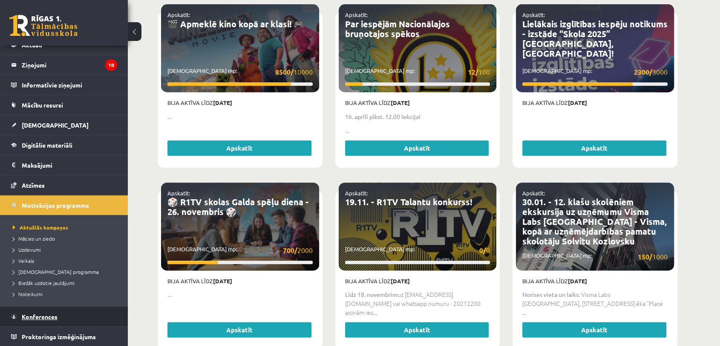
click at [40, 320] on link "Konferences" at bounding box center [64, 316] width 106 height 20
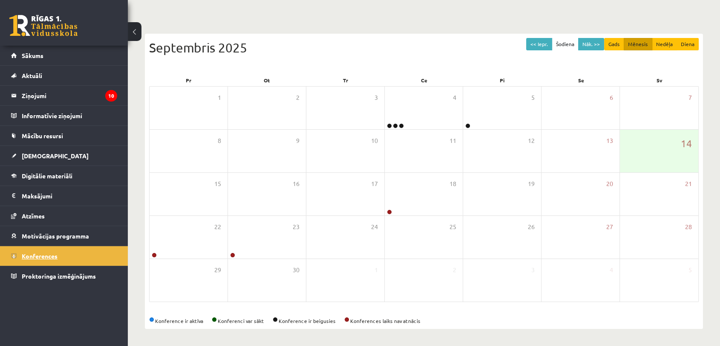
scroll to position [61, 0]
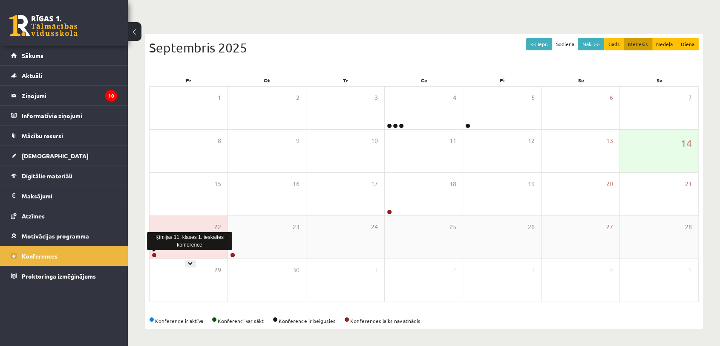
click at [153, 253] on link at bounding box center [154, 254] width 5 height 5
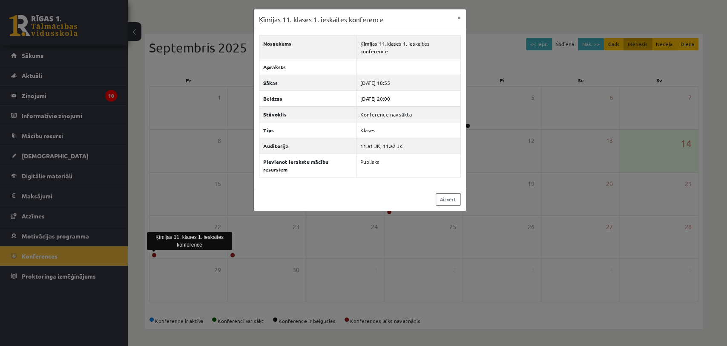
click at [441, 319] on div "Ķīmijas 11. klases 1. ieskaites konference × Nosaukums Ķīmijas 11. klases 1. ie…" at bounding box center [363, 173] width 727 height 346
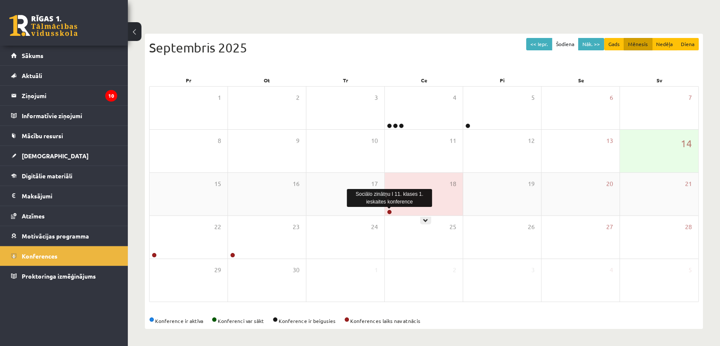
click at [389, 211] on link at bounding box center [389, 211] width 5 height 5
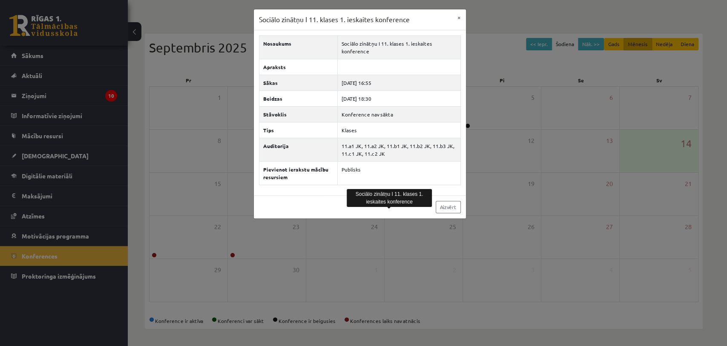
click at [263, 245] on div "Sociālo zinātņu I 11. klases 1. ieskaites konference × Nosaukums Sociālo zinātņ…" at bounding box center [363, 173] width 727 height 346
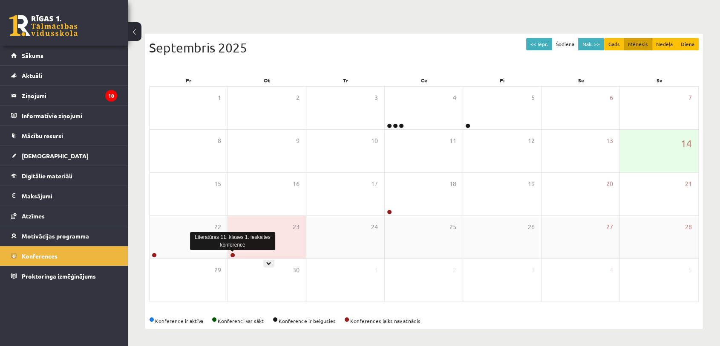
click at [232, 255] on link at bounding box center [232, 254] width 5 height 5
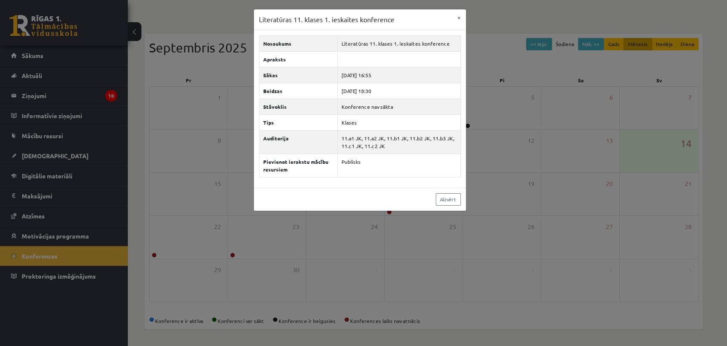
click at [200, 261] on div "Literatūras 11. klases 1. ieskaites konference × Nosaukums Literatūras 11. klas…" at bounding box center [363, 173] width 727 height 346
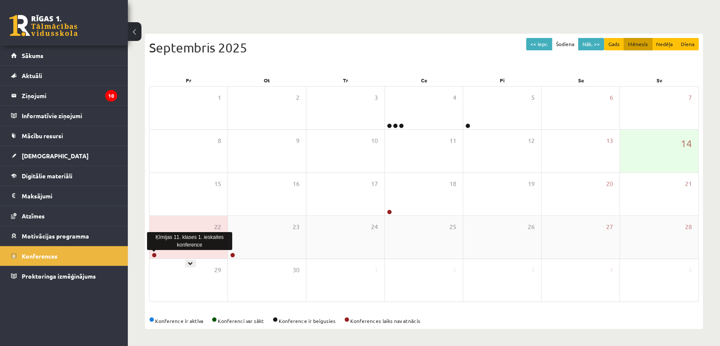
click at [153, 255] on link at bounding box center [154, 254] width 5 height 5
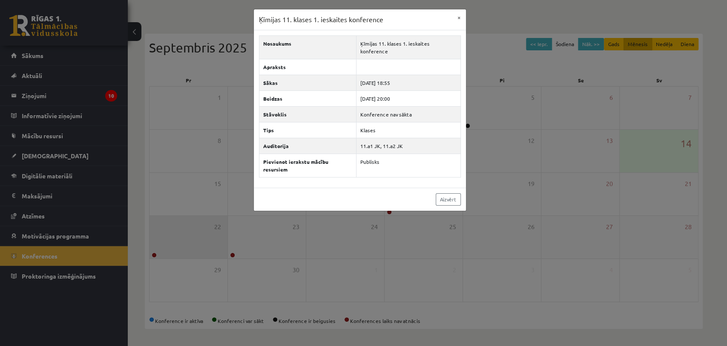
click at [153, 255] on div "Ķīmijas 11. klases 1. ieskaites konference × Nosaukums Ķīmijas 11. klases 1. ie…" at bounding box center [363, 173] width 727 height 346
